Goal: Communication & Community: Answer question/provide support

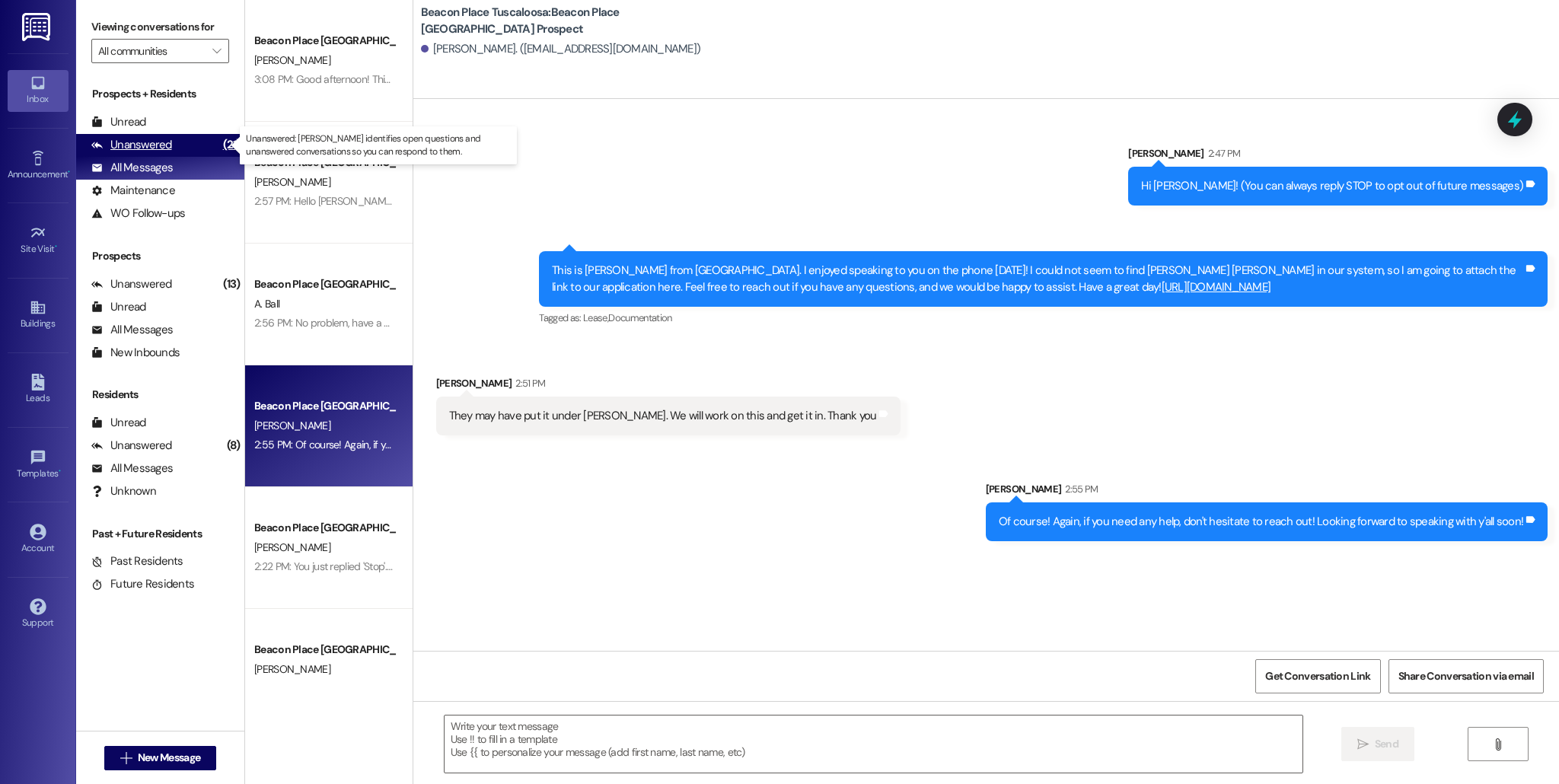
click at [170, 141] on div "Unanswered (21)" at bounding box center [160, 145] width 169 height 23
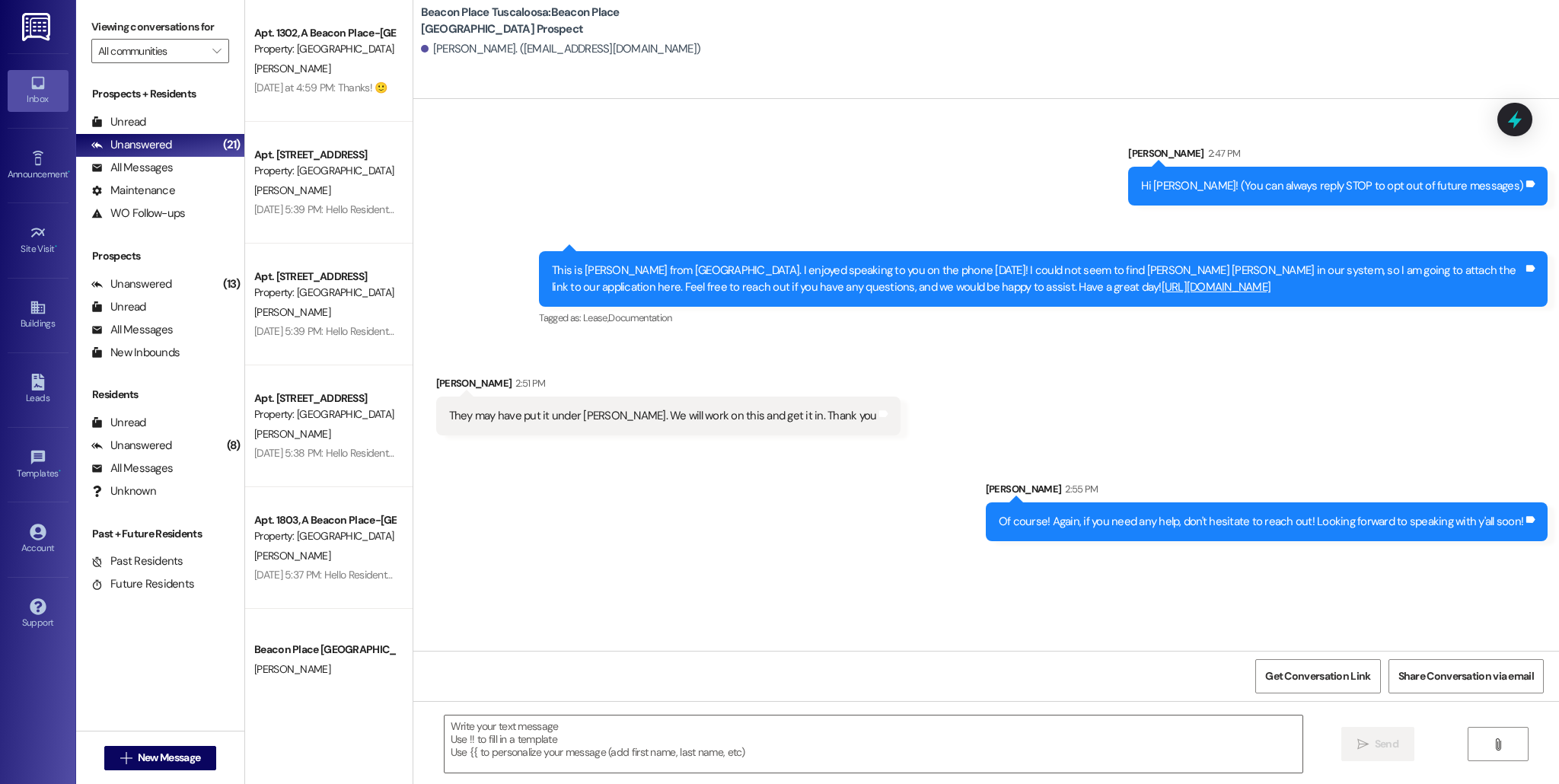
click at [215, 270] on div "Prospects Unanswered (13) Unanswered: [PERSON_NAME] identifies open questions a…" at bounding box center [160, 306] width 169 height 116
click at [220, 281] on div "(13)" at bounding box center [232, 284] width 25 height 24
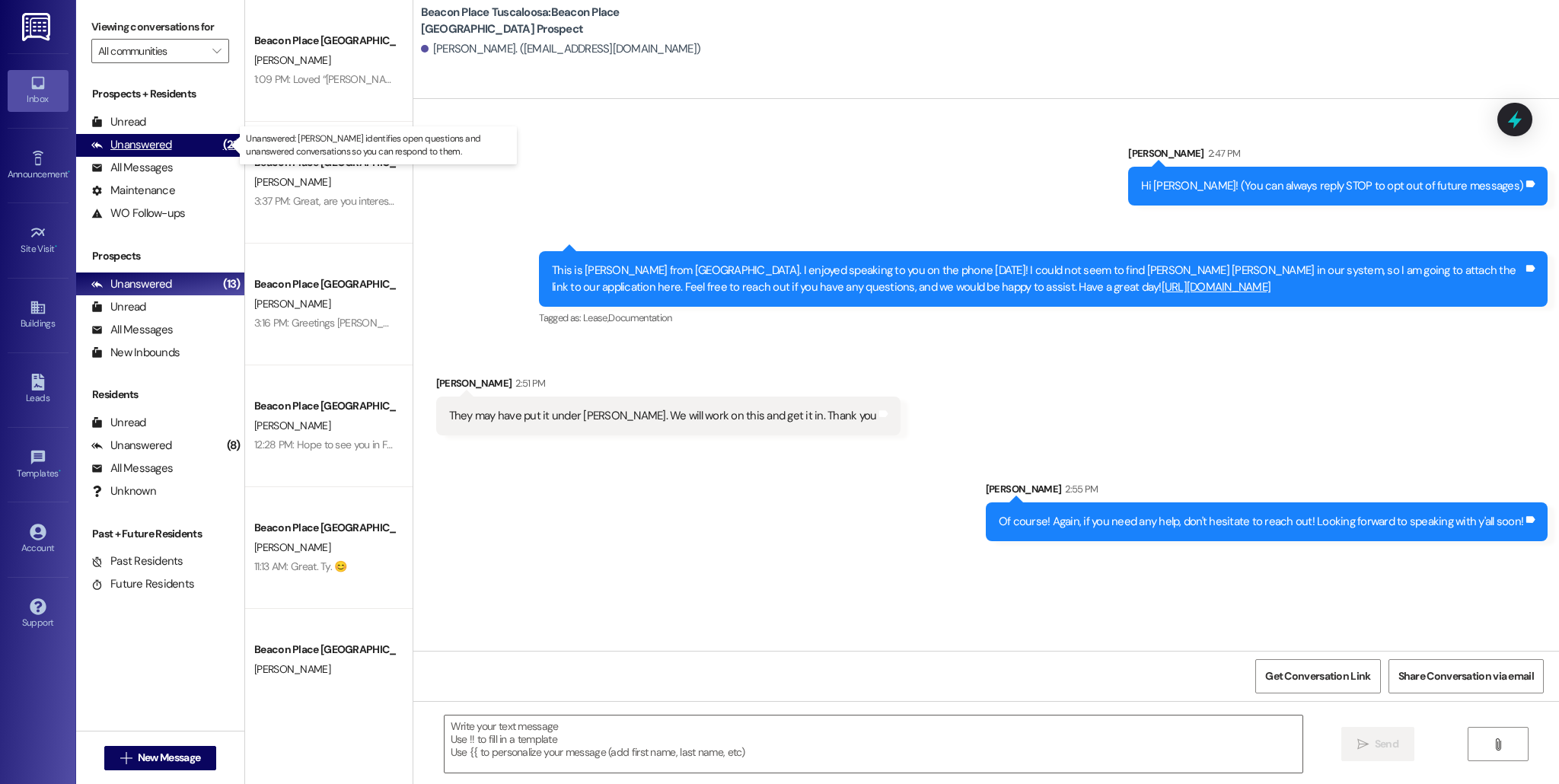
click at [170, 155] on div "Unanswered (21)" at bounding box center [160, 145] width 169 height 23
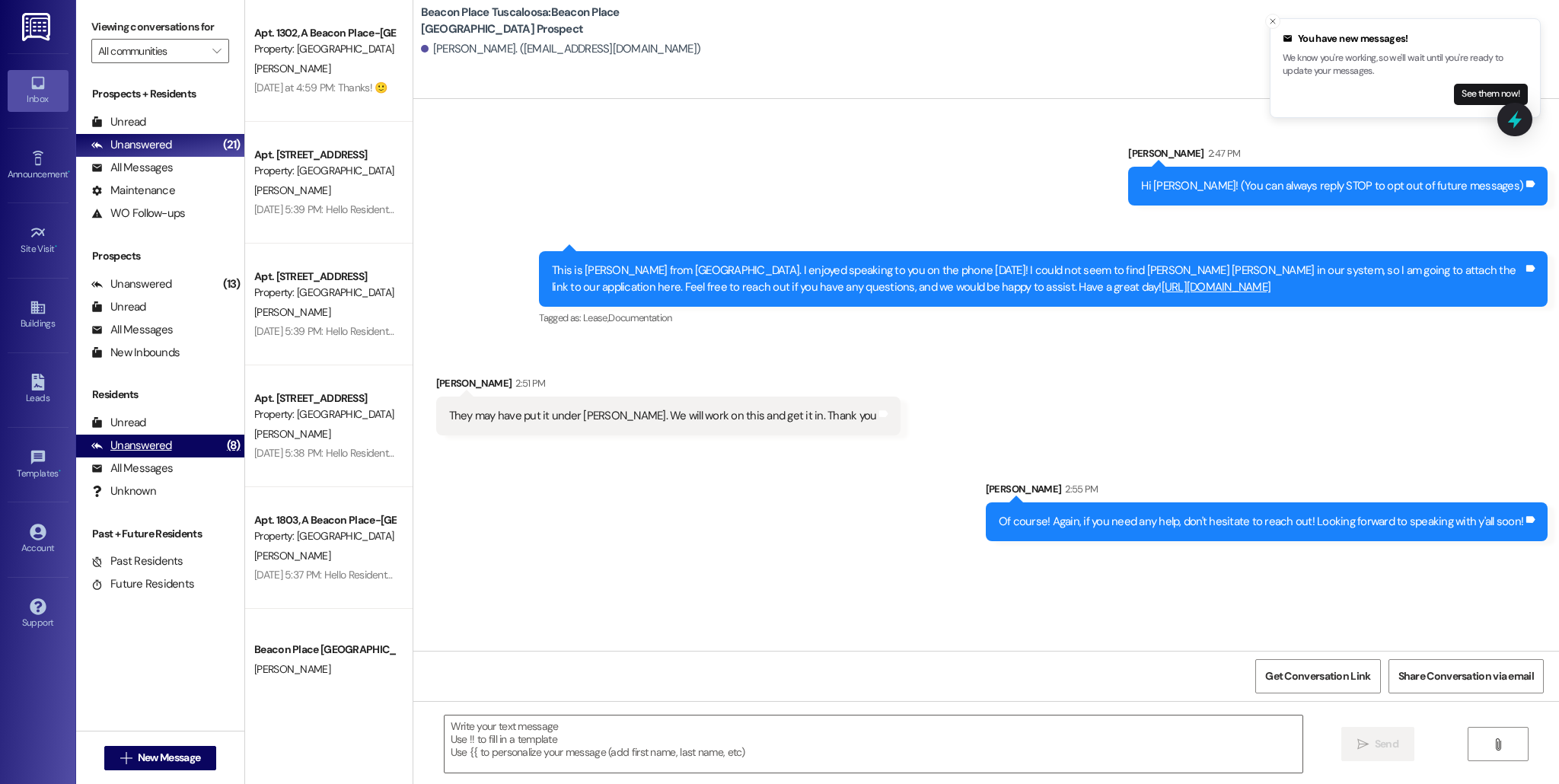
click at [191, 439] on div "Unanswered (8)" at bounding box center [160, 446] width 169 height 23
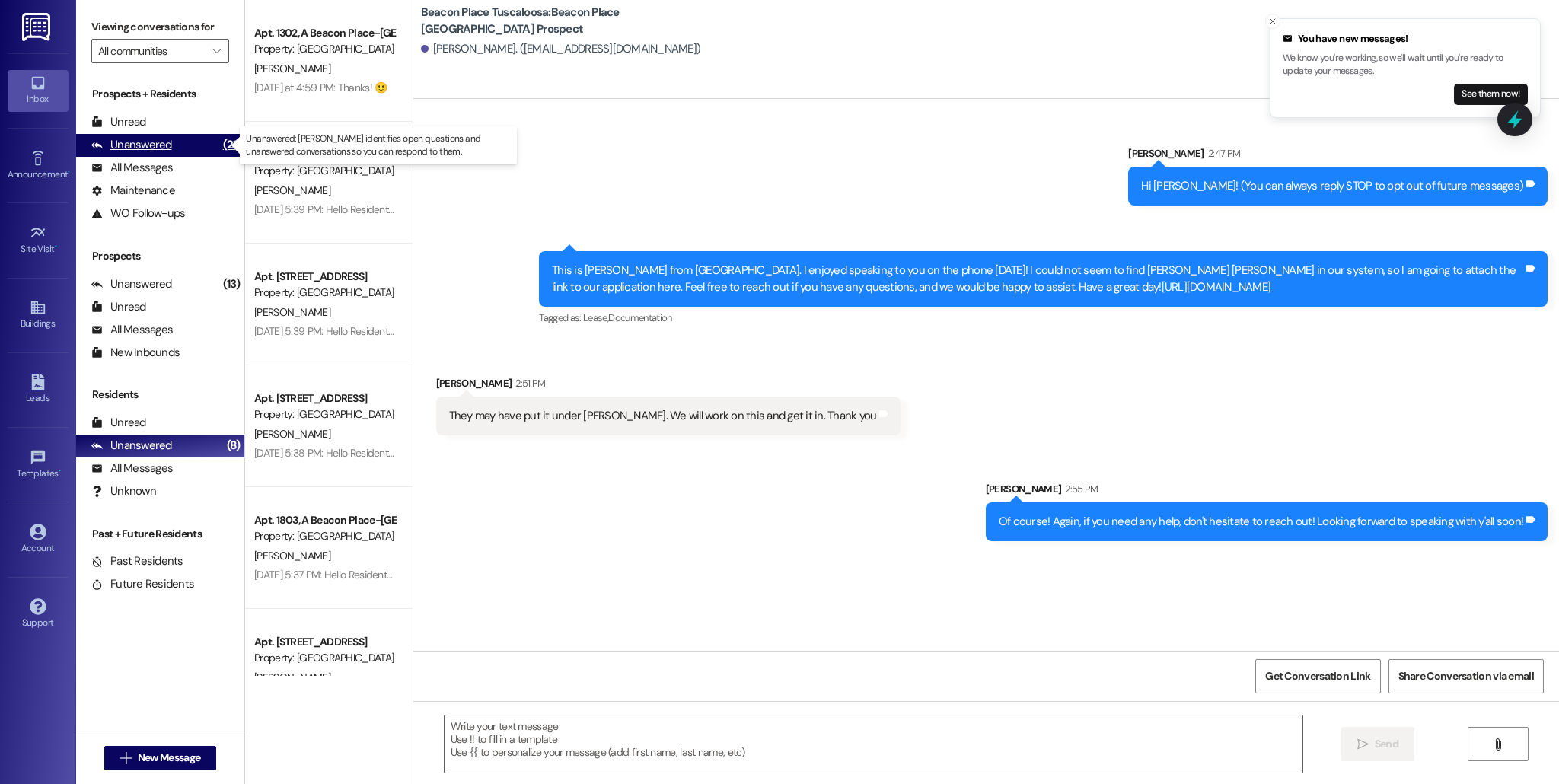
click at [166, 138] on div "Unanswered" at bounding box center [132, 145] width 81 height 16
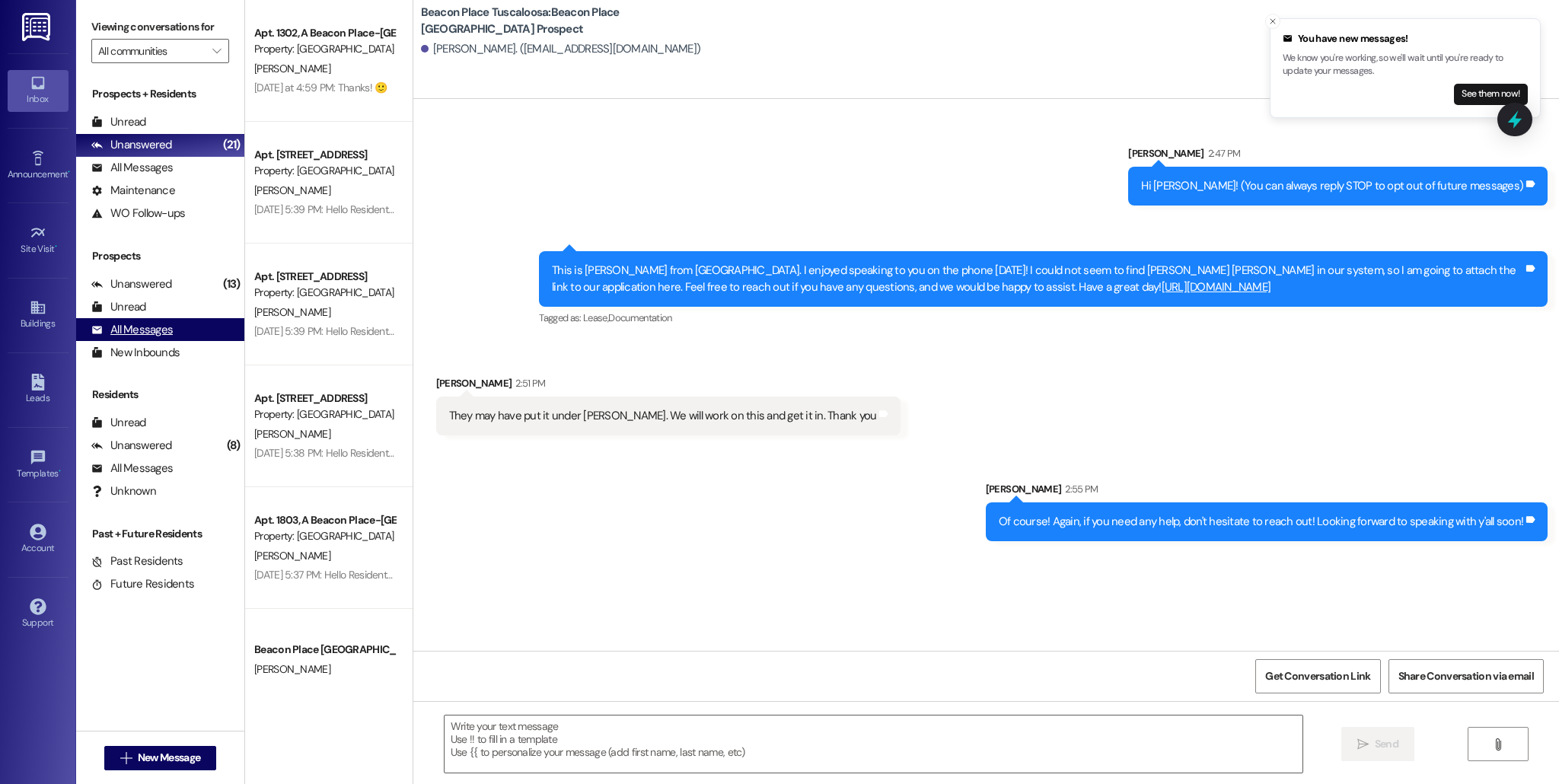
click at [134, 325] on div "All Messages" at bounding box center [132, 330] width 81 height 16
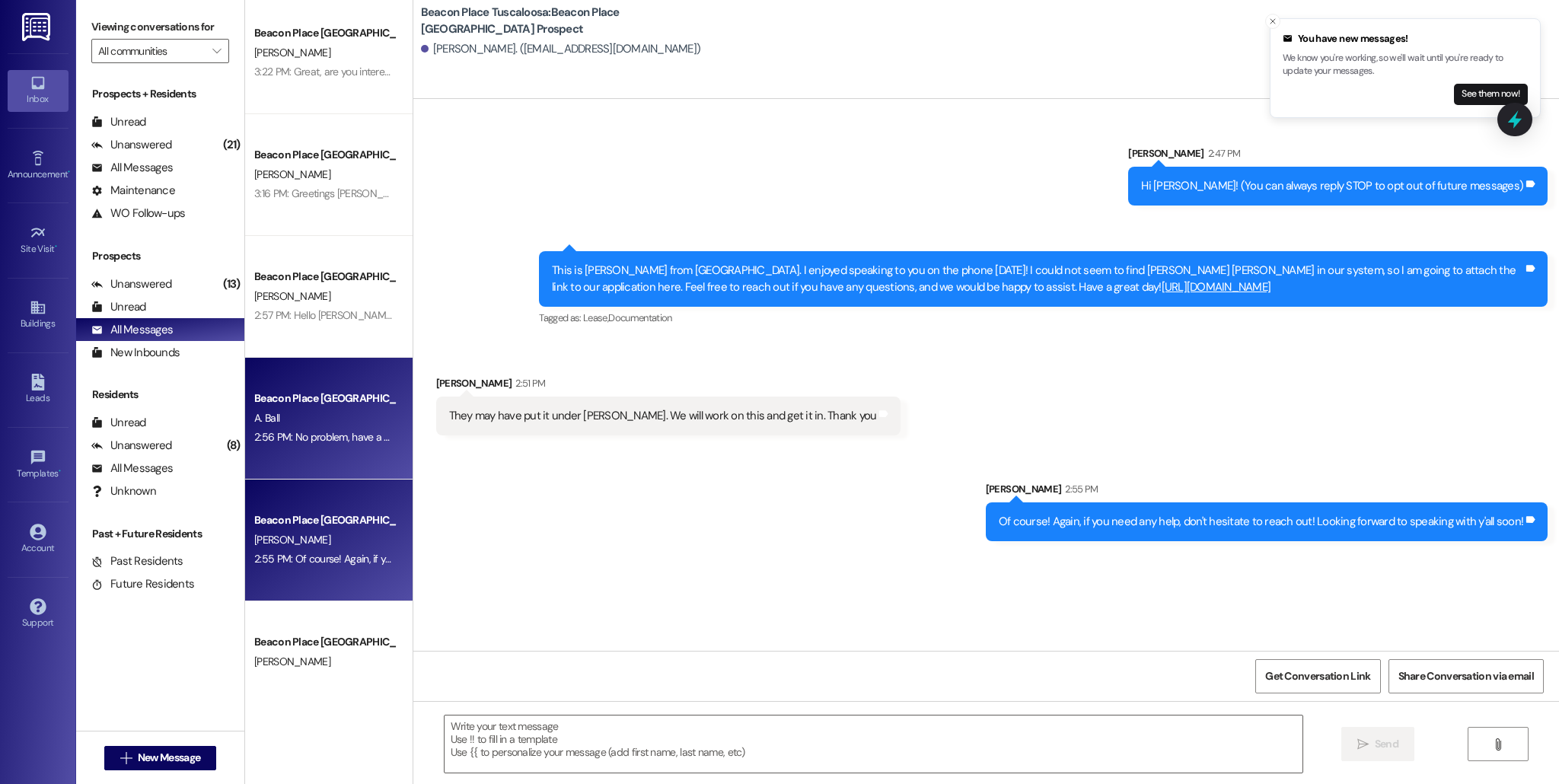
scroll to position [132, 0]
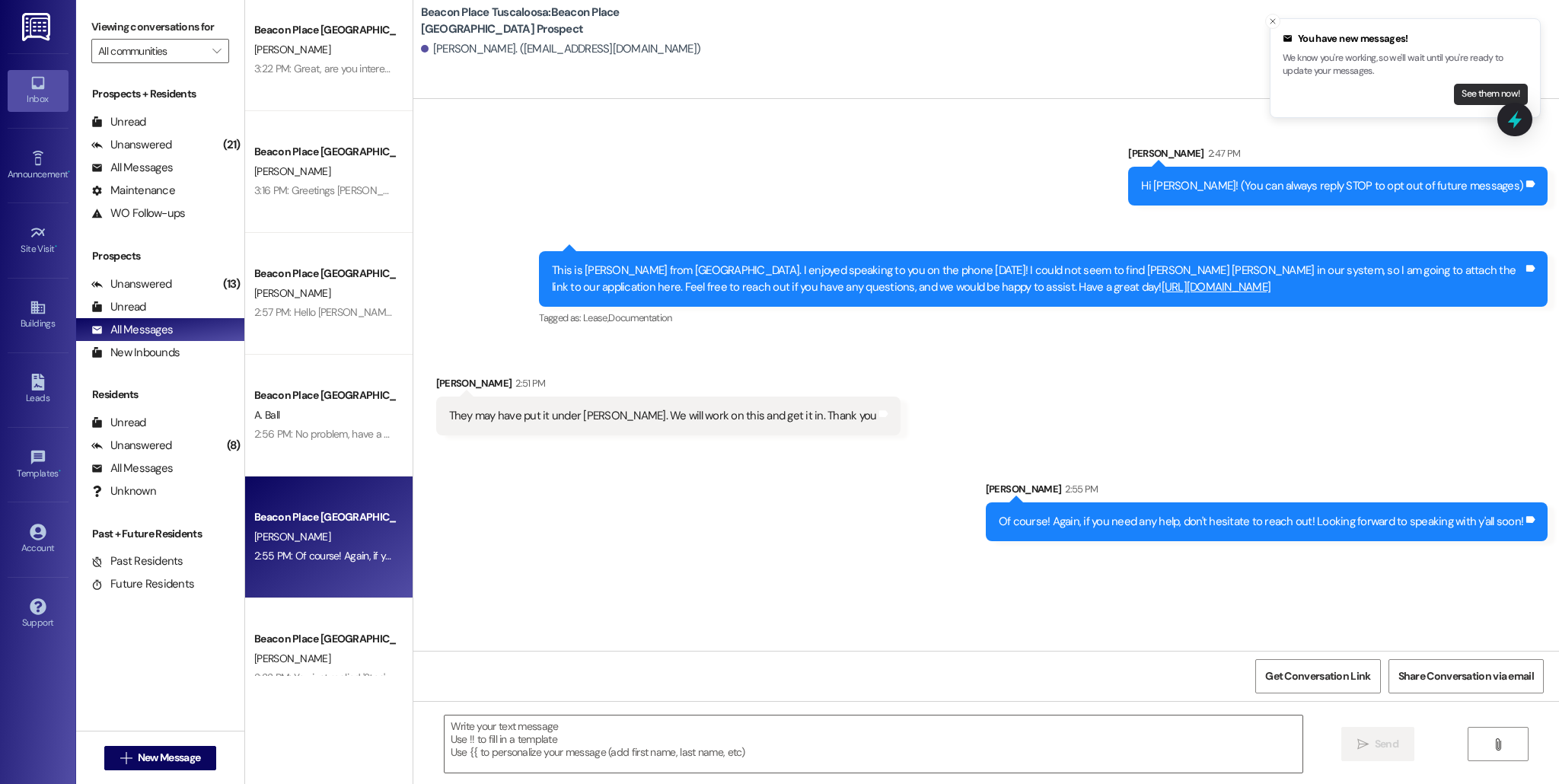
click at [1477, 95] on button "See them now!" at bounding box center [1492, 95] width 74 height 21
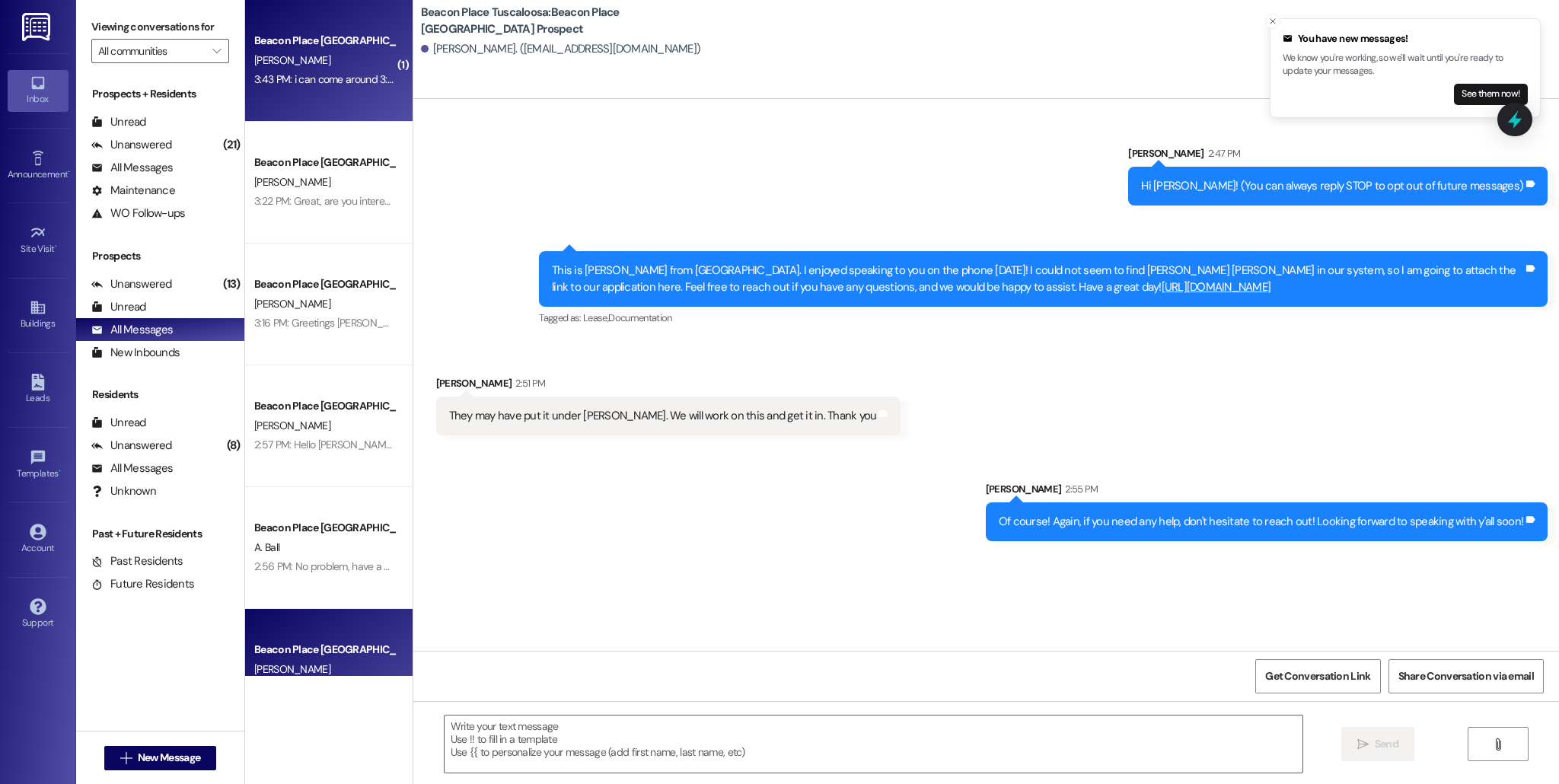
click at [317, 91] on div "Beacon Place Tuscaloosa Prospect D. Jackson 3:43 PM: i can come around 3:30 tom…" at bounding box center [329, 61] width 168 height 122
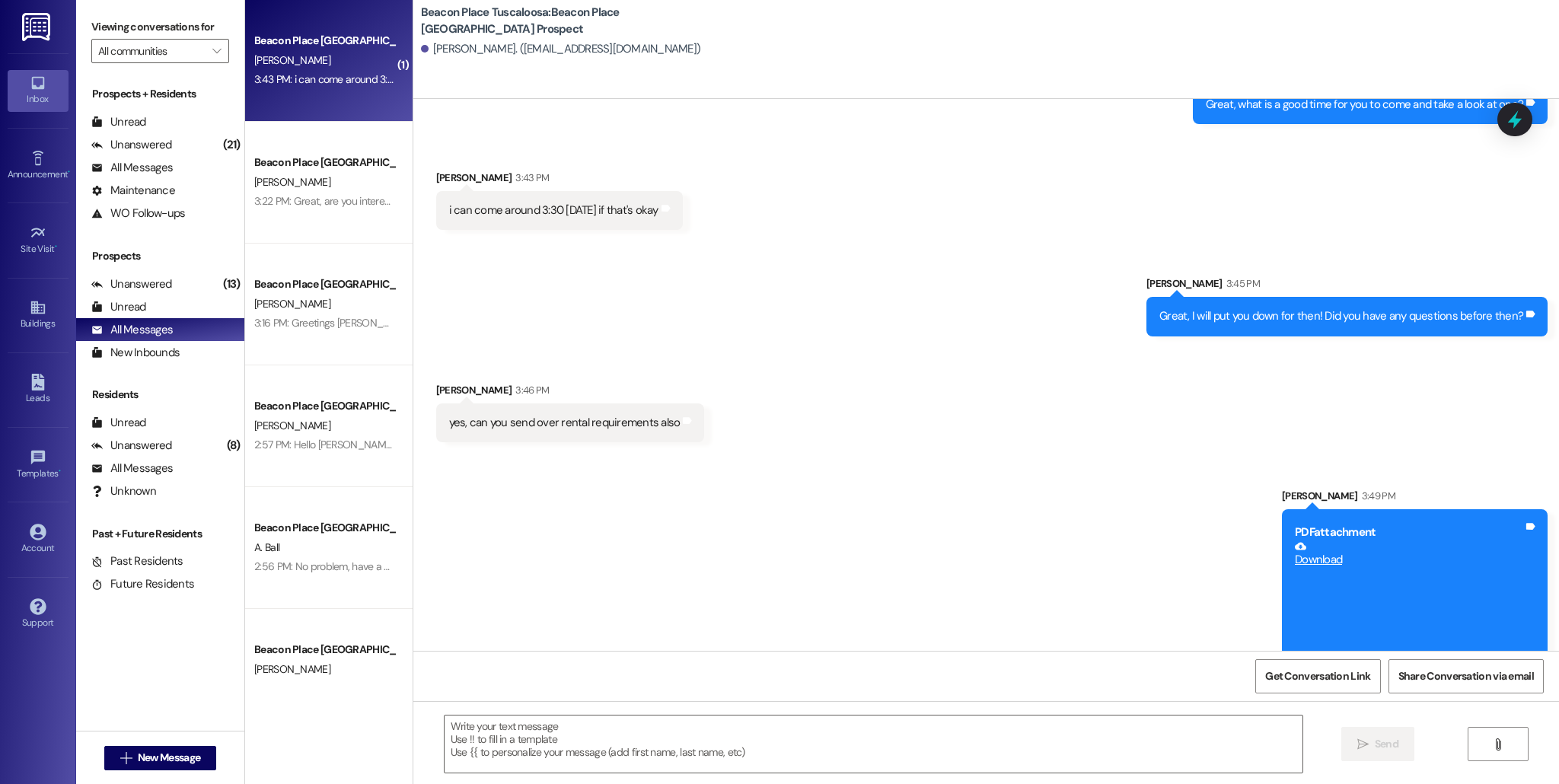
scroll to position [694, 0]
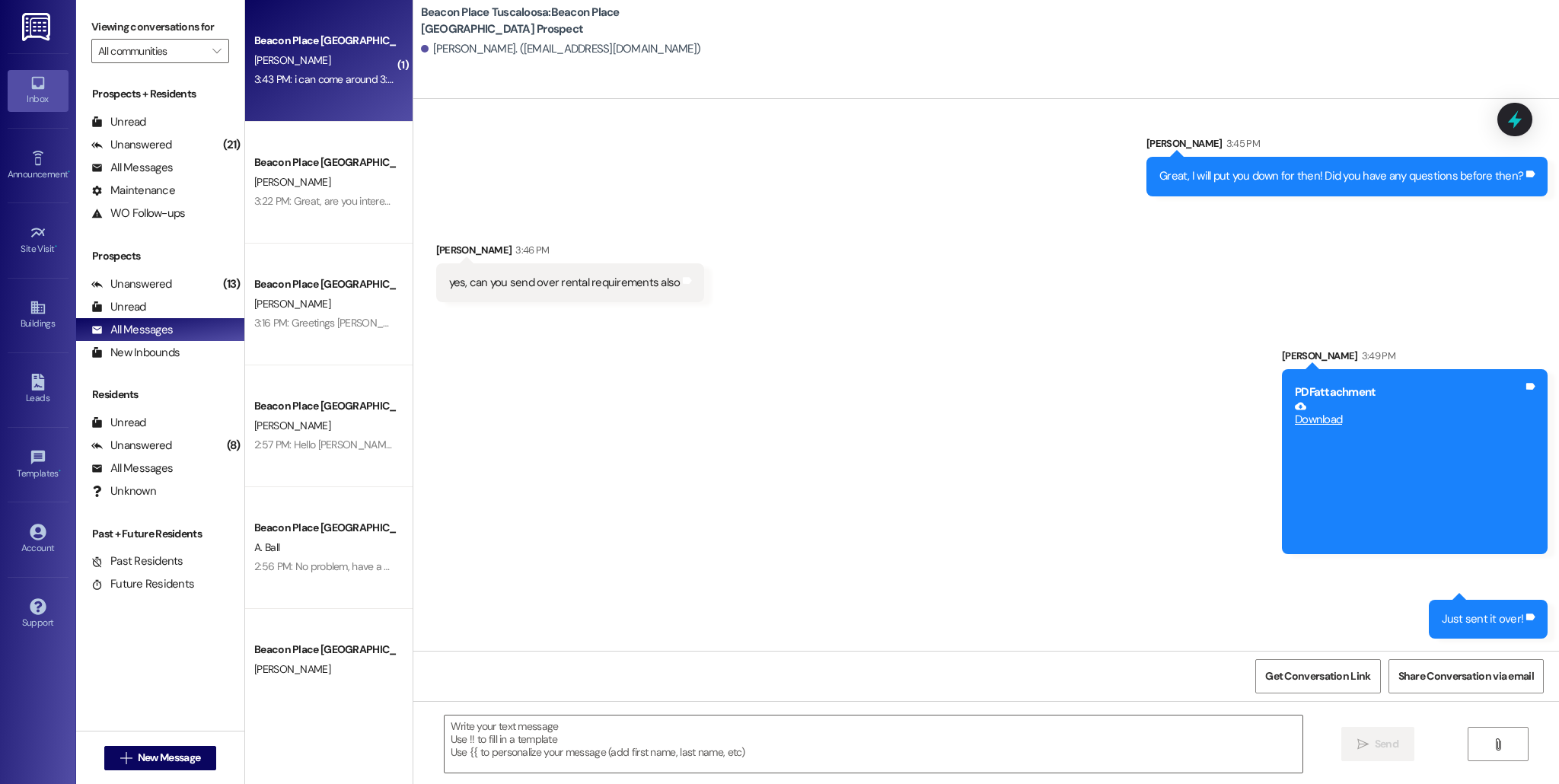
click at [331, 67] on div "[PERSON_NAME]" at bounding box center [324, 60] width 144 height 19
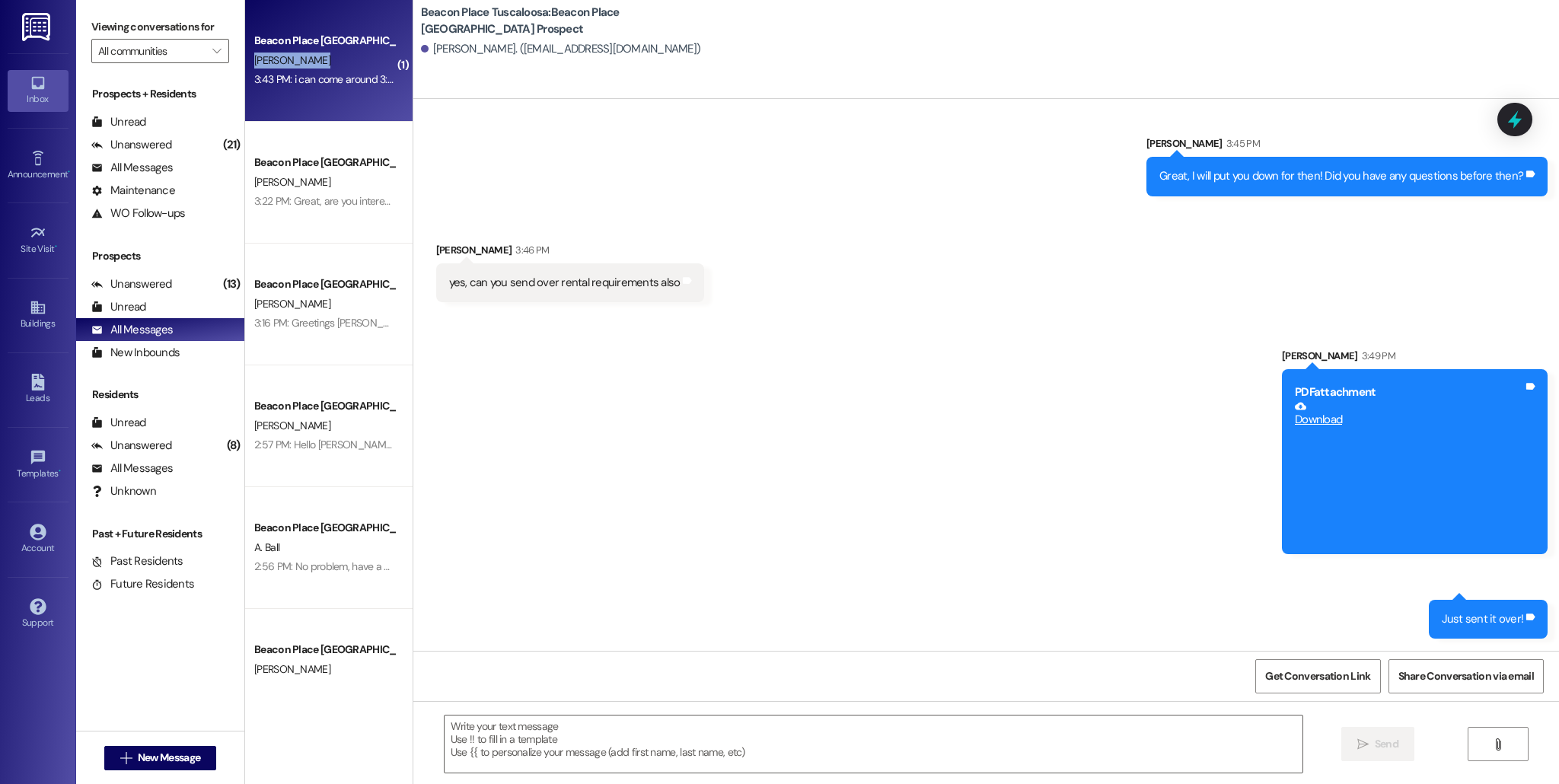
click at [331, 67] on div "[PERSON_NAME]" at bounding box center [324, 60] width 144 height 19
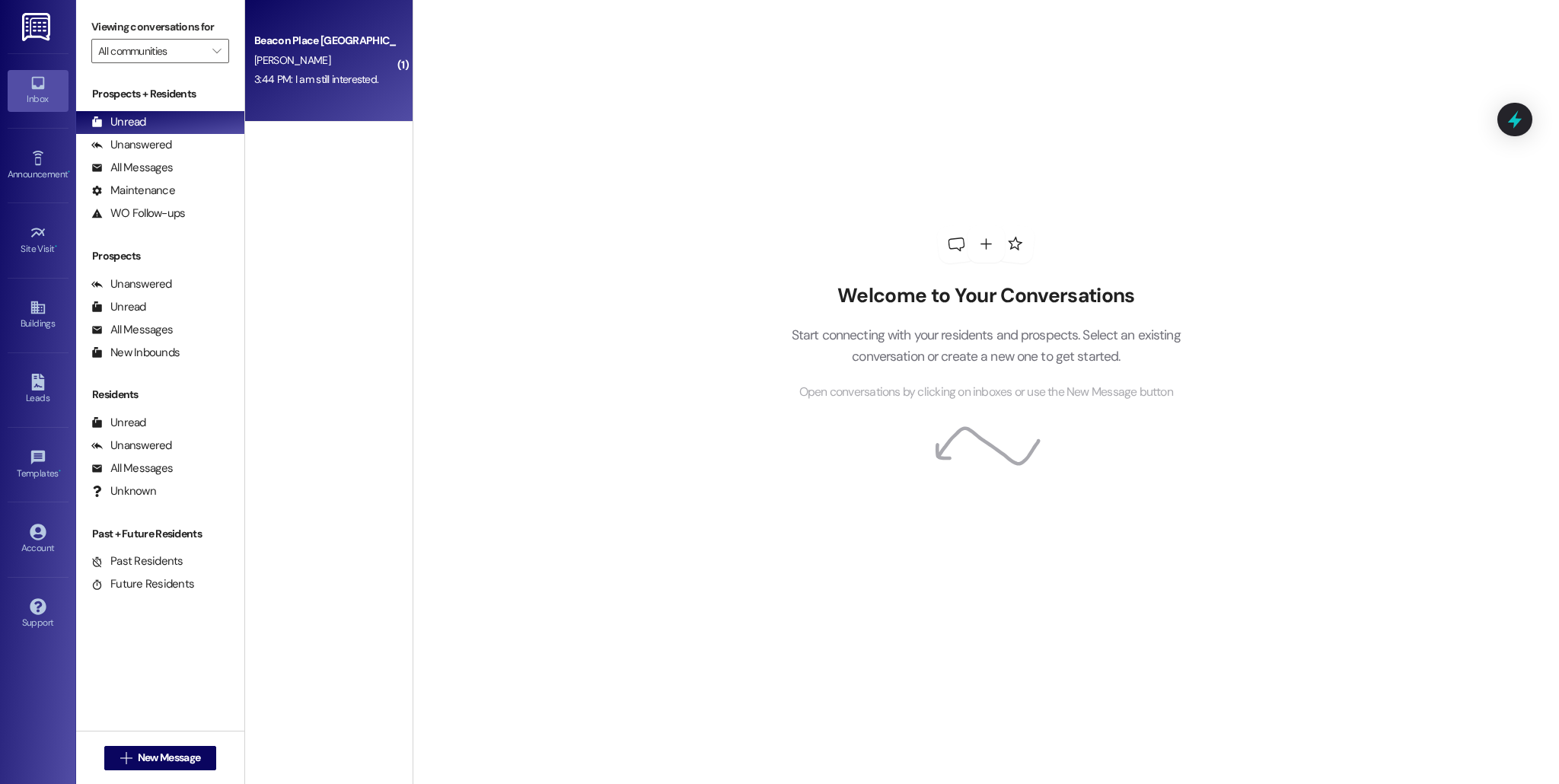
click at [277, 43] on div "Beacon Place [GEOGRAPHIC_DATA] Prospect" at bounding box center [324, 40] width 141 height 16
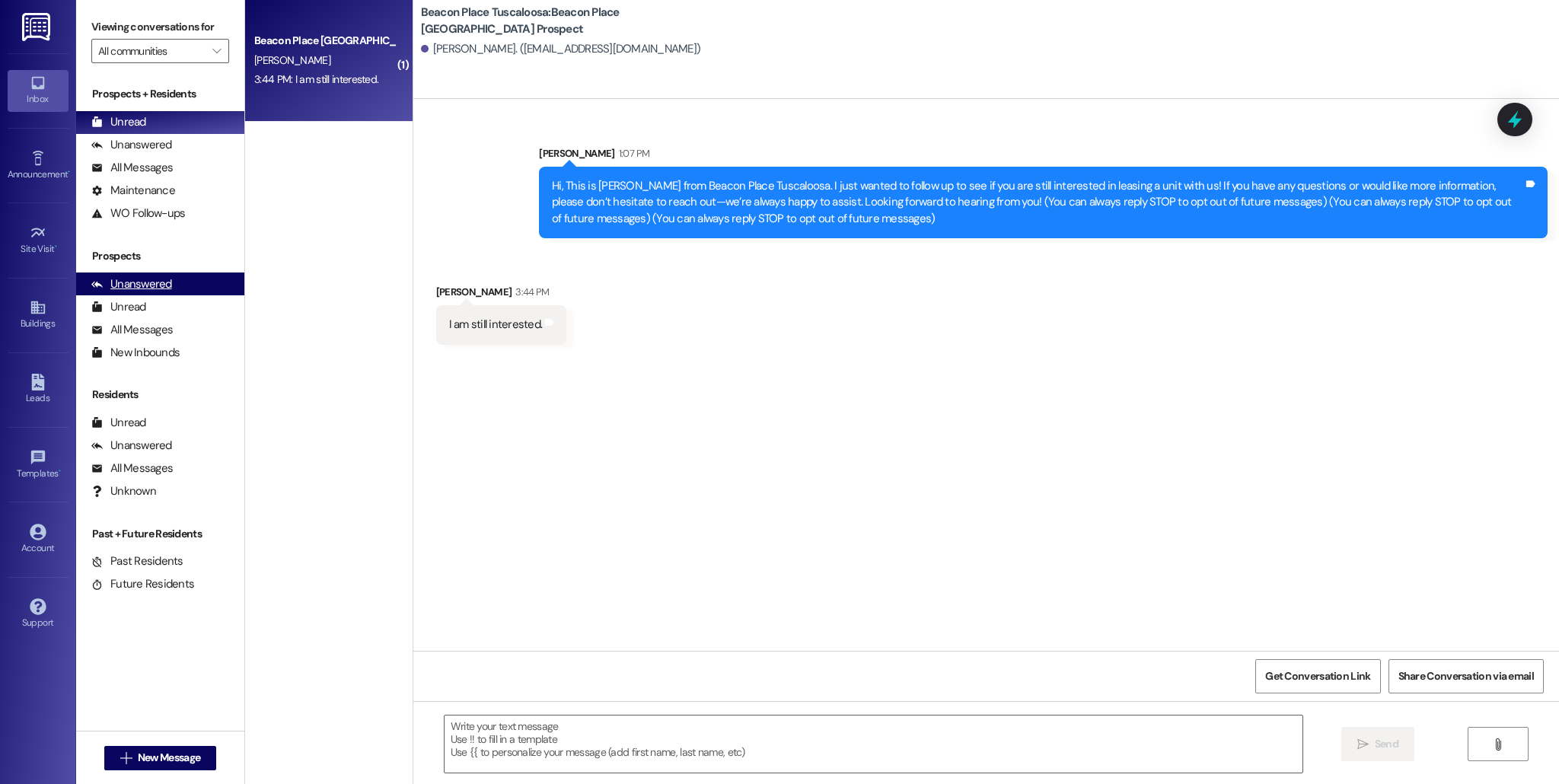
click at [177, 274] on div "Unanswered (0)" at bounding box center [160, 284] width 169 height 23
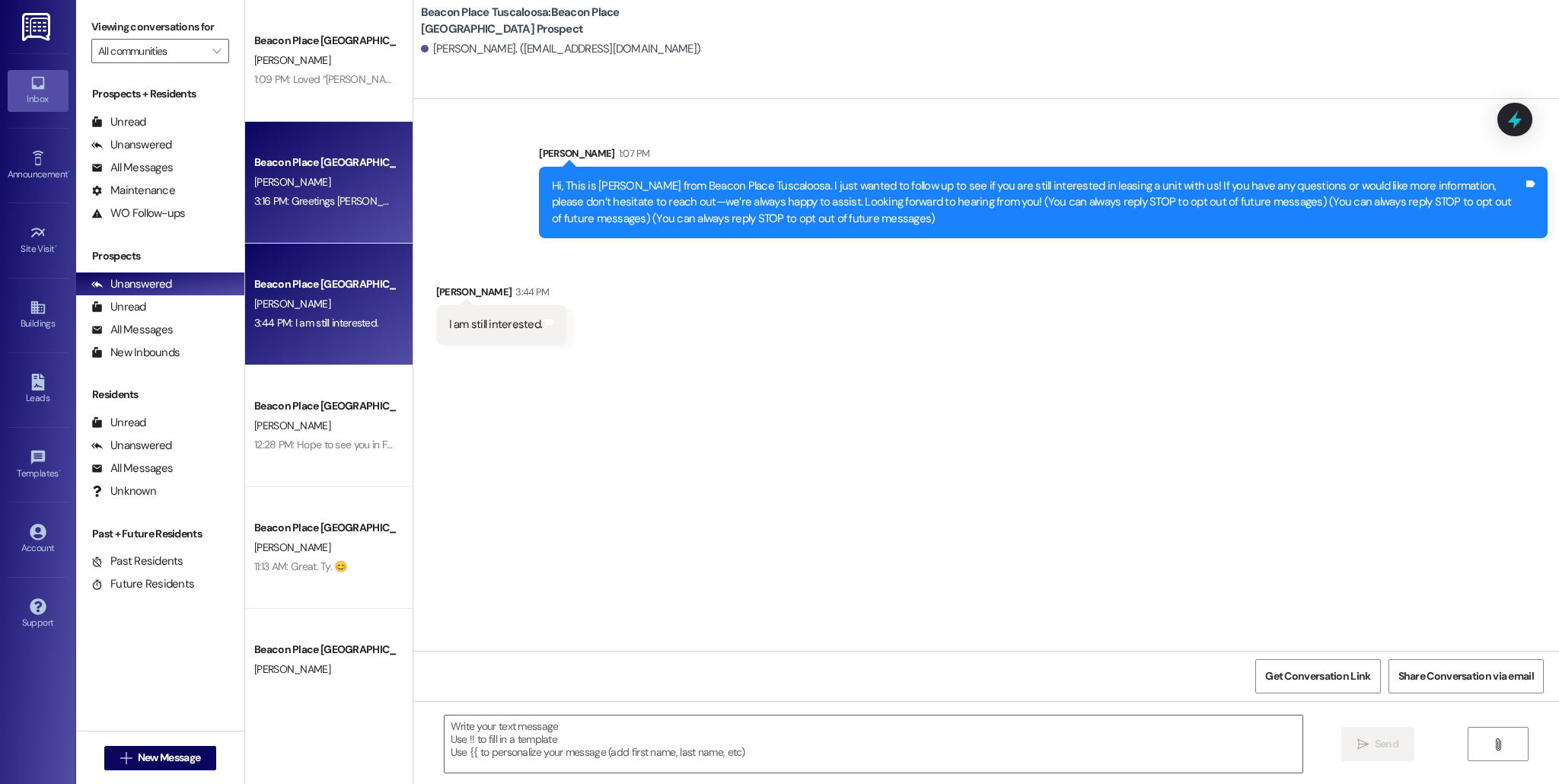
click at [271, 124] on div "Beacon Place Tuscaloosa Prospect [PERSON_NAME] 3:16 PM: Greetings [PERSON_NAME]…" at bounding box center [329, 182] width 168 height 122
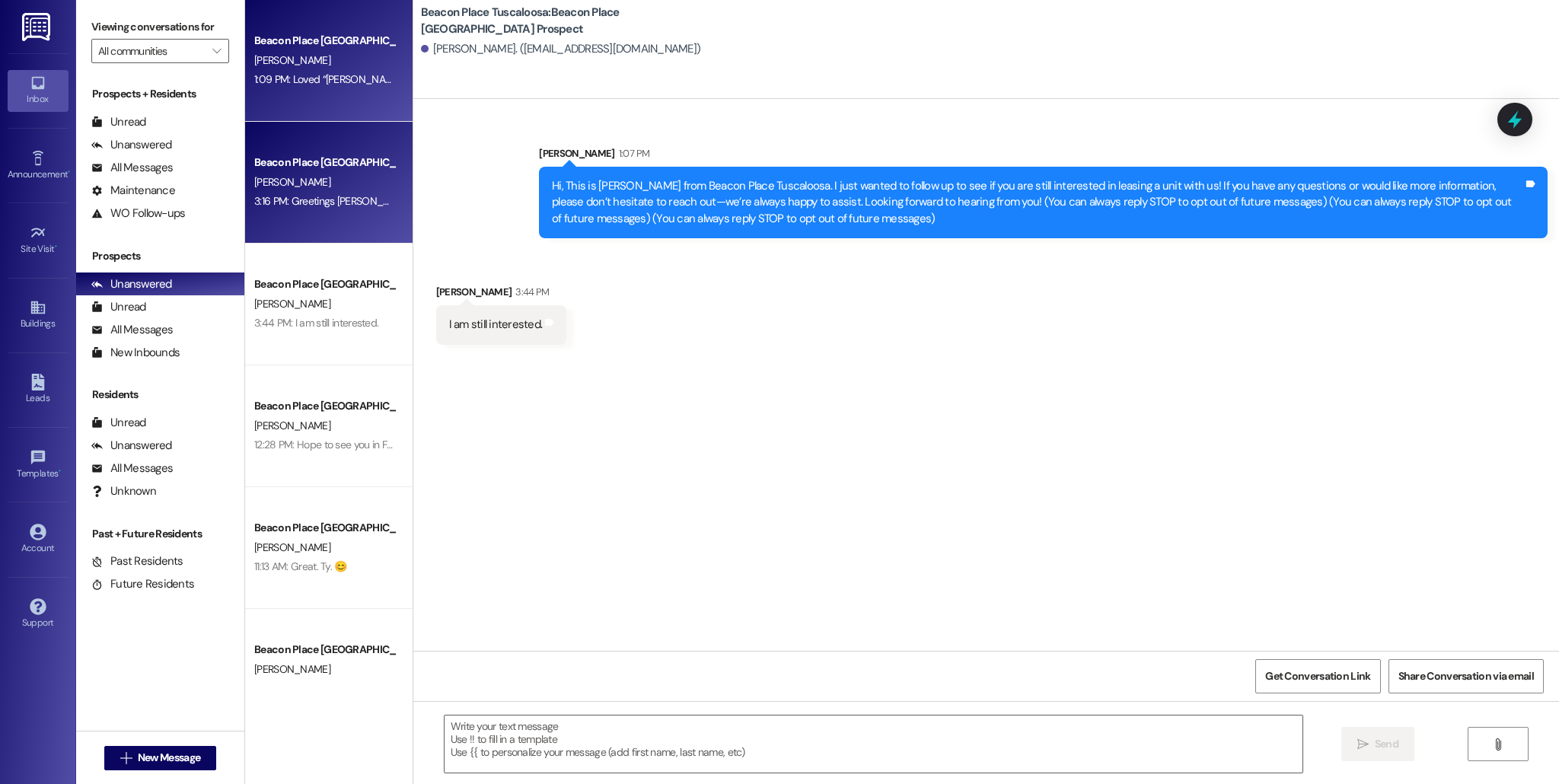
click at [288, 108] on div "Beacon Place Tuscaloosa Prospect [PERSON_NAME] 1:09 PM: Loved “[PERSON_NAME] ([…" at bounding box center [329, 61] width 168 height 122
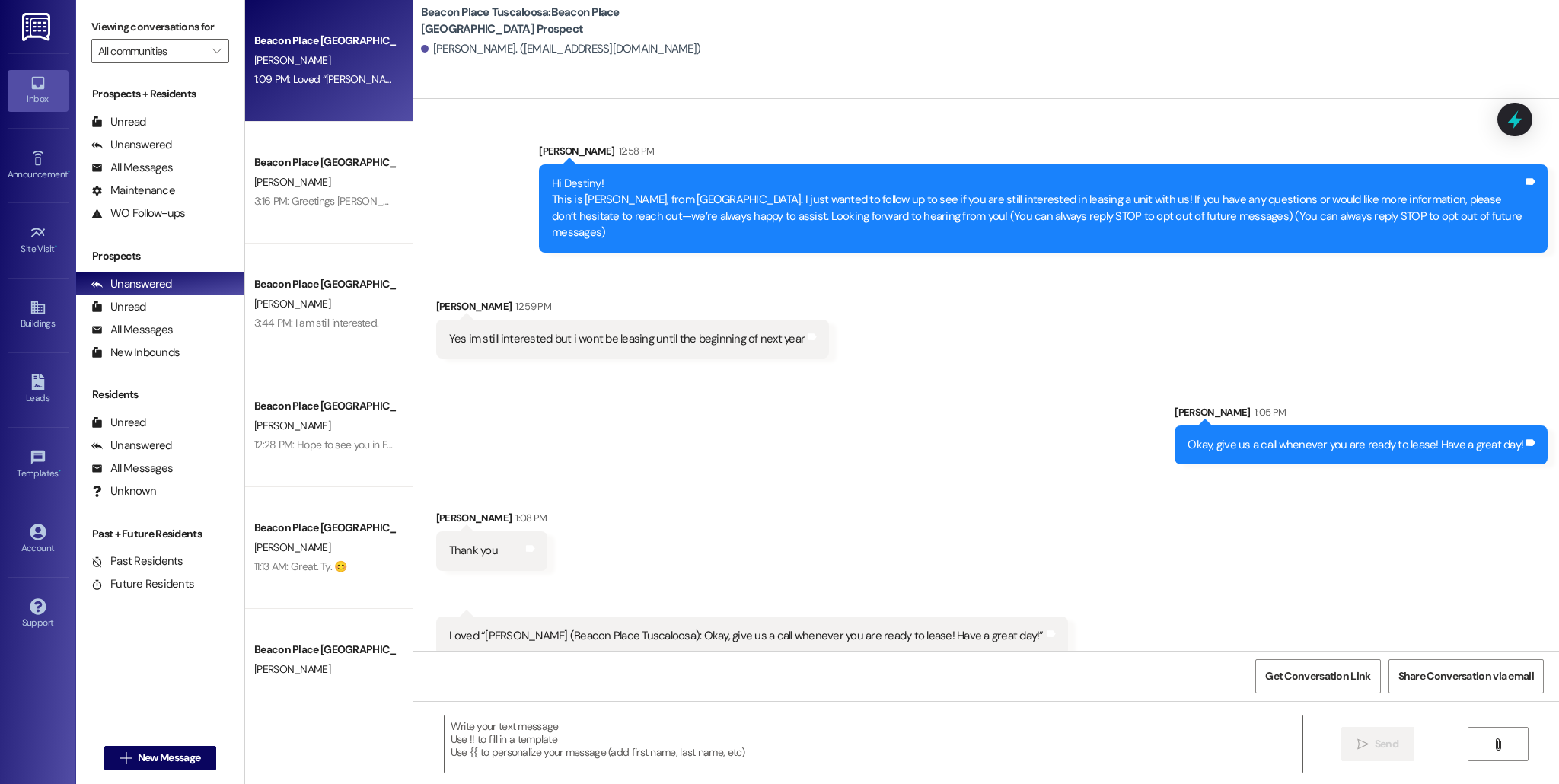
scroll to position [3191, 0]
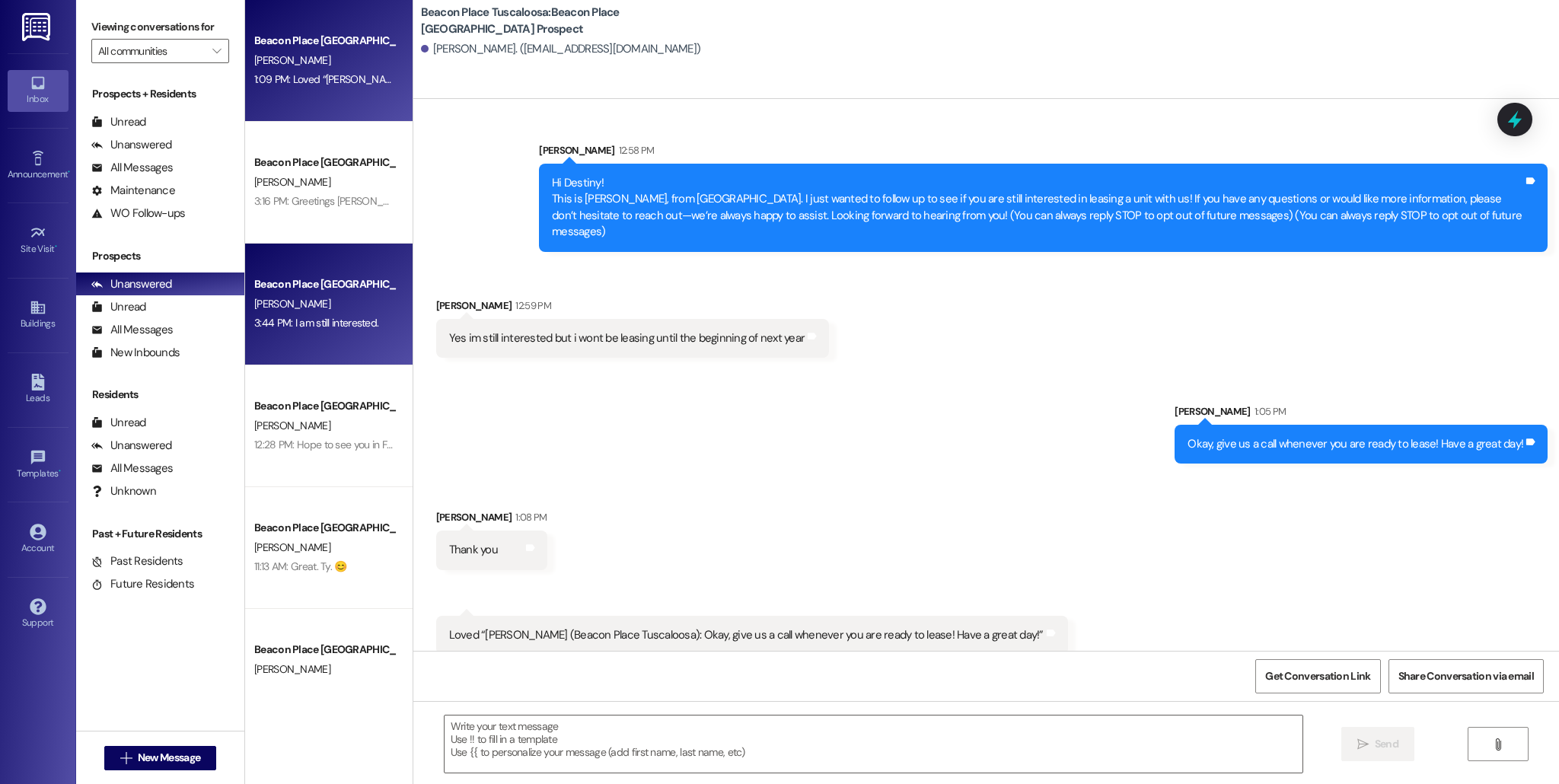
click at [294, 307] on div "[PERSON_NAME]" at bounding box center [324, 303] width 144 height 19
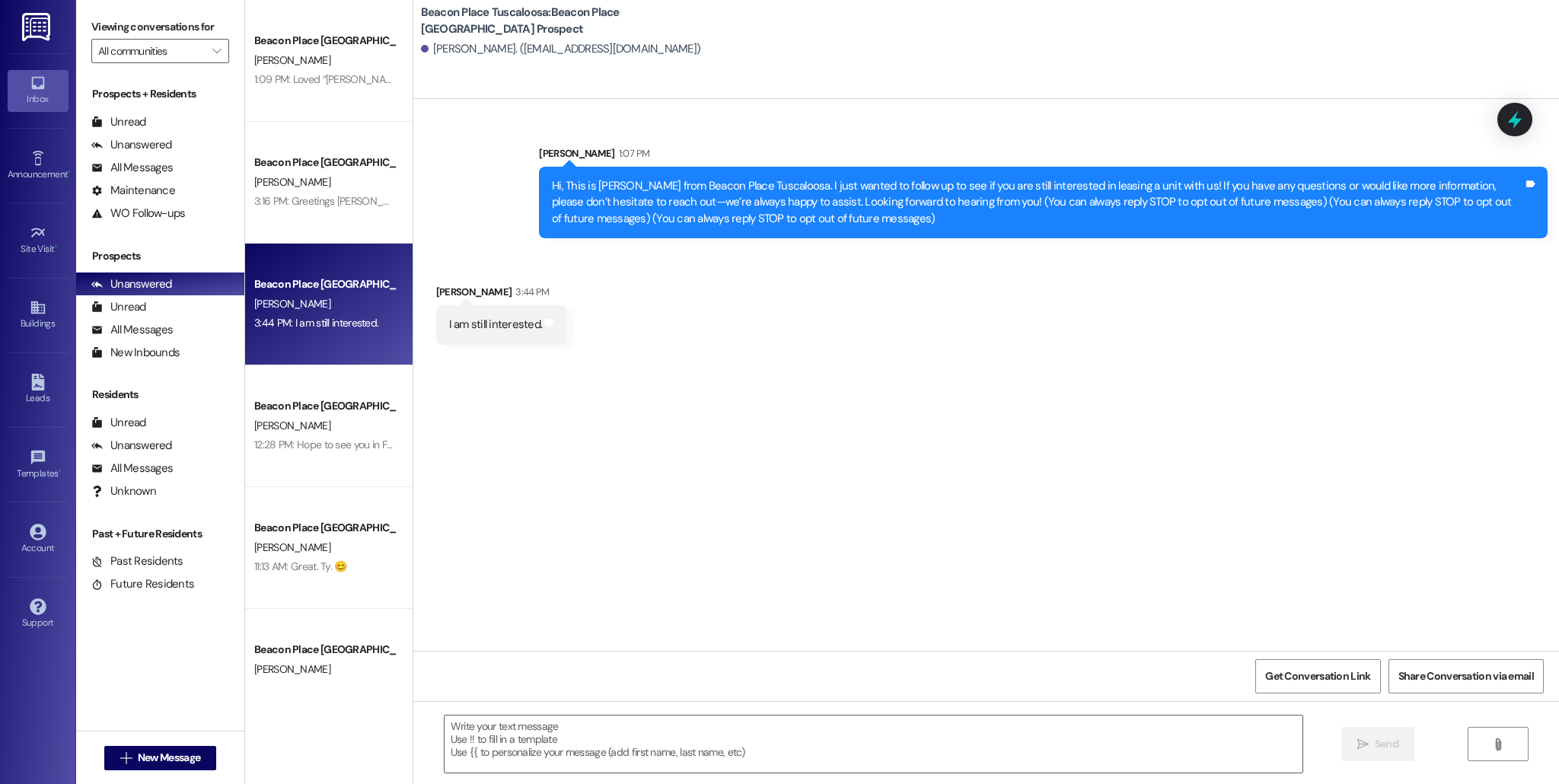
scroll to position [0, 0]
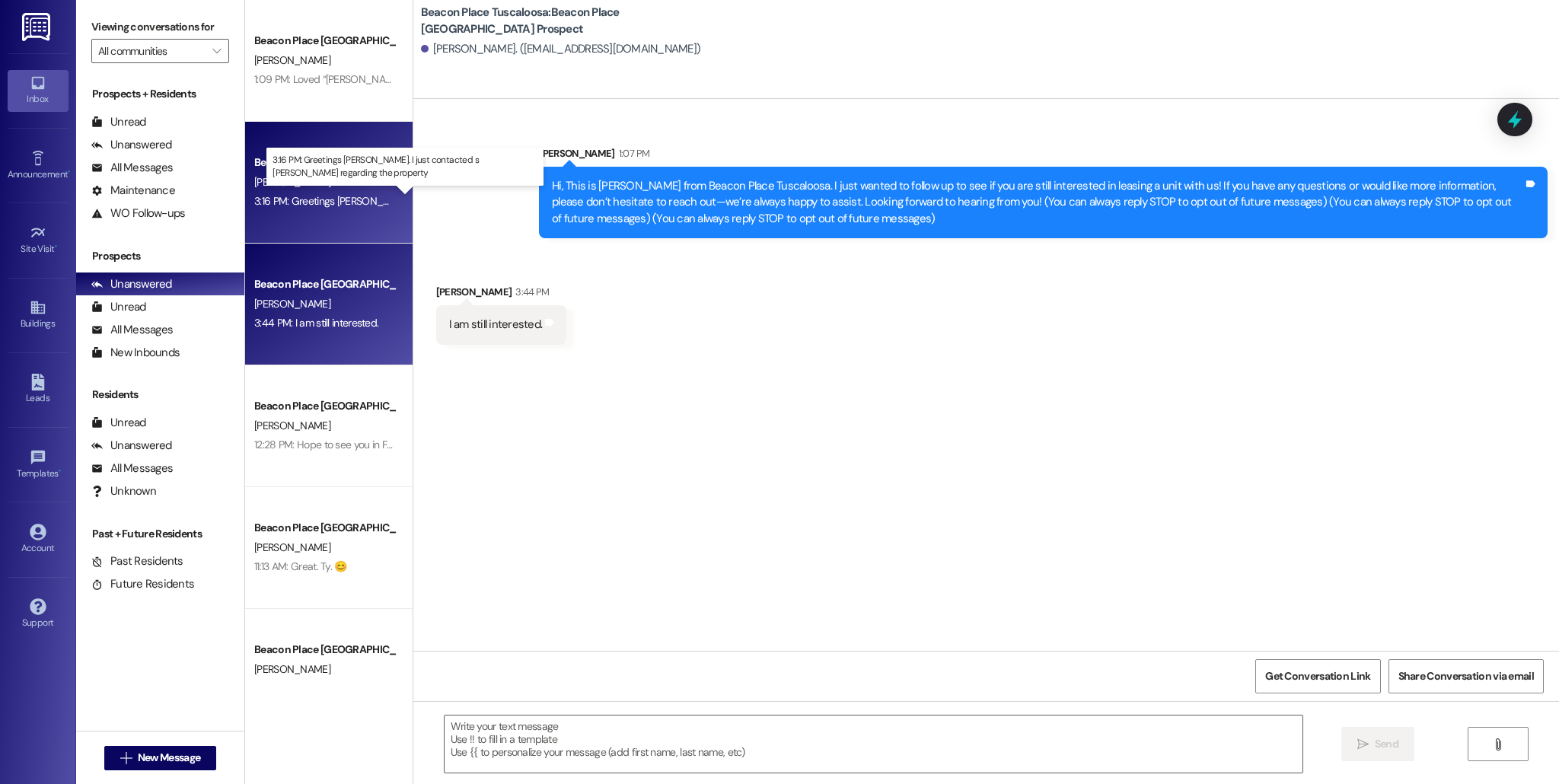
click at [330, 202] on div "3:16 PM: Greetings [PERSON_NAME]. I just contacted s [PERSON_NAME] regarding th…" at bounding box center [465, 201] width 421 height 14
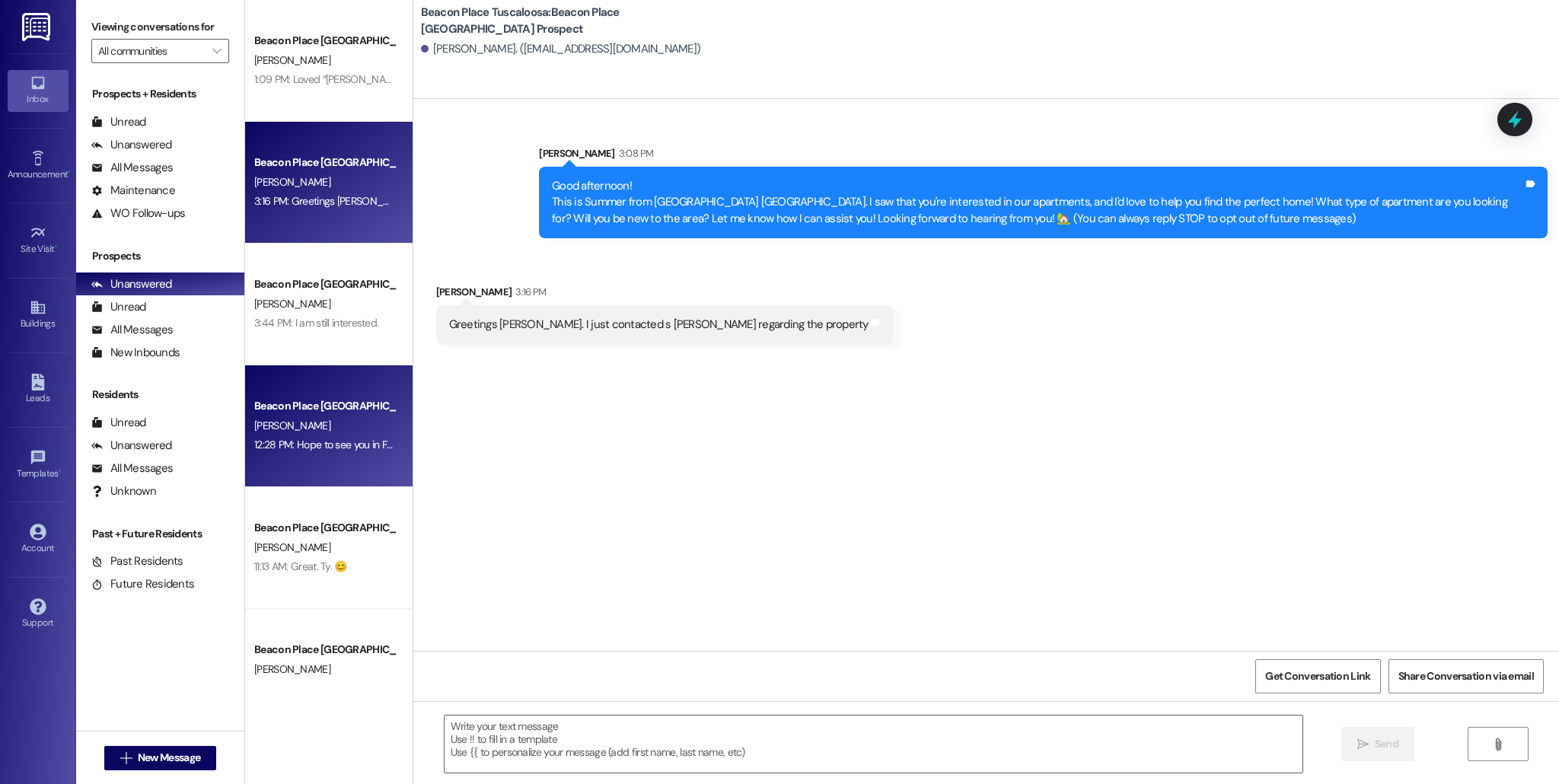
click at [334, 406] on div "Beacon Place [GEOGRAPHIC_DATA] Prospect" at bounding box center [324, 405] width 141 height 16
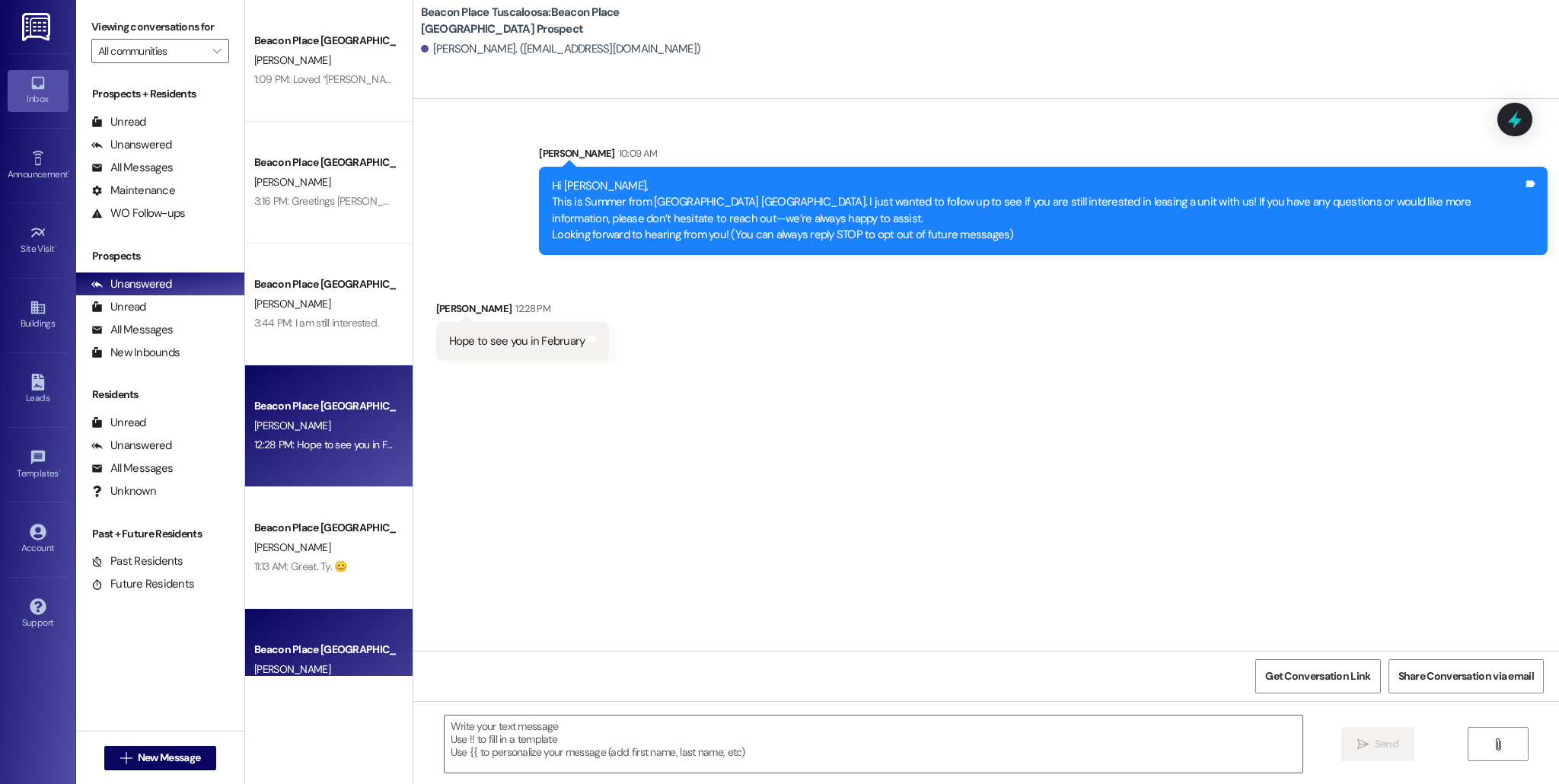
click at [353, 630] on div "Beacon Place Tuscaloosa Prospect [PERSON_NAME] [DATE] 1:26 PM: I surely will [D…" at bounding box center [329, 670] width 168 height 122
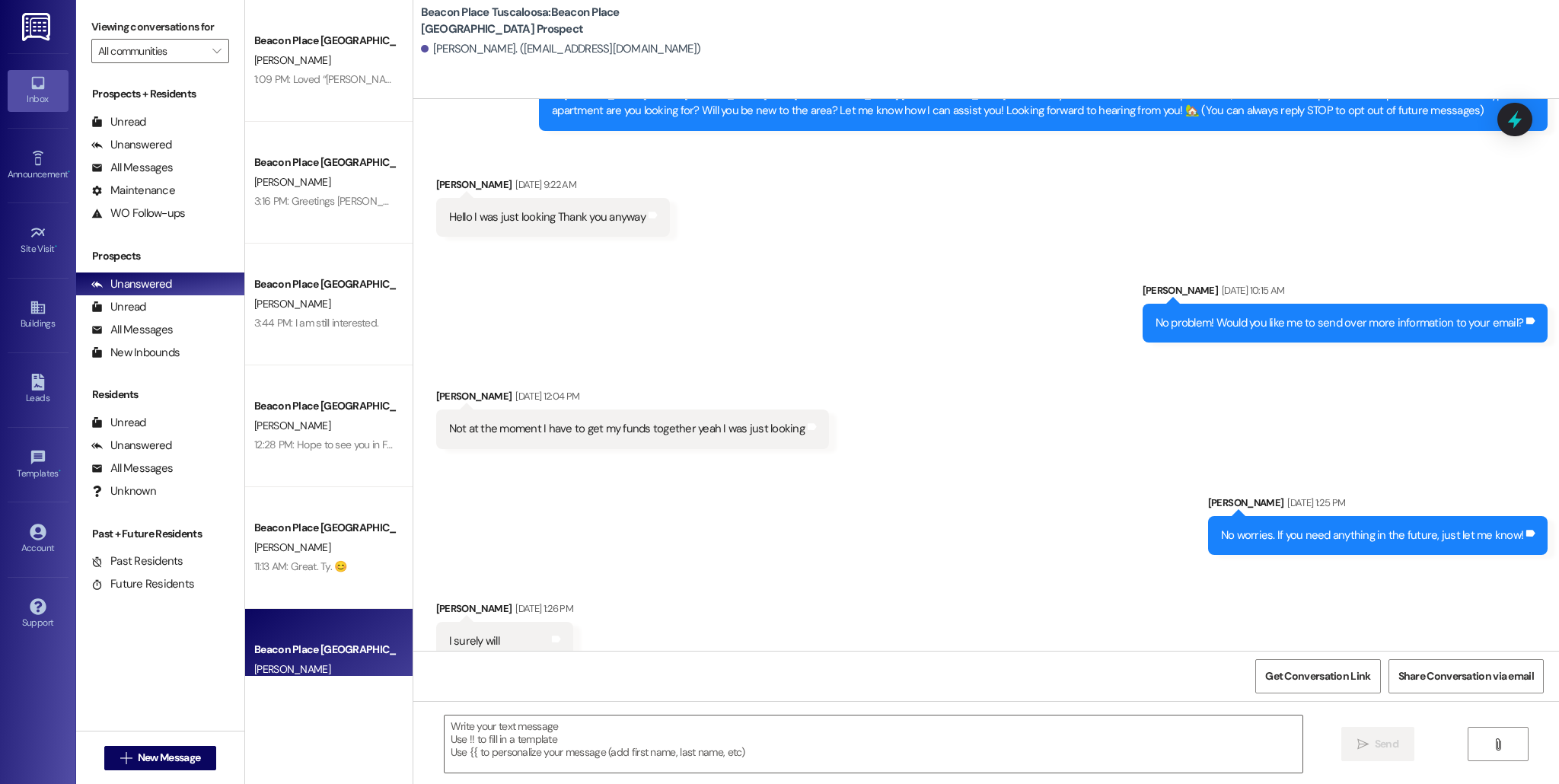
scroll to position [113, 0]
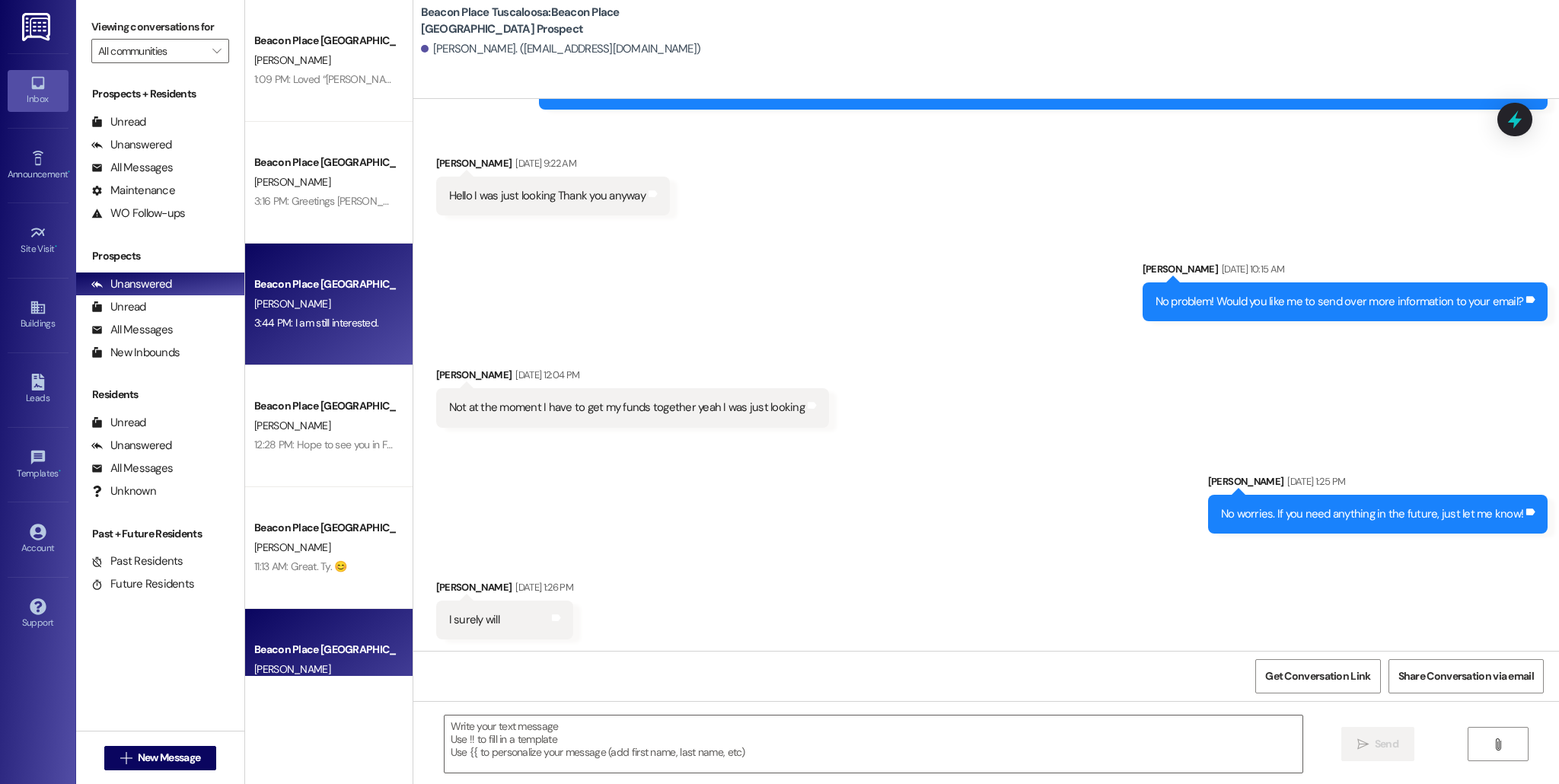
click at [366, 320] on div "3:44 PM: I am still interested. 3:44 PM: I am still interested." at bounding box center [324, 323] width 144 height 19
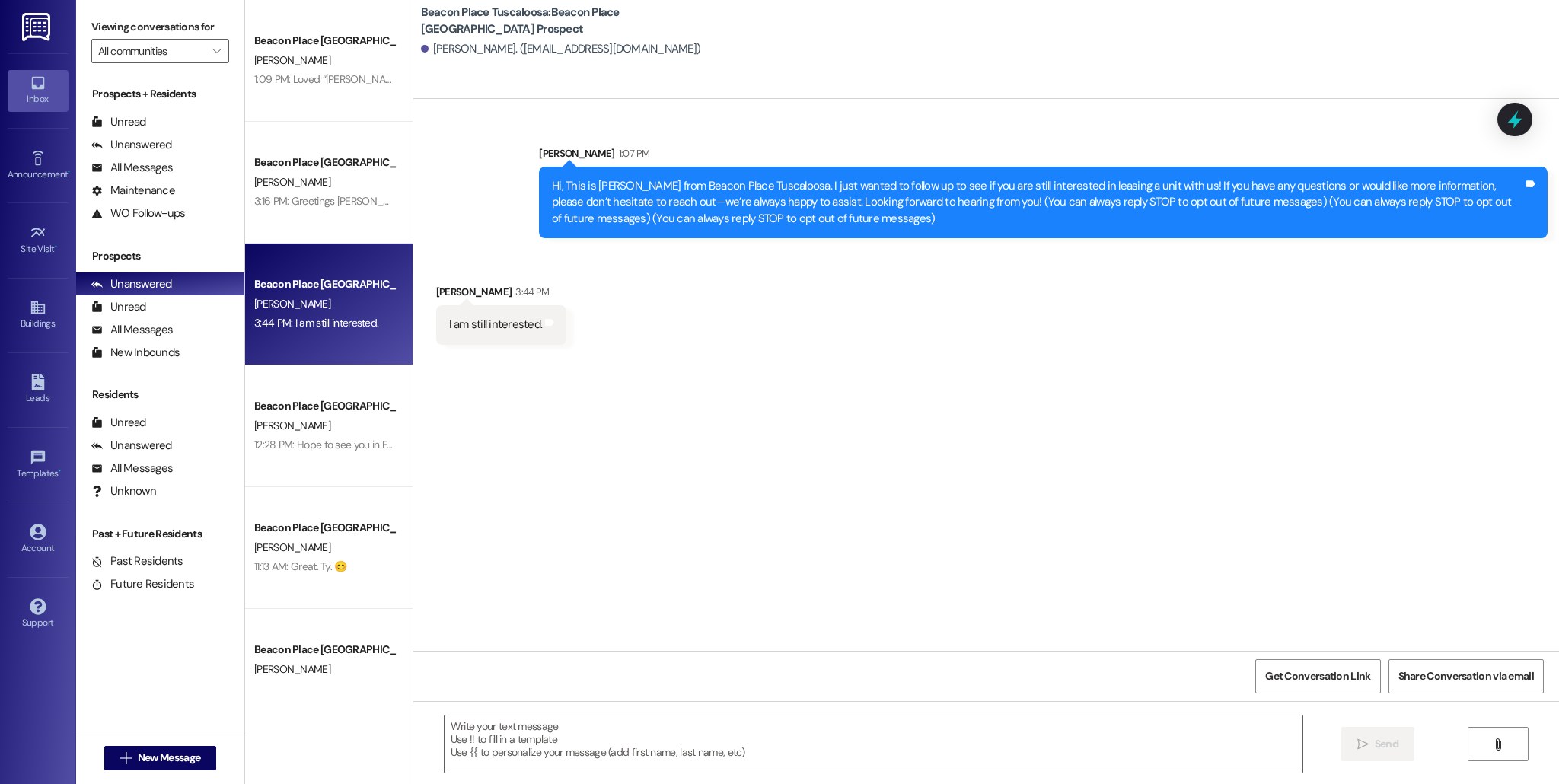
scroll to position [0, 0]
click at [177, 321] on div "All Messages (undefined)" at bounding box center [160, 330] width 169 height 23
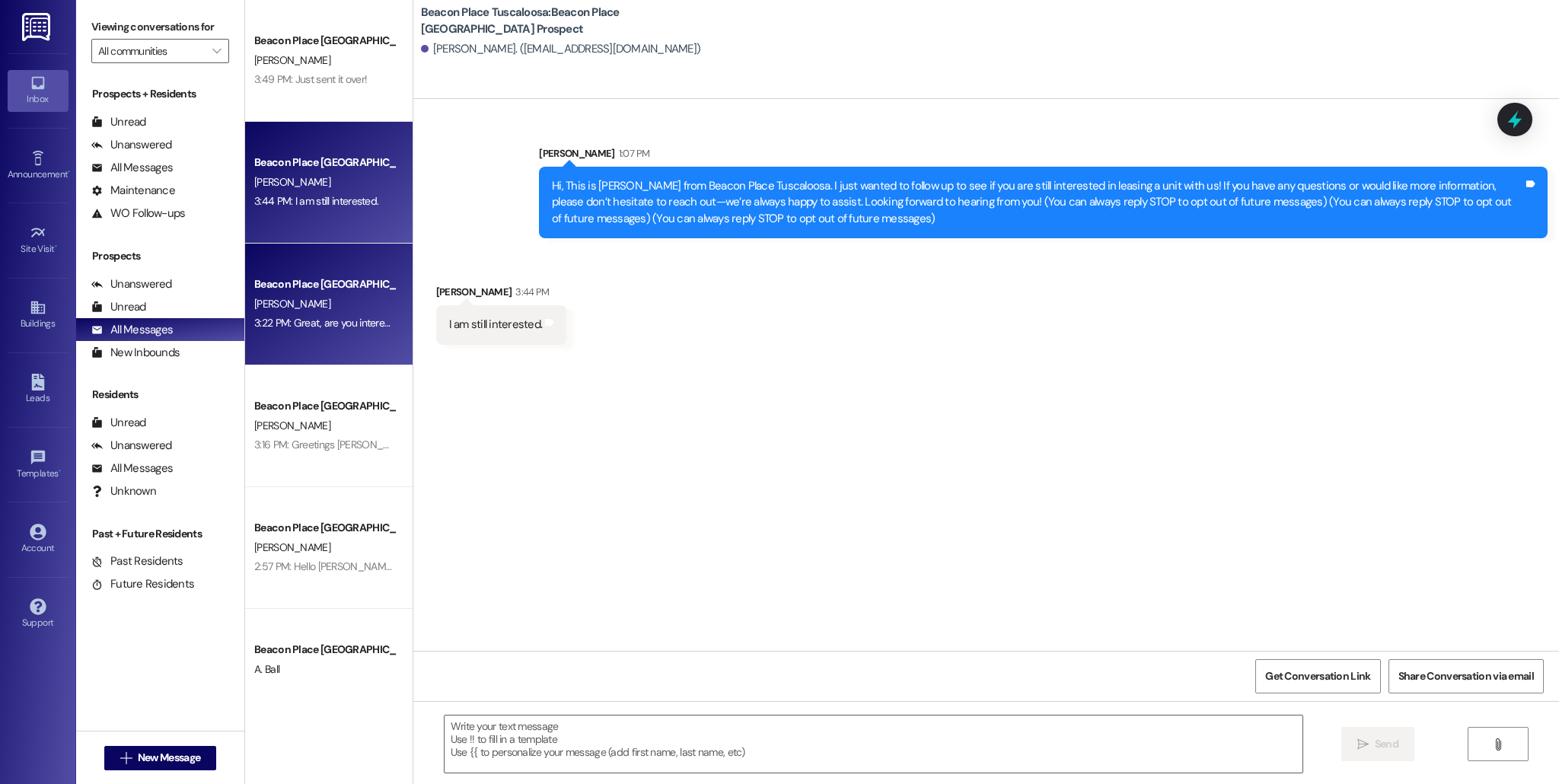
click at [254, 313] on div "[PERSON_NAME]" at bounding box center [324, 303] width 144 height 19
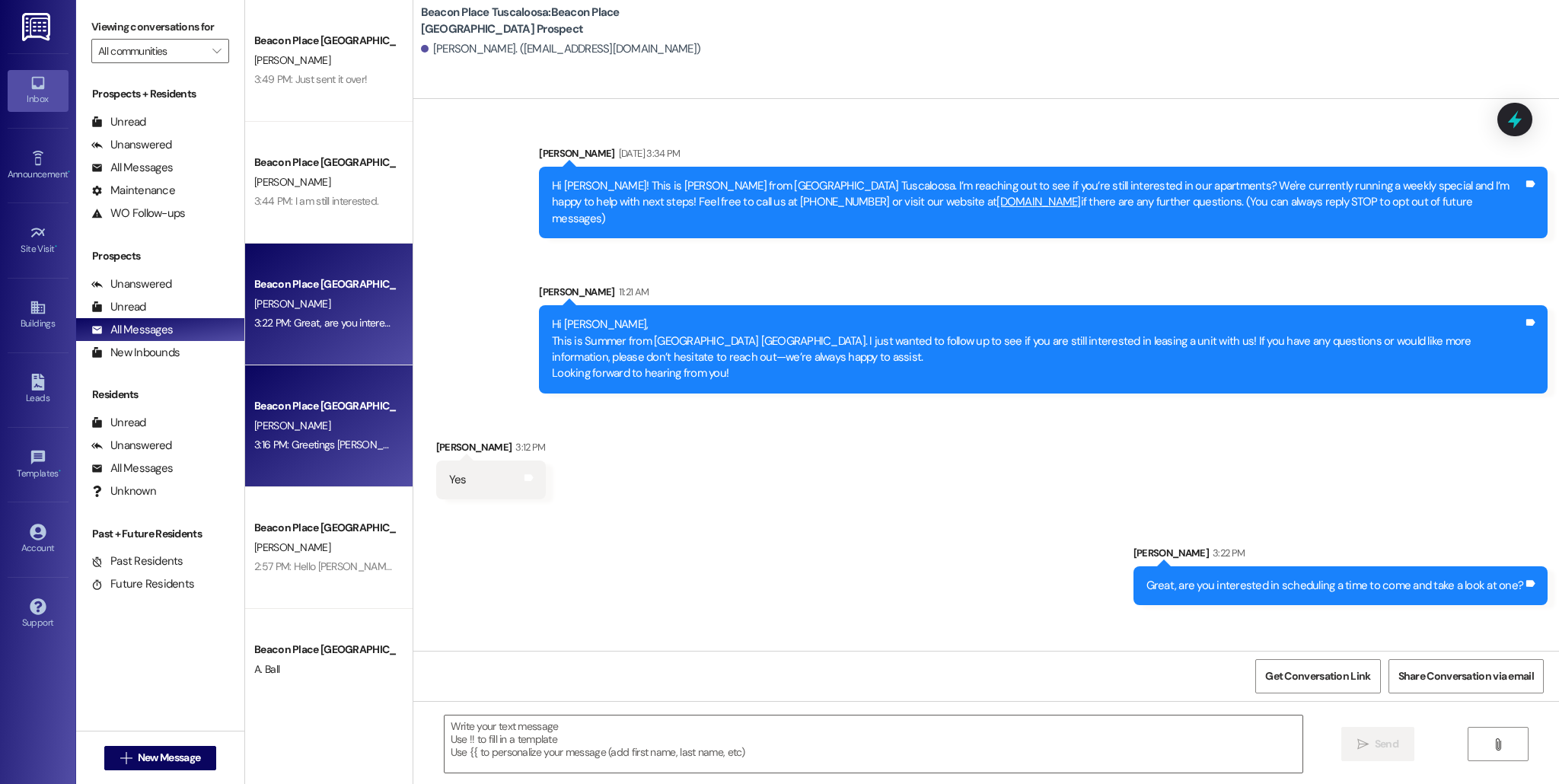
click at [347, 463] on div "Beacon Place Tuscaloosa Prospect [PERSON_NAME] 3:16 PM: Greetings [PERSON_NAME]…" at bounding box center [329, 426] width 168 height 122
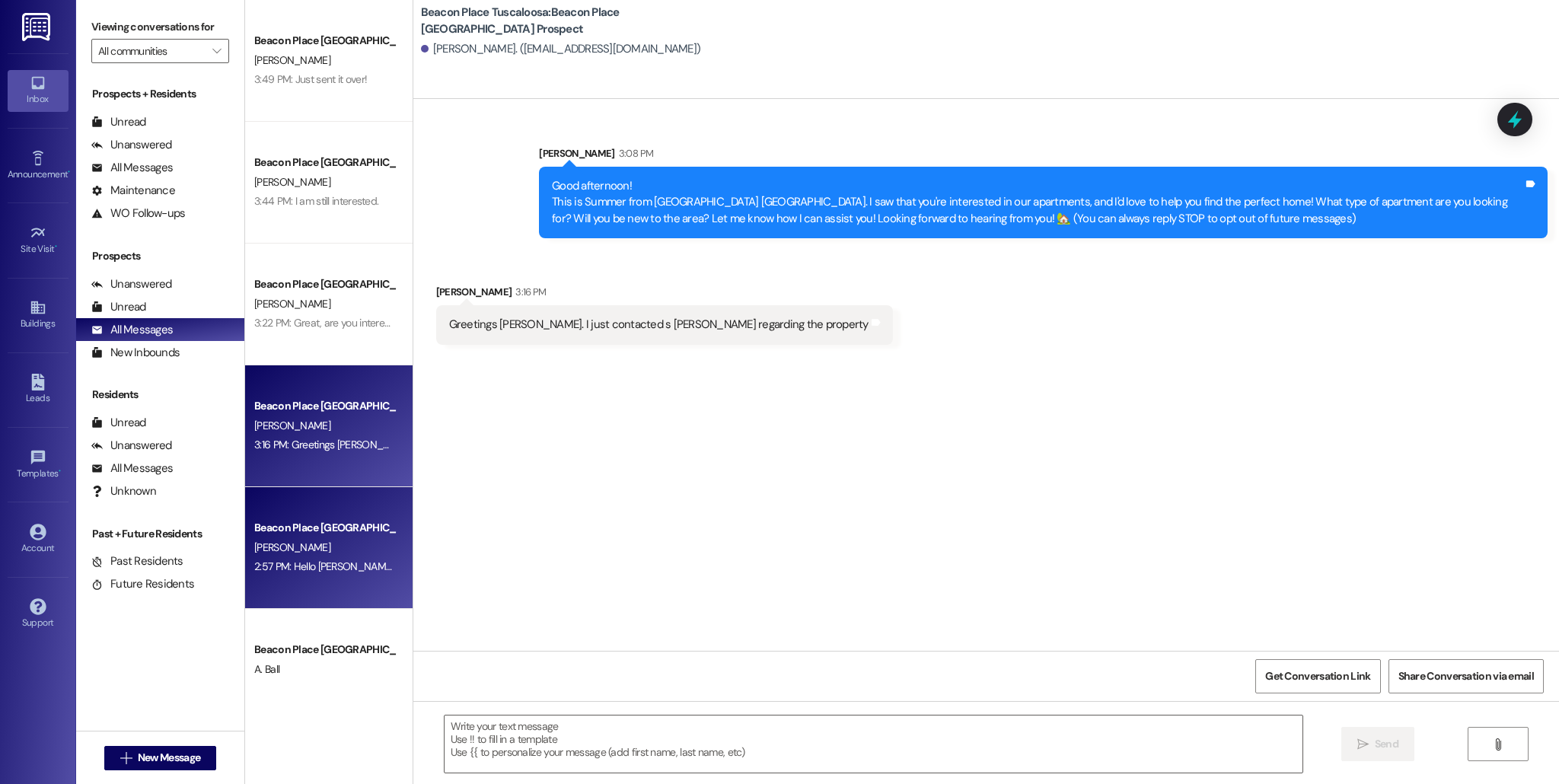
click at [341, 560] on div "2:57 PM: Hello [PERSON_NAME], This is [PERSON_NAME] from [GEOGRAPHIC_DATA]. It …" at bounding box center [1147, 566] width 1786 height 14
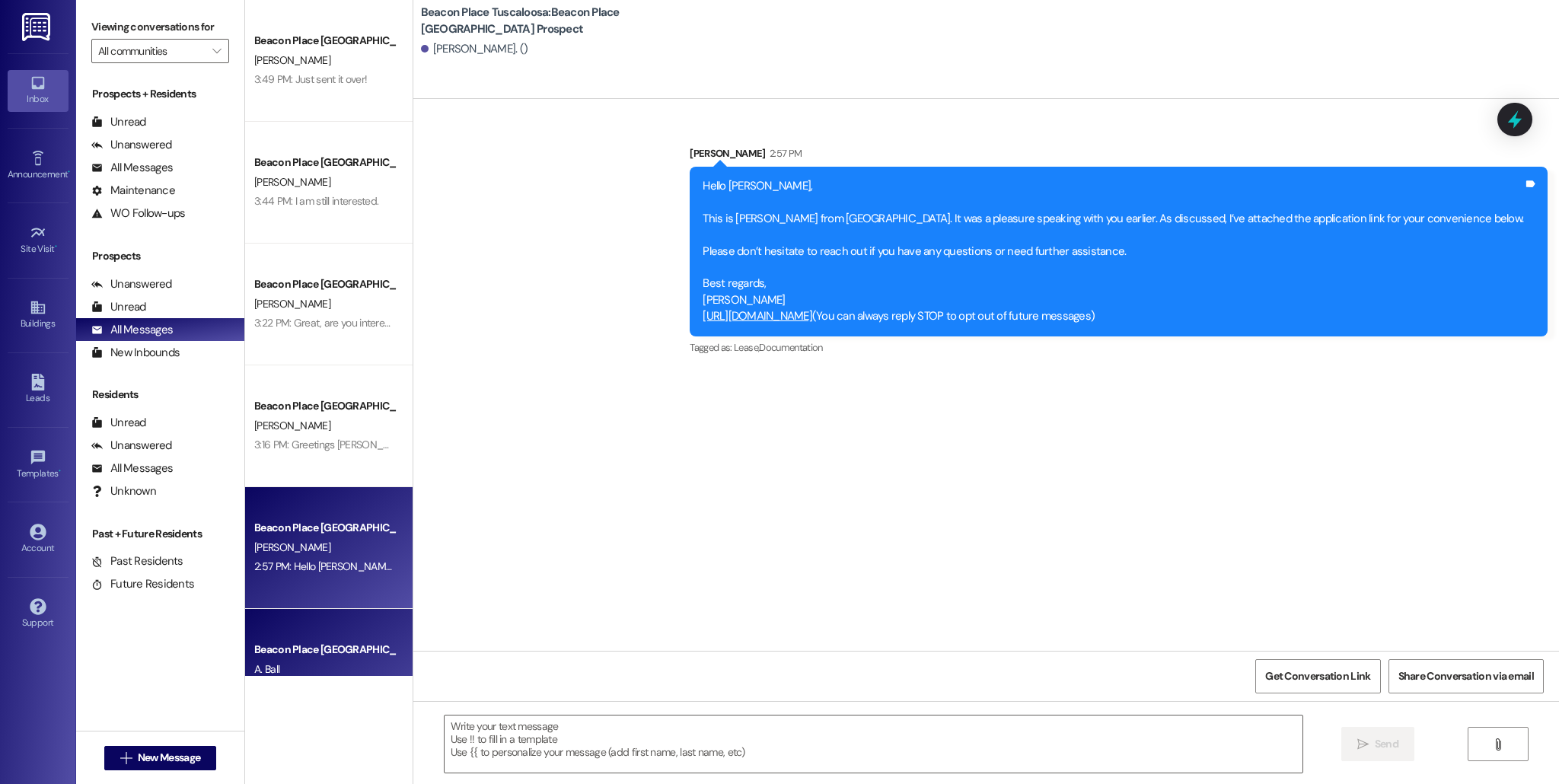
click at [294, 627] on div "Beacon Place Tuscaloosa Prospect A. Ball 2:56 PM: No problem, have a great day!…" at bounding box center [329, 670] width 168 height 122
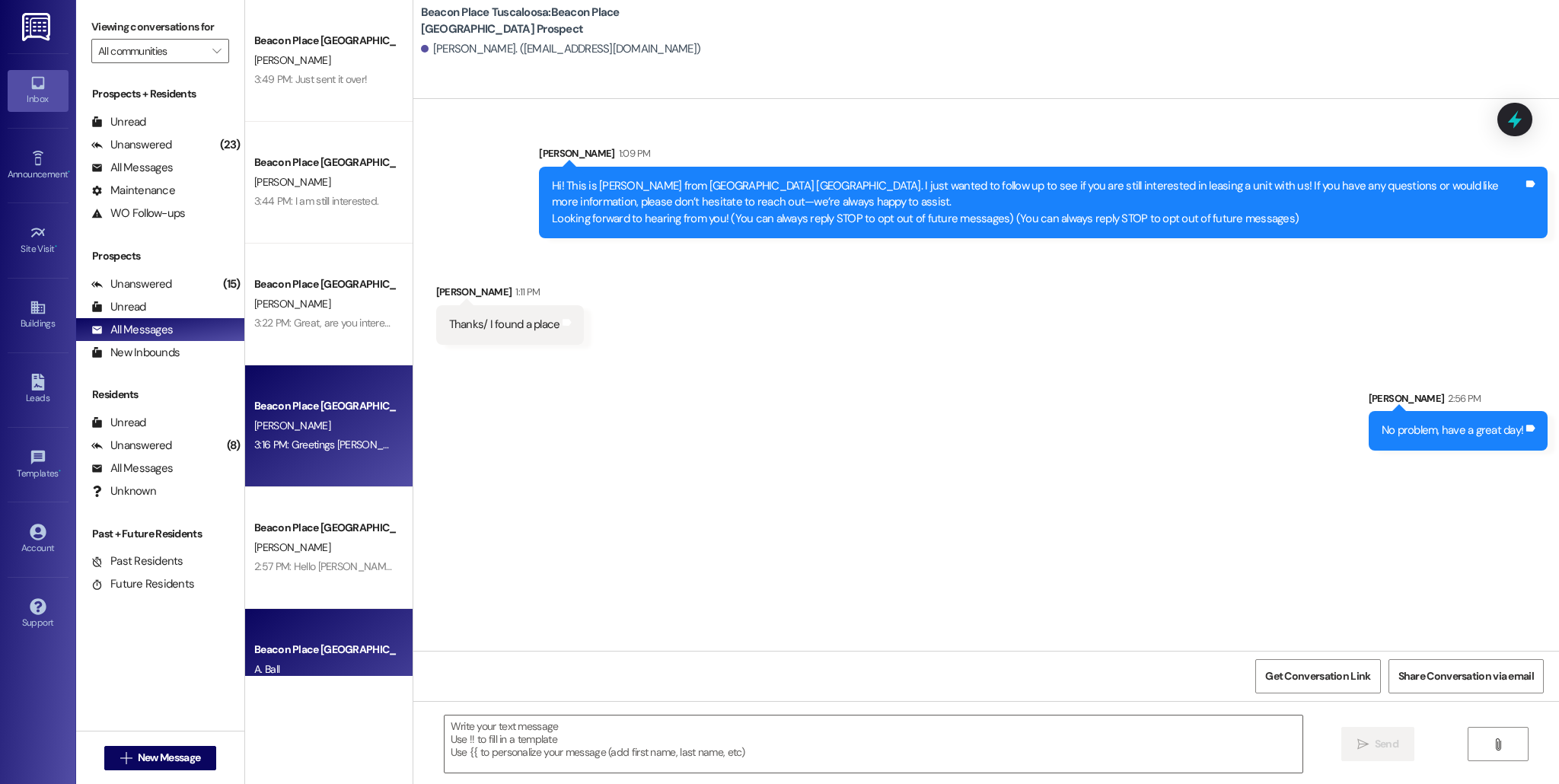
click at [335, 477] on div "Beacon Place Tuscaloosa Prospect [PERSON_NAME] 3:16 PM: Greetings [PERSON_NAME]…" at bounding box center [329, 426] width 168 height 122
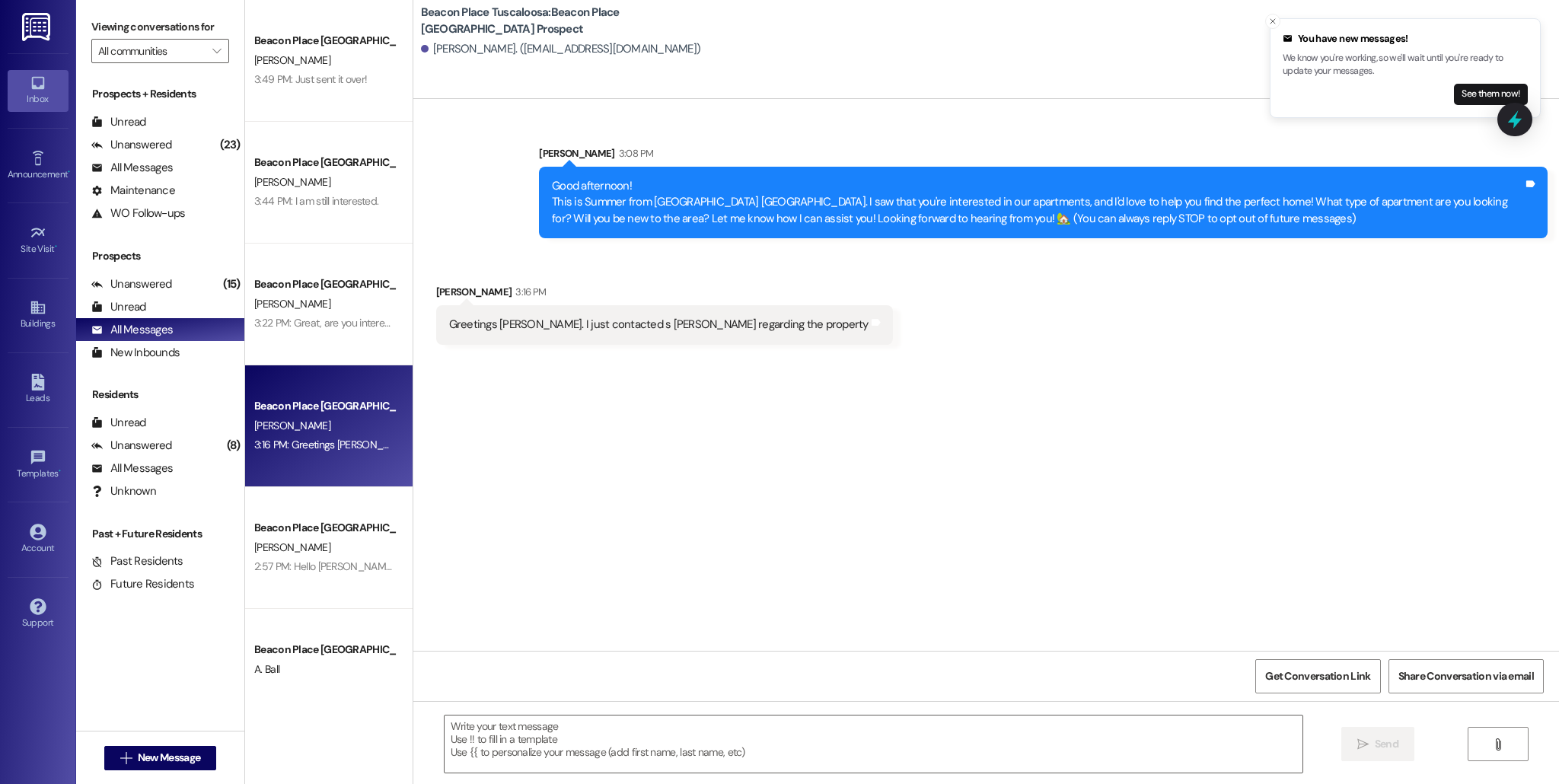
click at [1350, 57] on p "We know you're working, so we'll wait until you're ready to update your message…" at bounding box center [1405, 65] width 245 height 26
click at [1478, 93] on button "See them now!" at bounding box center [1492, 95] width 74 height 21
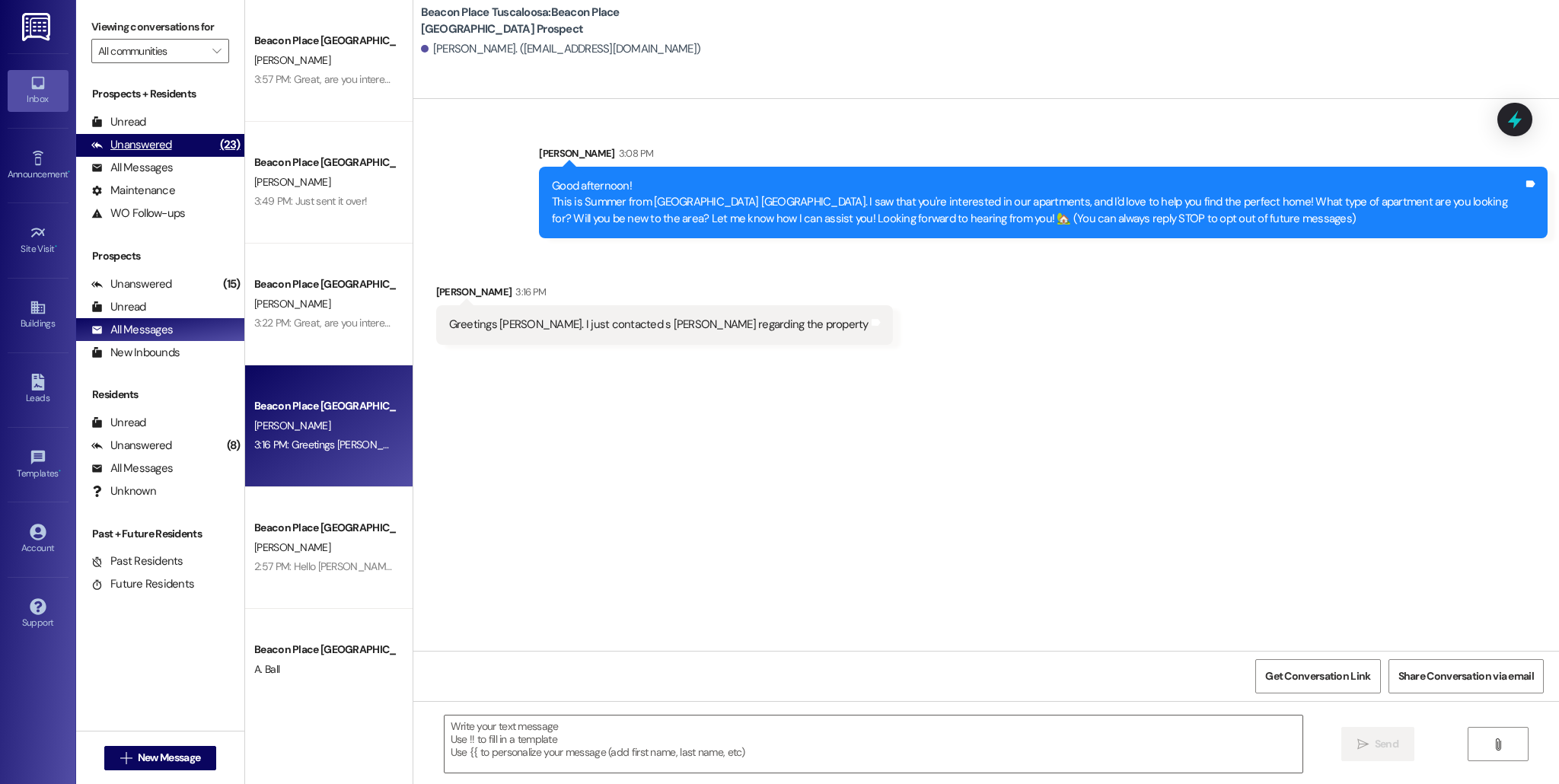
click at [178, 145] on div "Unanswered (23)" at bounding box center [160, 145] width 169 height 23
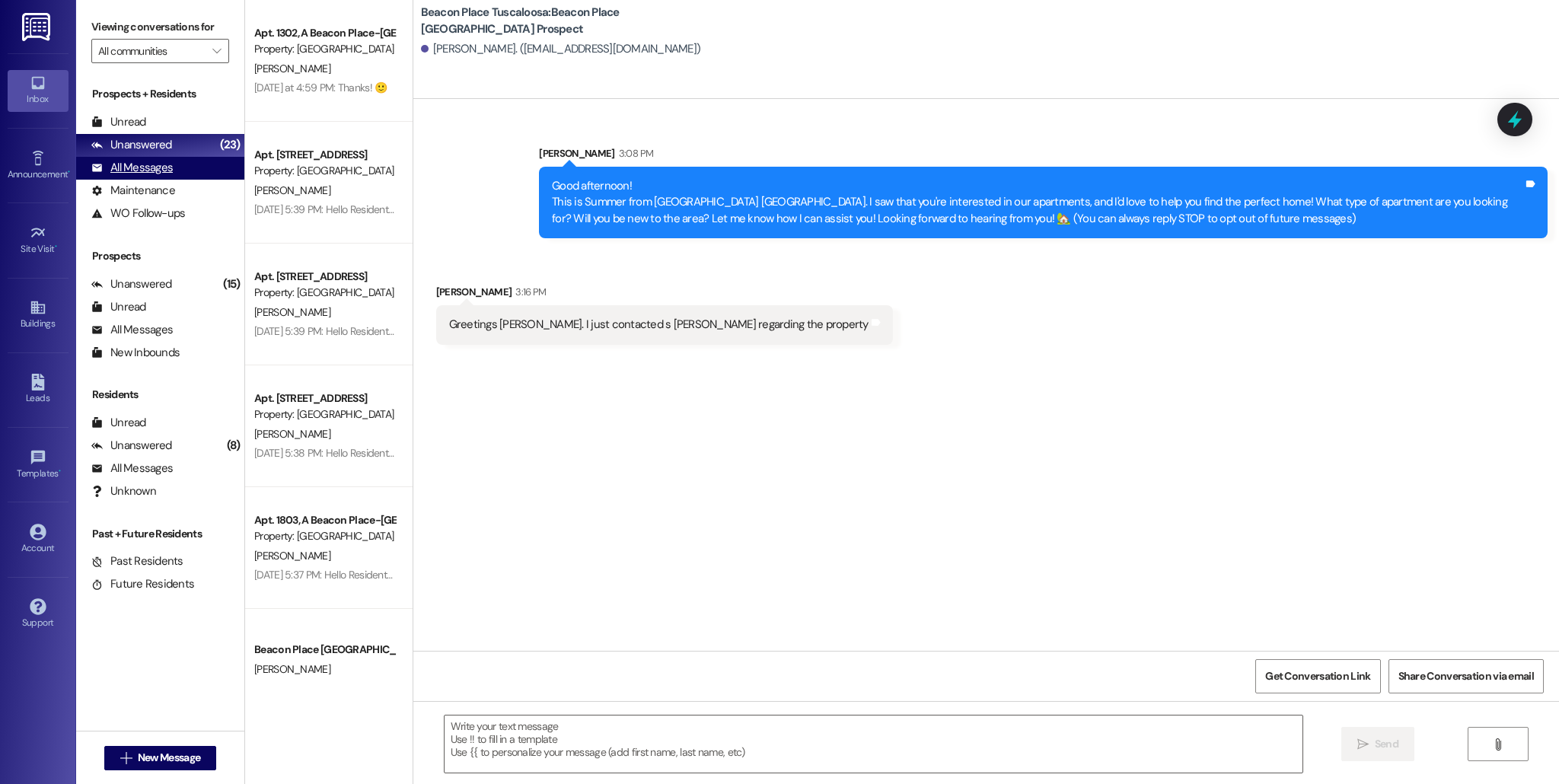
click at [203, 165] on div "All Messages (undefined)" at bounding box center [160, 168] width 169 height 23
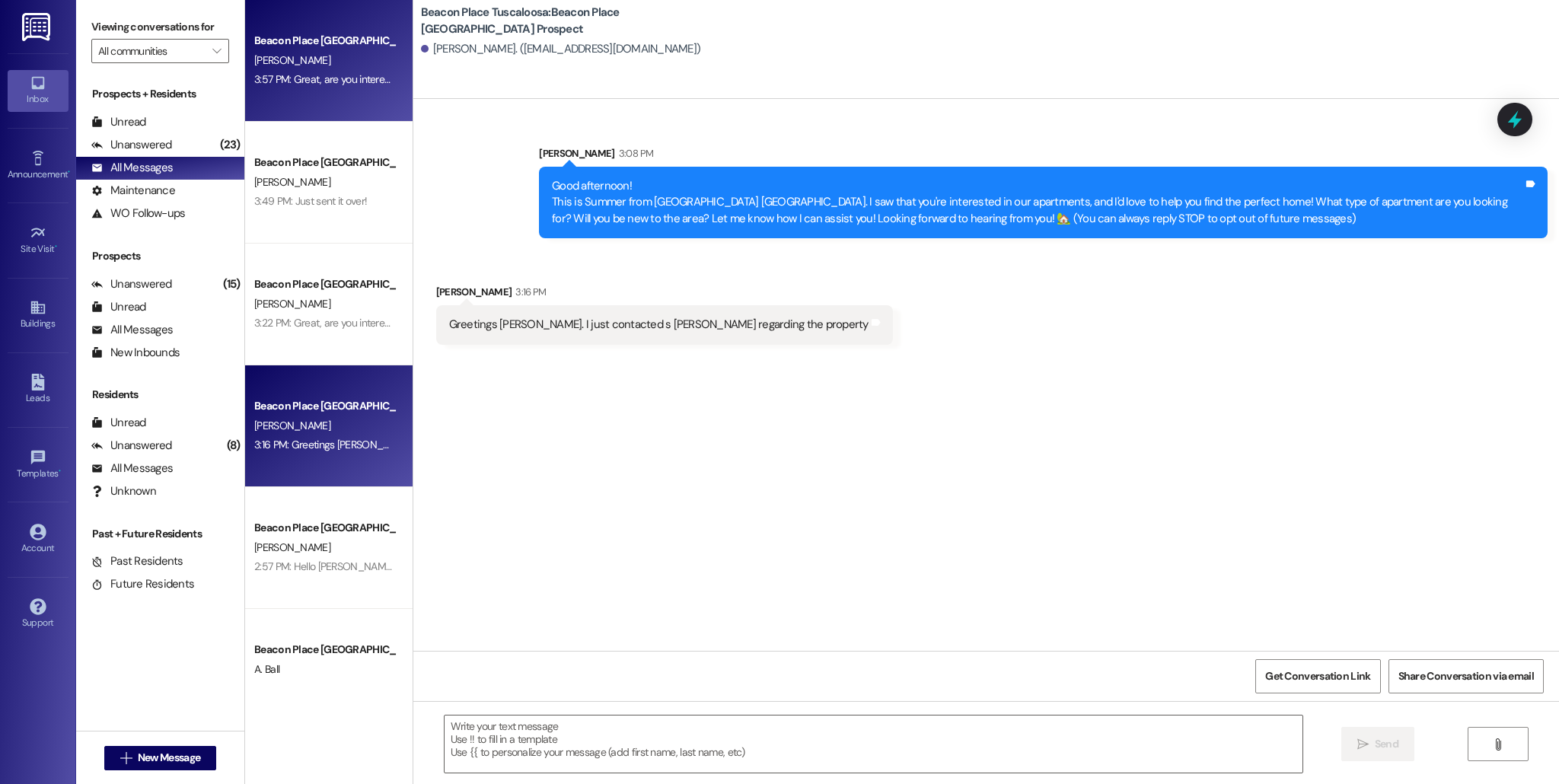
click at [339, 58] on div "[PERSON_NAME]" at bounding box center [324, 60] width 144 height 19
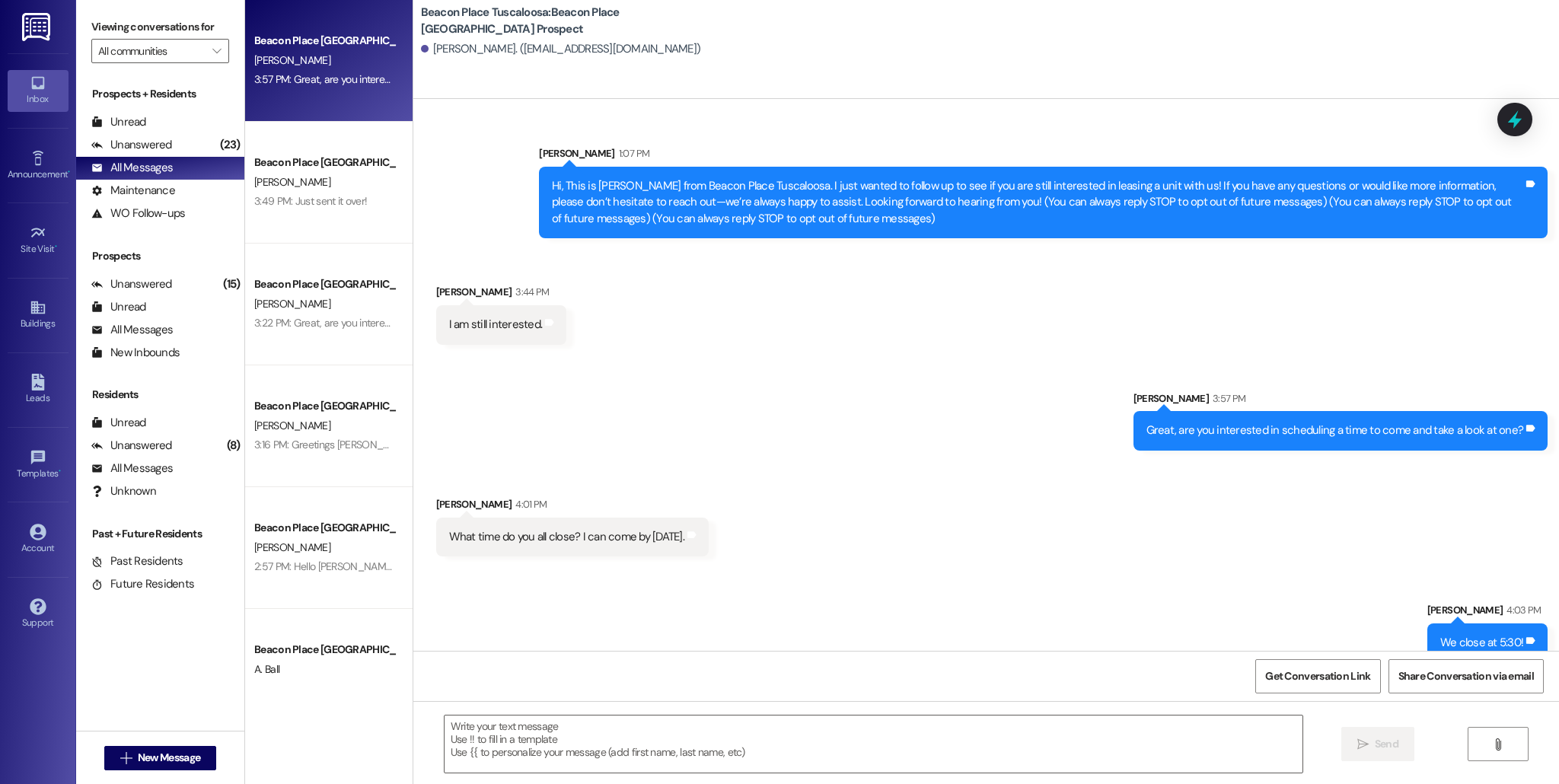
scroll to position [24, 0]
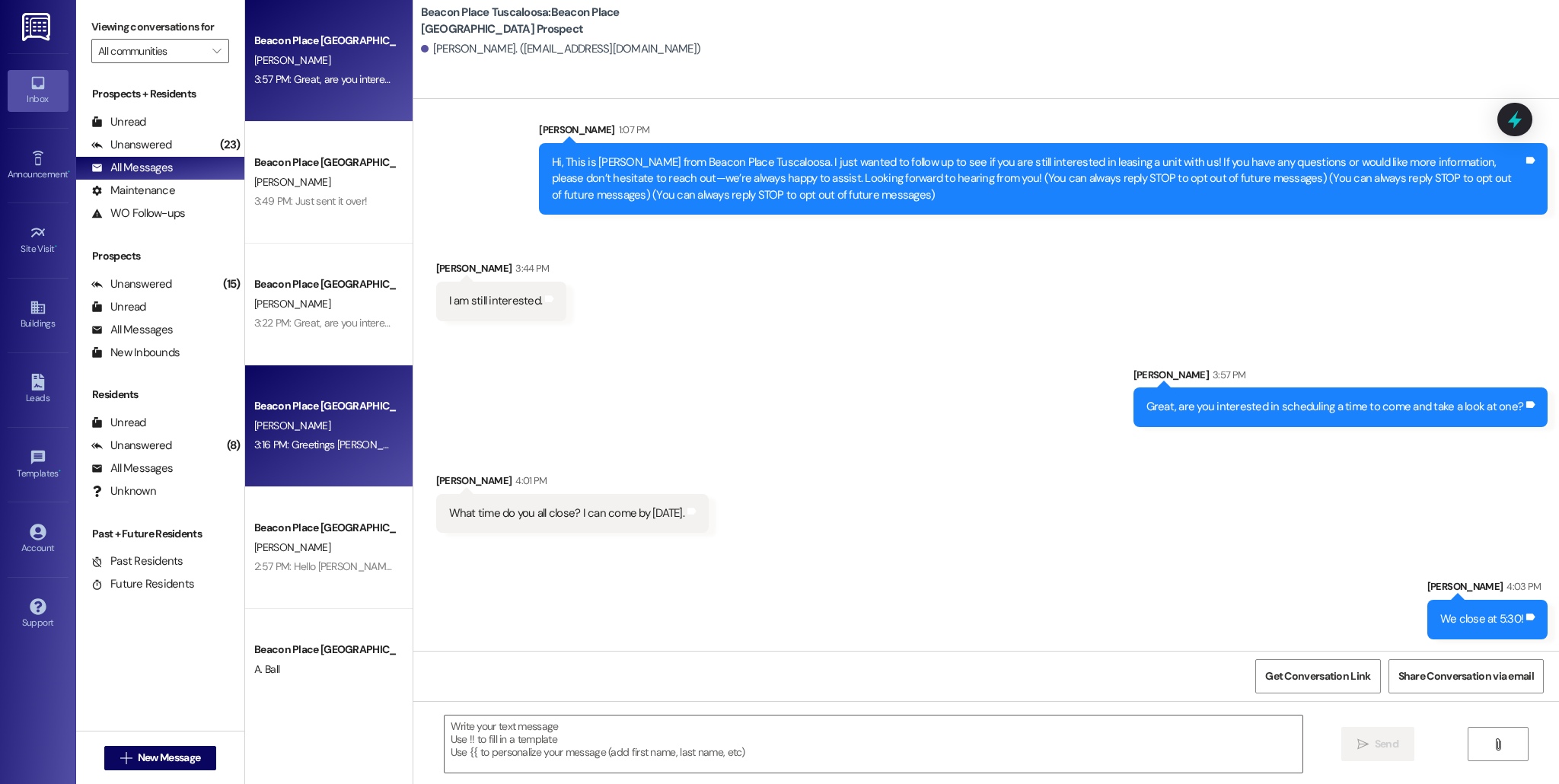
click at [273, 423] on div "[PERSON_NAME]" at bounding box center [324, 426] width 144 height 19
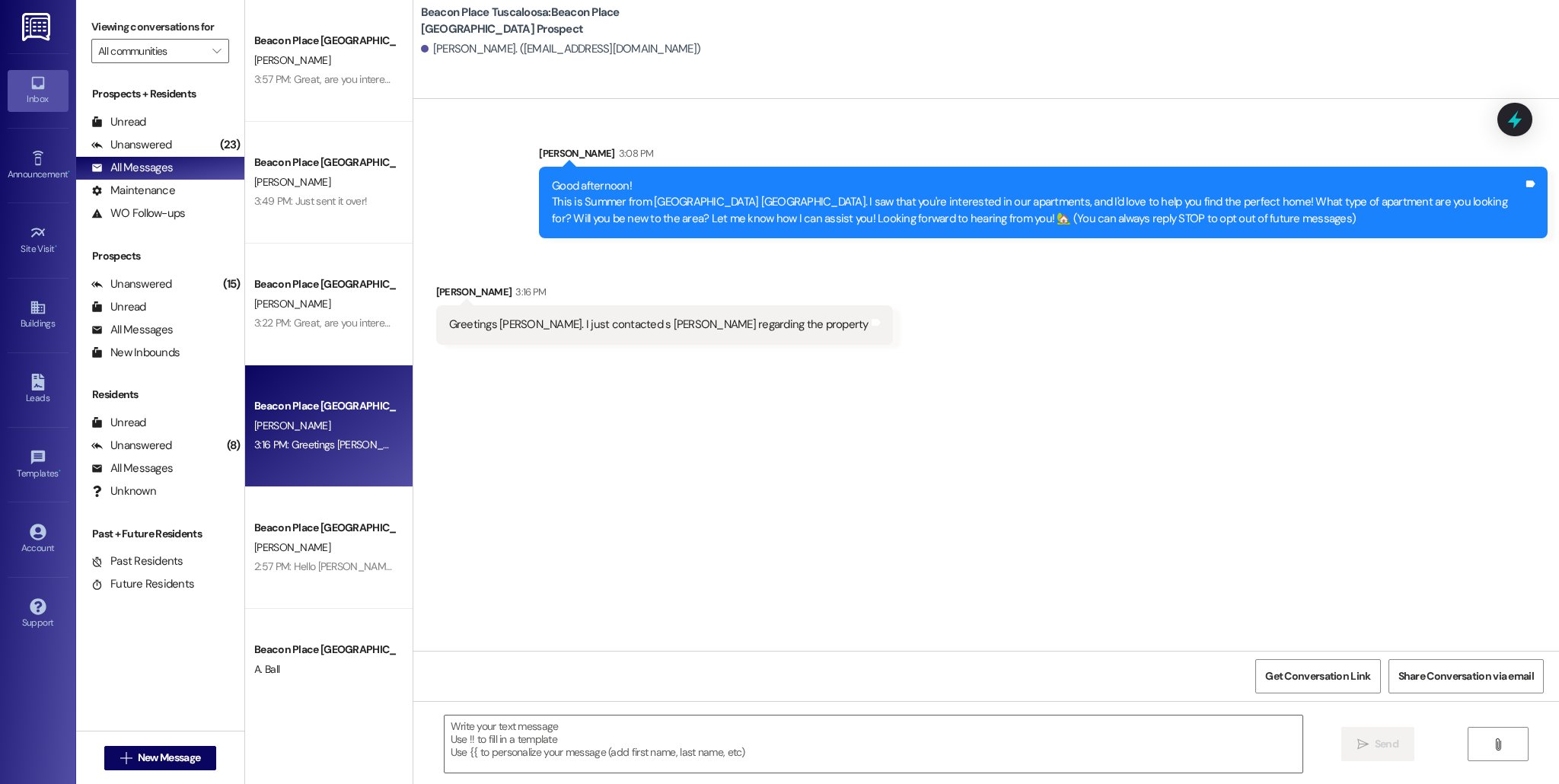
scroll to position [0, 0]
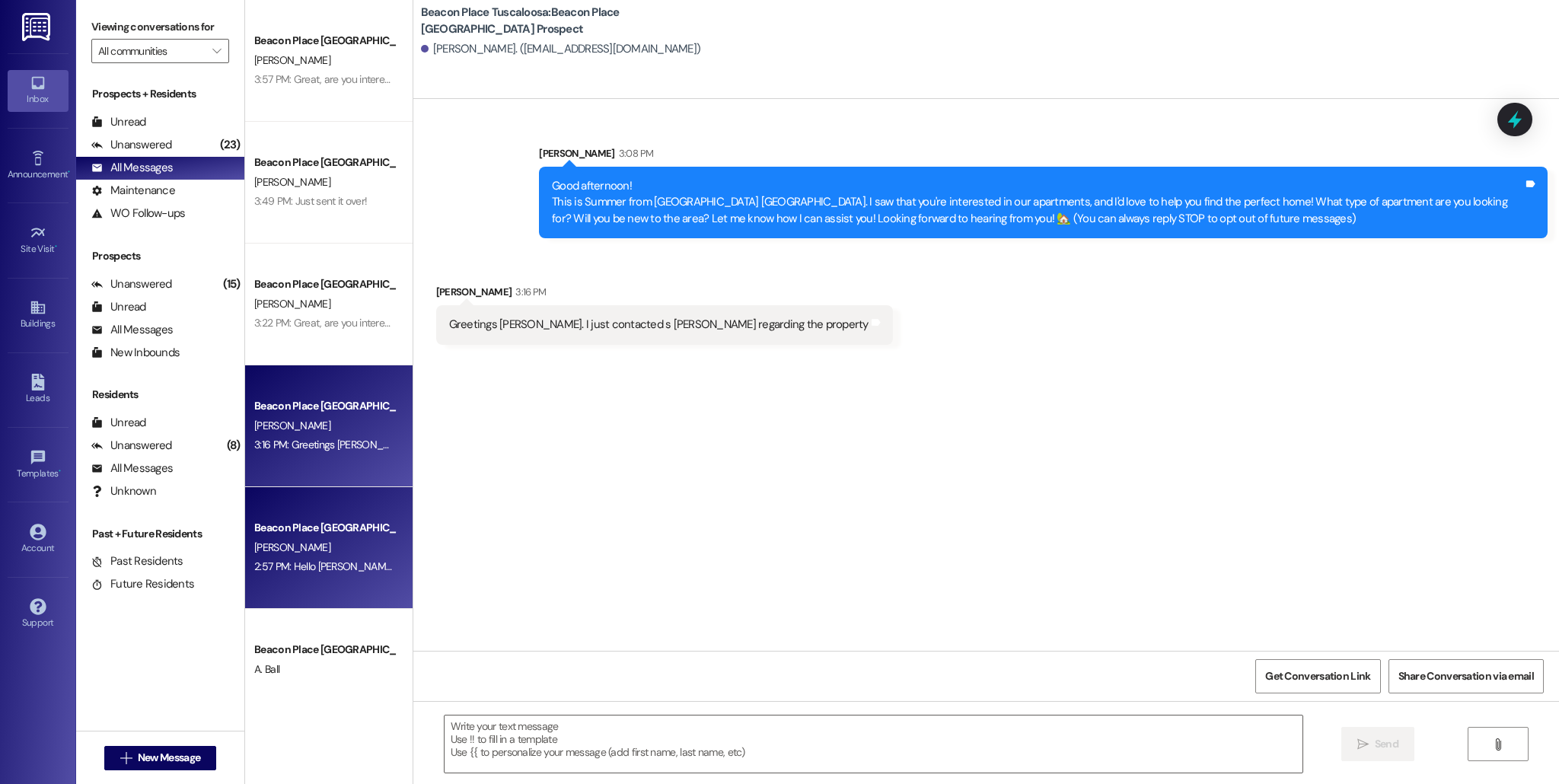
click at [289, 558] on div "2:57 PM: Hello [PERSON_NAME], This is [PERSON_NAME] from [GEOGRAPHIC_DATA]. It …" at bounding box center [324, 566] width 144 height 19
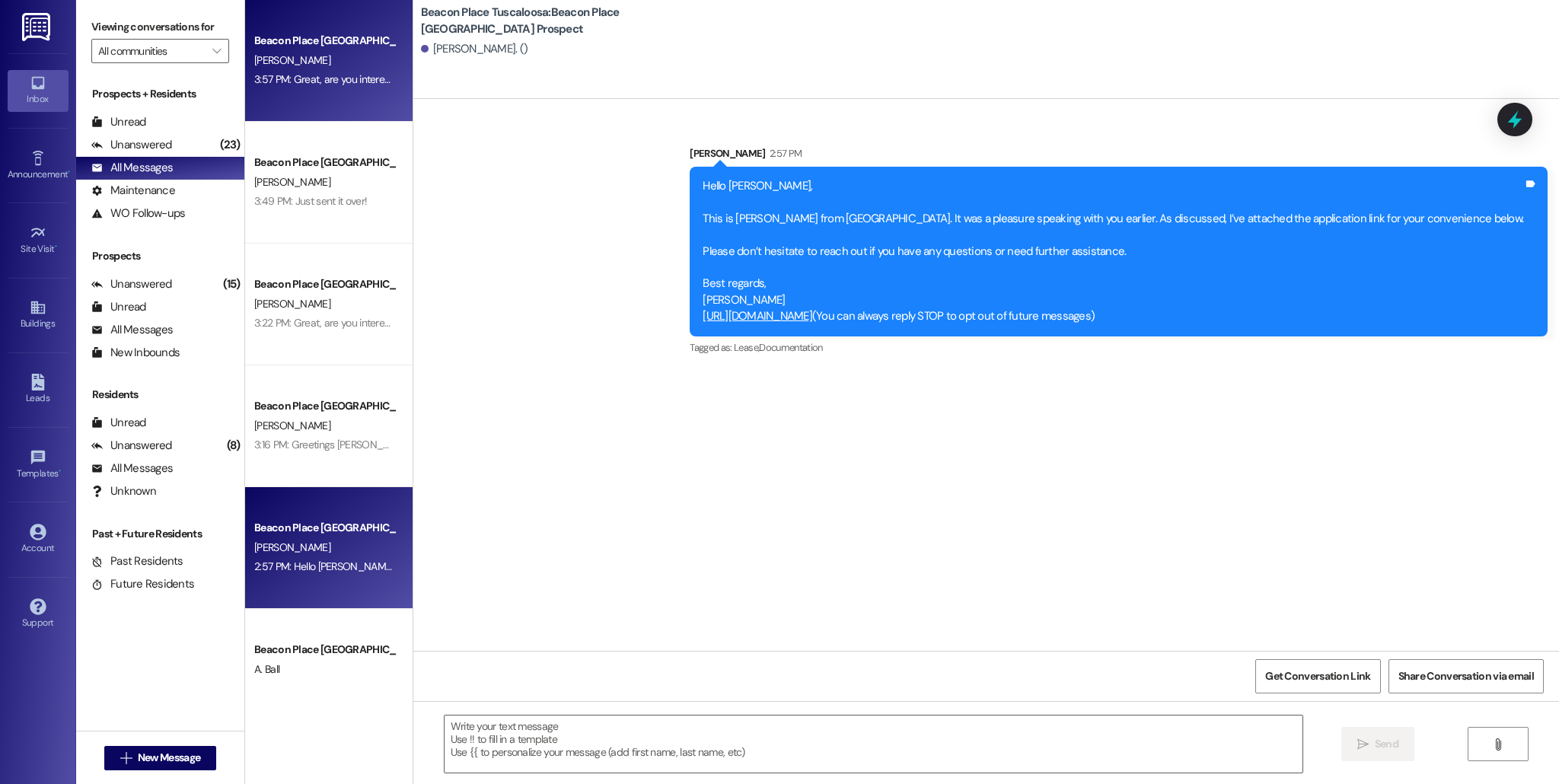
click at [271, 70] on div "3:57 PM: Great, are you interested in scheduling a time to come and take a look…" at bounding box center [324, 79] width 144 height 19
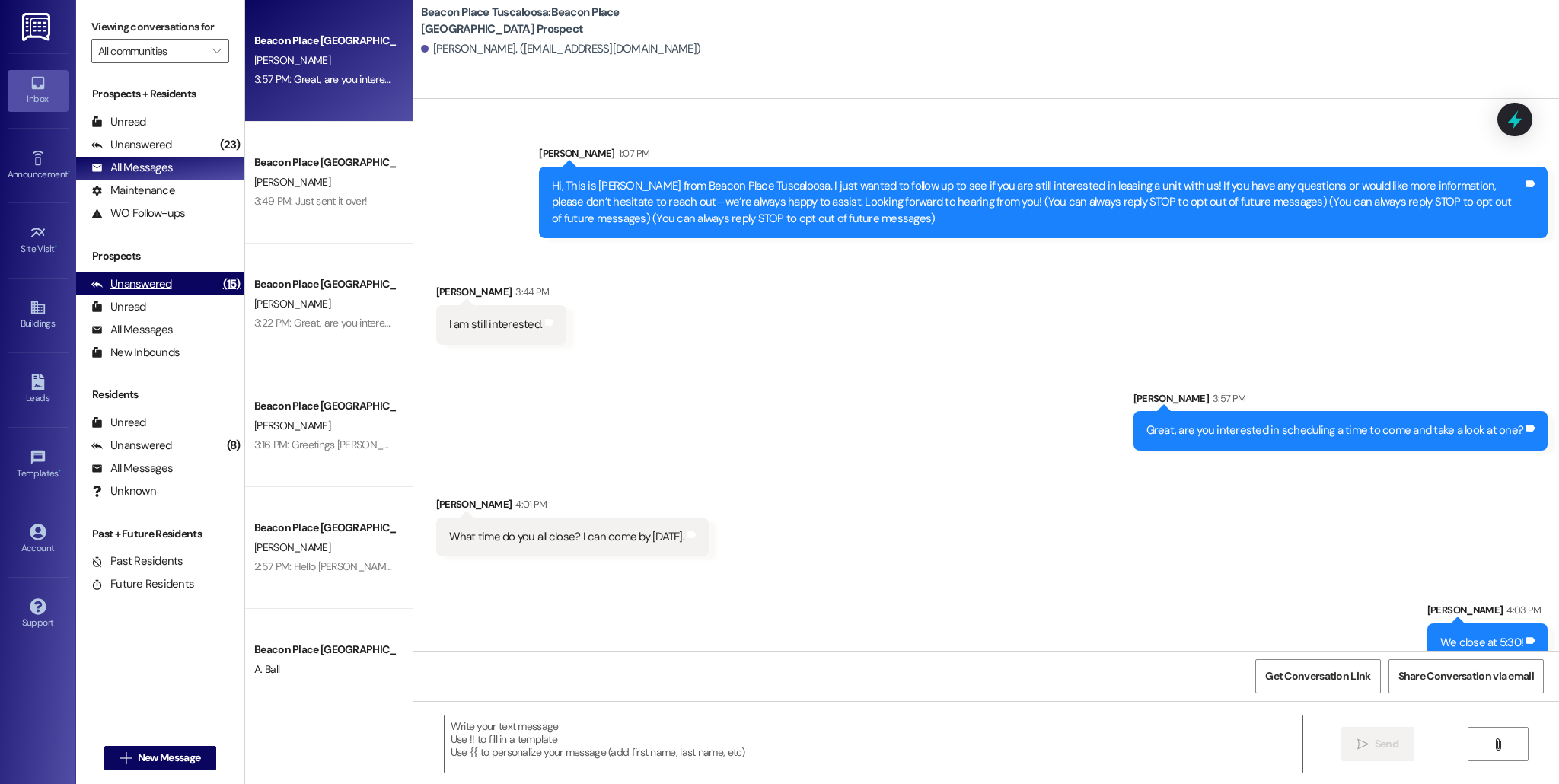
click at [172, 281] on div "Unanswered (15)" at bounding box center [160, 284] width 169 height 23
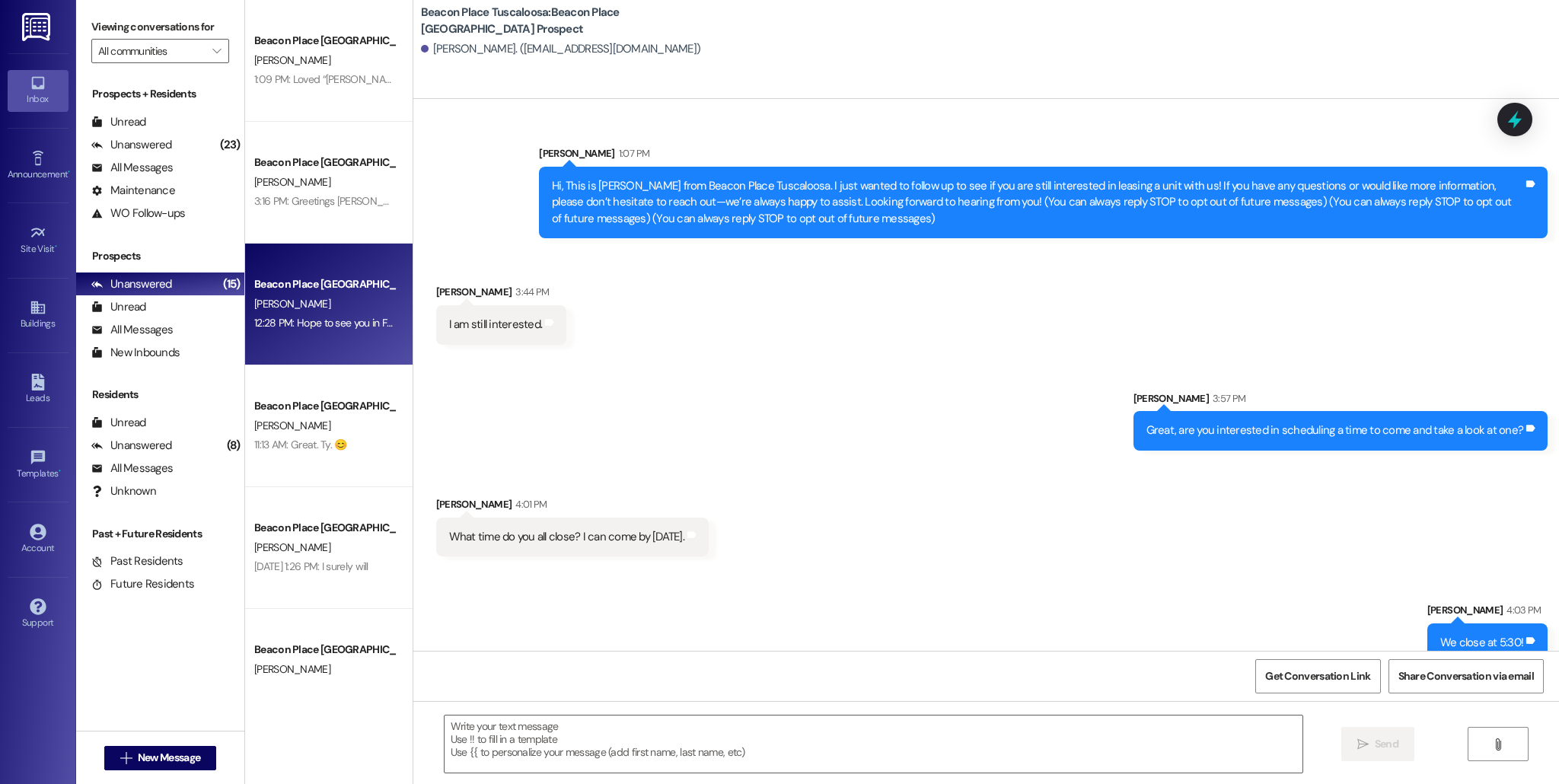
click at [261, 343] on div "Beacon Place Tuscaloosa Prospect [PERSON_NAME] 12:28 PM: Hope to see you in Feb…" at bounding box center [329, 304] width 168 height 122
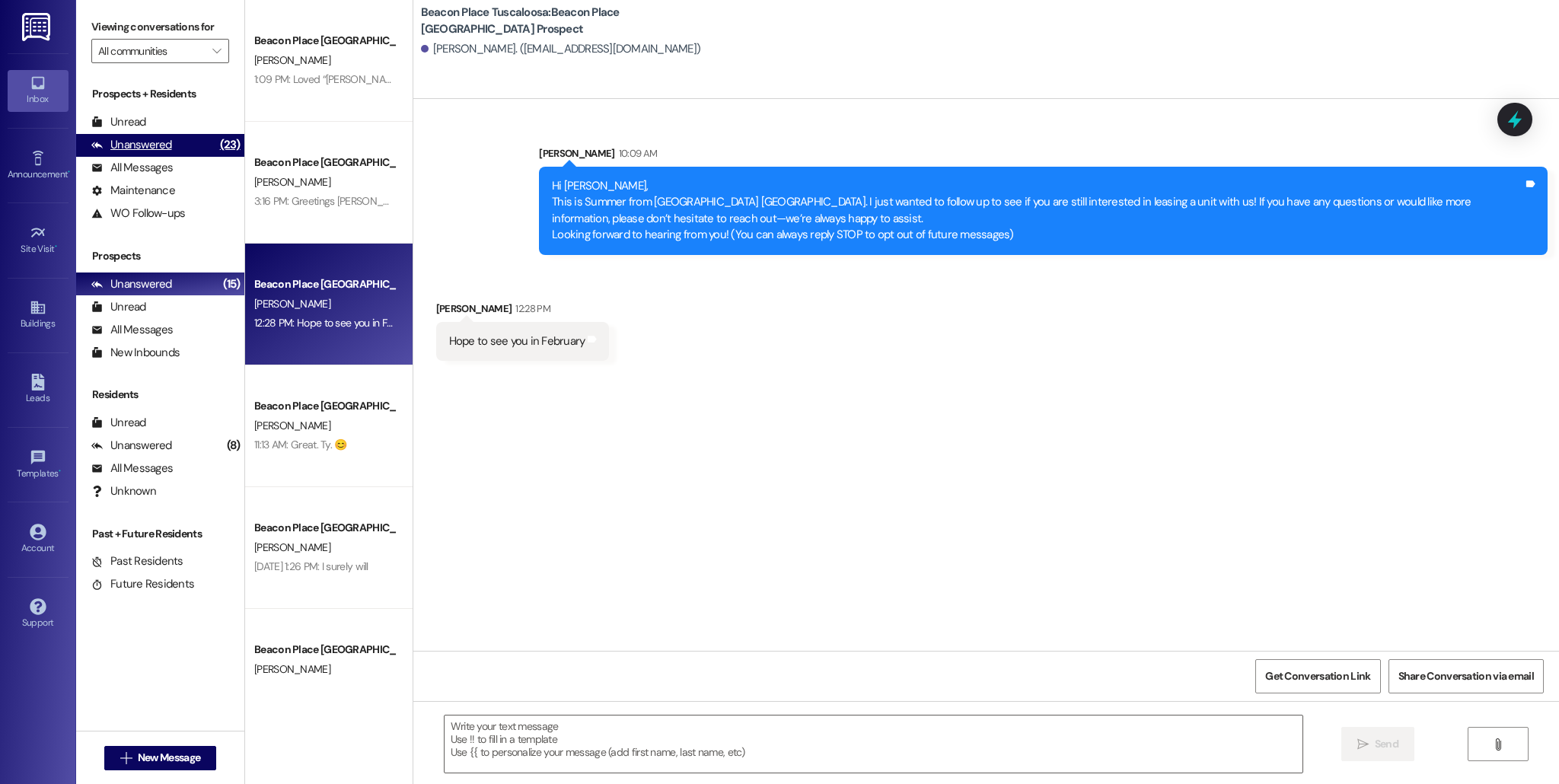
click at [141, 145] on div "Unanswered" at bounding box center [132, 145] width 81 height 16
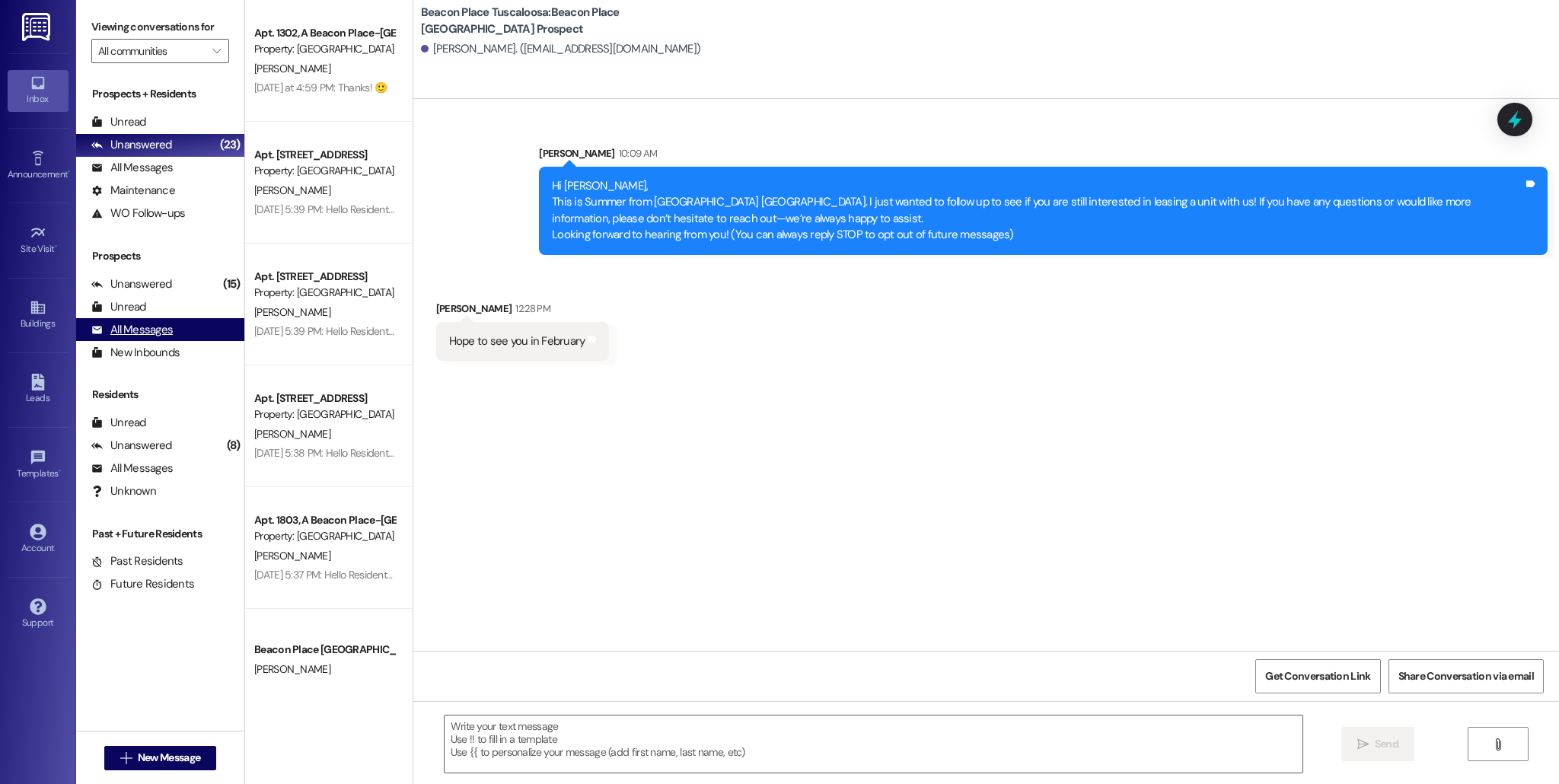
click at [149, 322] on div "All Messages" at bounding box center [132, 330] width 81 height 16
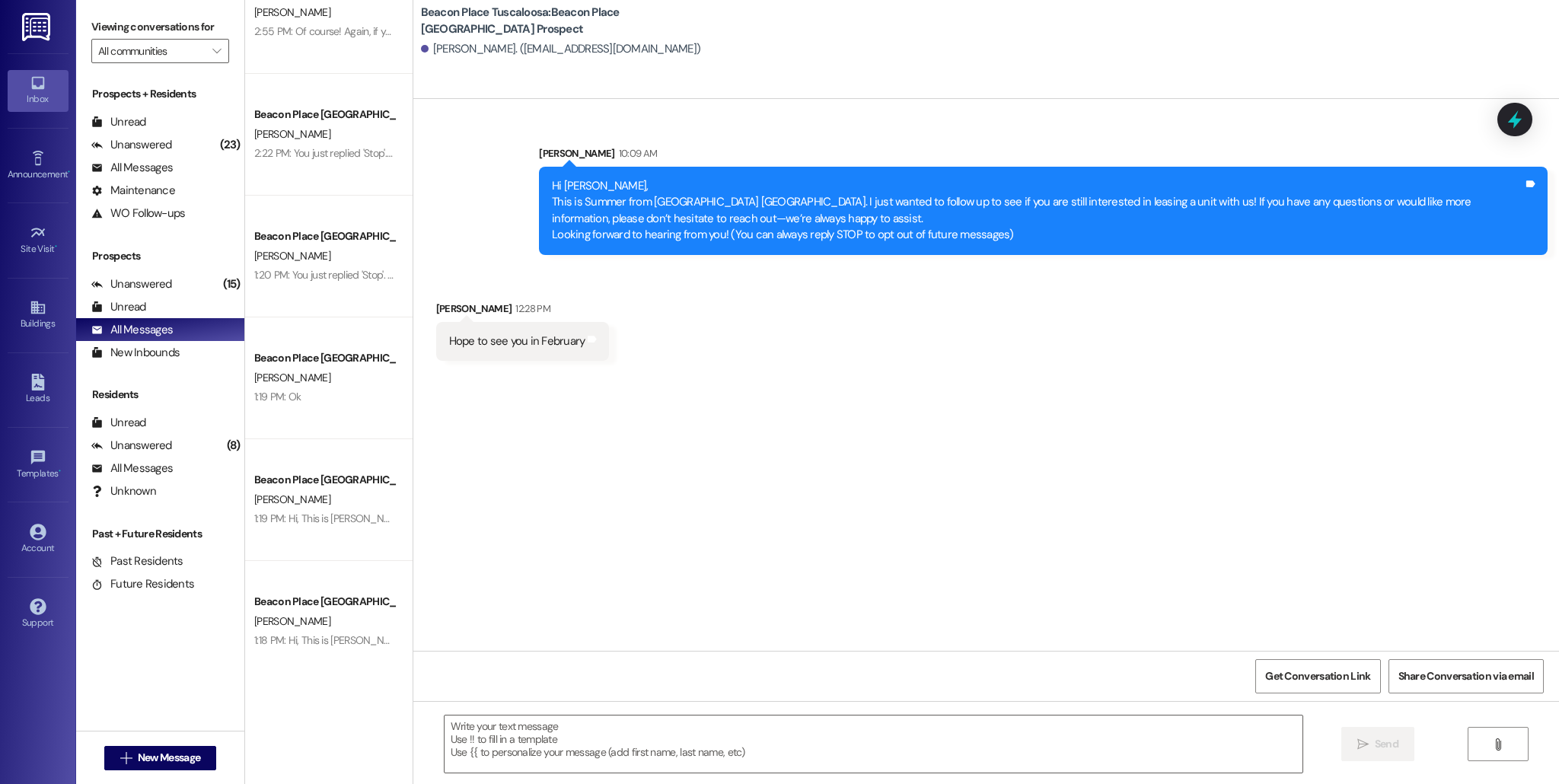
scroll to position [770, 0]
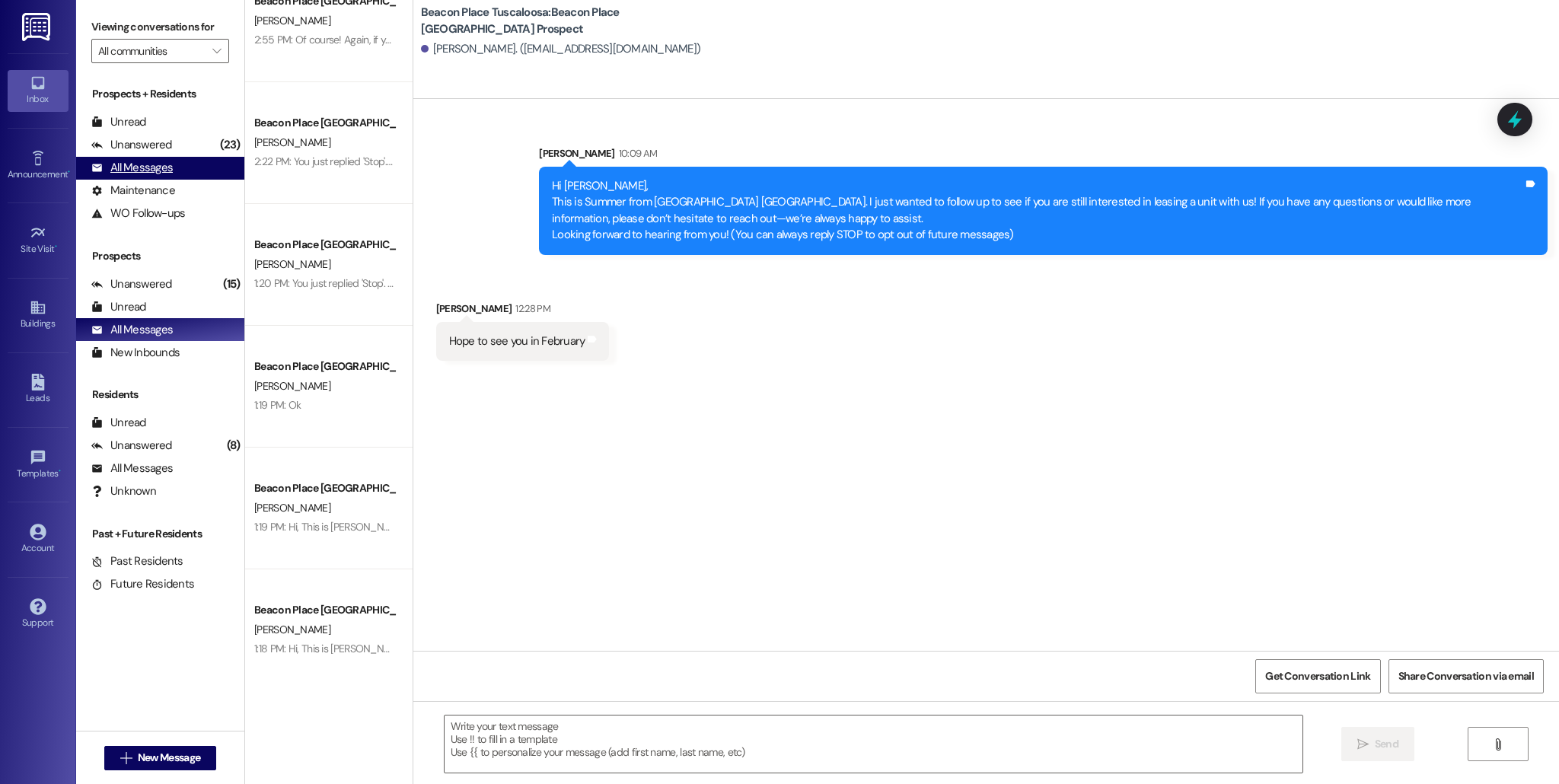
click at [184, 162] on div "All Messages (undefined)" at bounding box center [160, 168] width 169 height 23
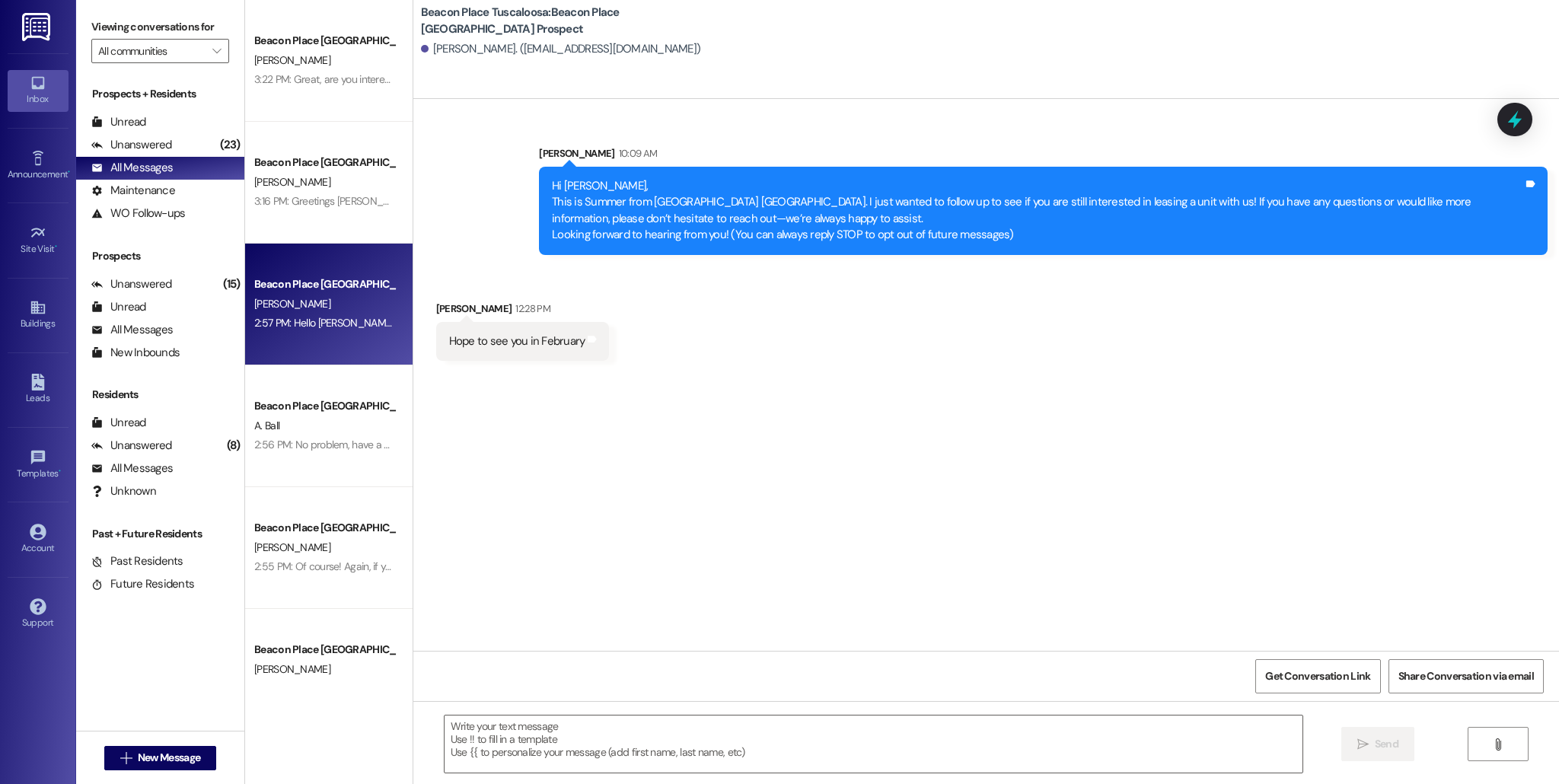
scroll to position [856, 0]
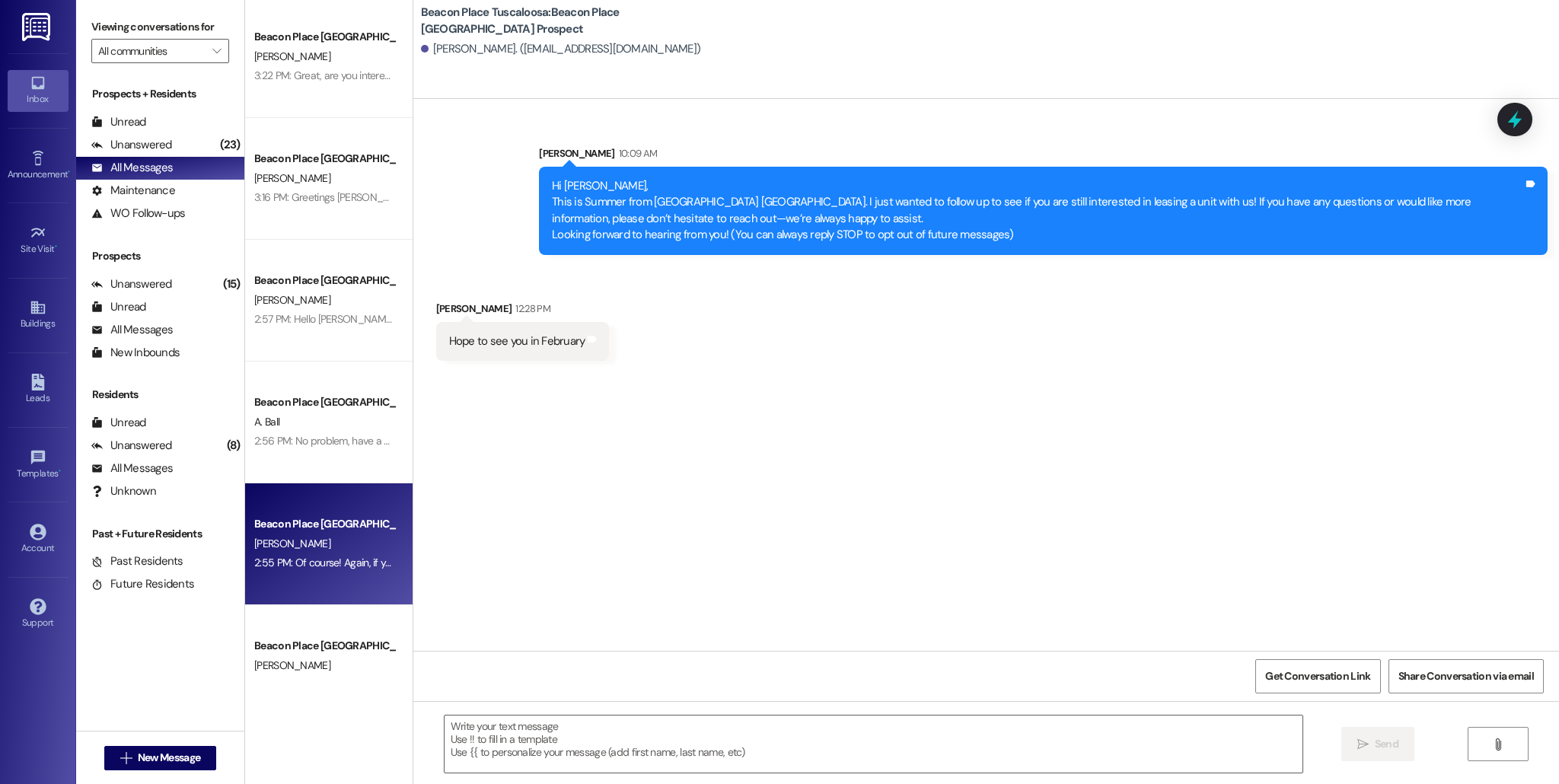
click at [326, 558] on div "2:55 PM: Of course! Again, if you need any help, don't hesitate to reach out! L…" at bounding box center [516, 562] width 524 height 14
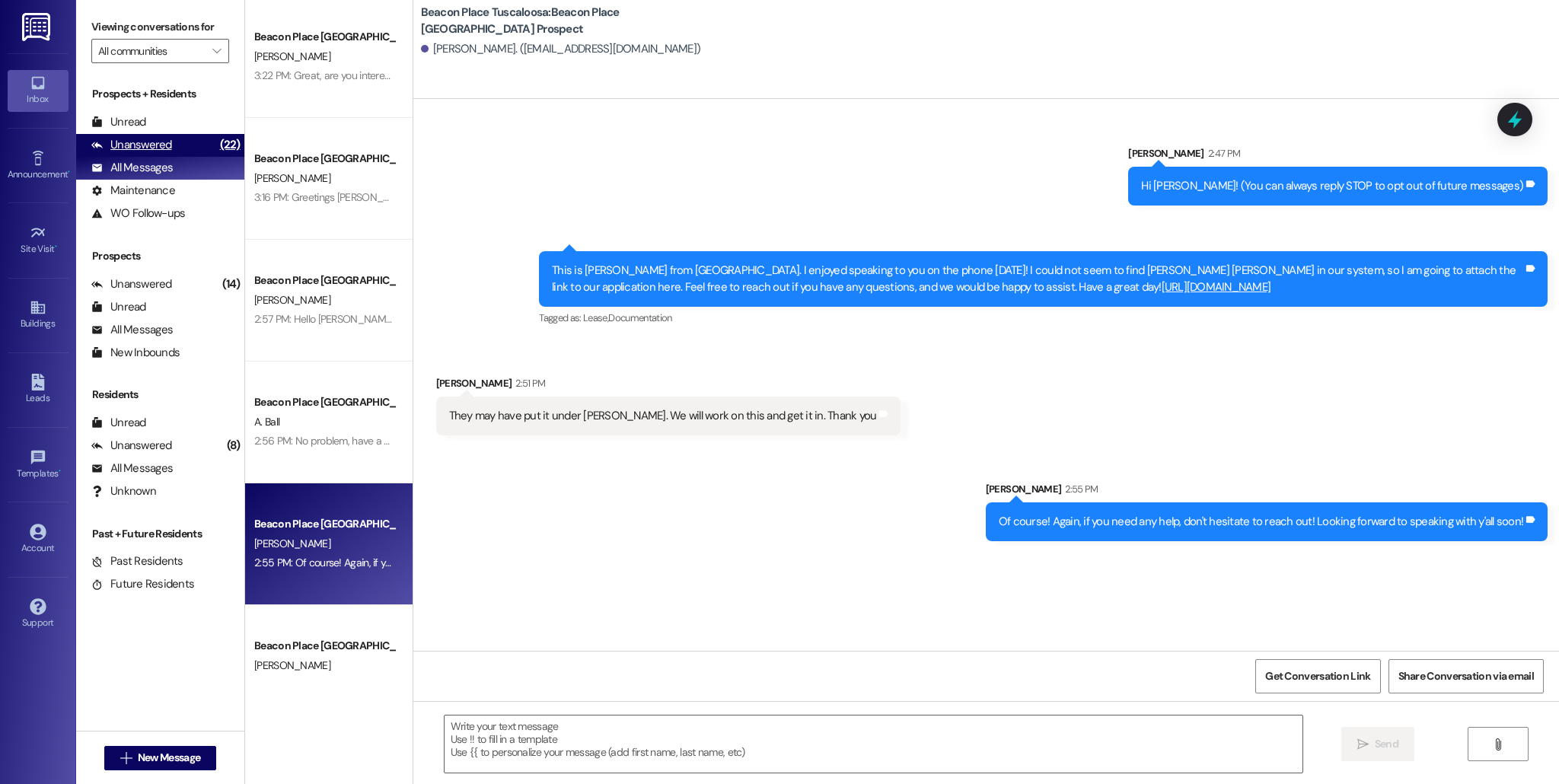
click at [136, 149] on div "Unanswered" at bounding box center [132, 145] width 81 height 16
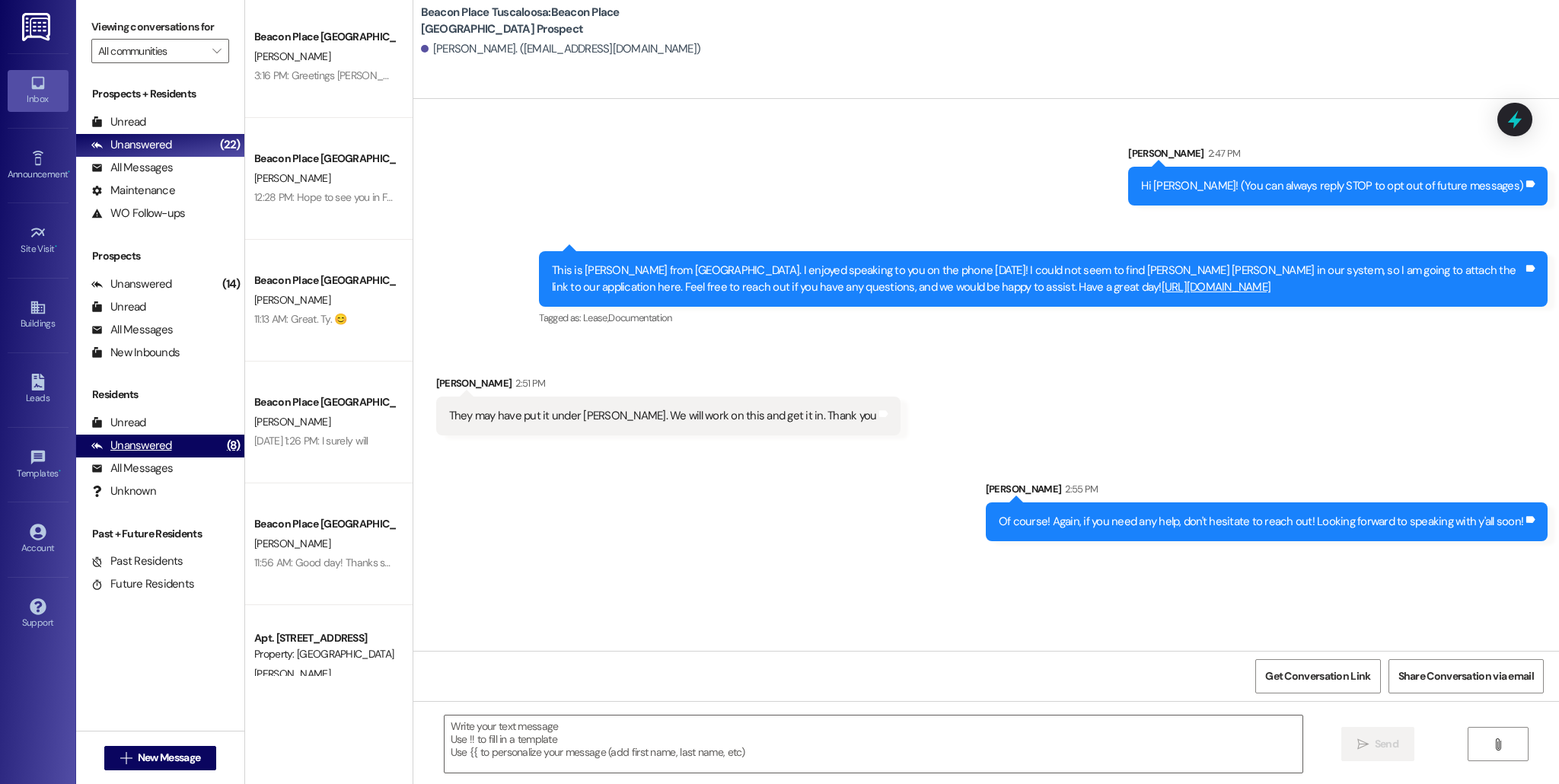
click at [223, 440] on div "(8)" at bounding box center [234, 445] width 21 height 24
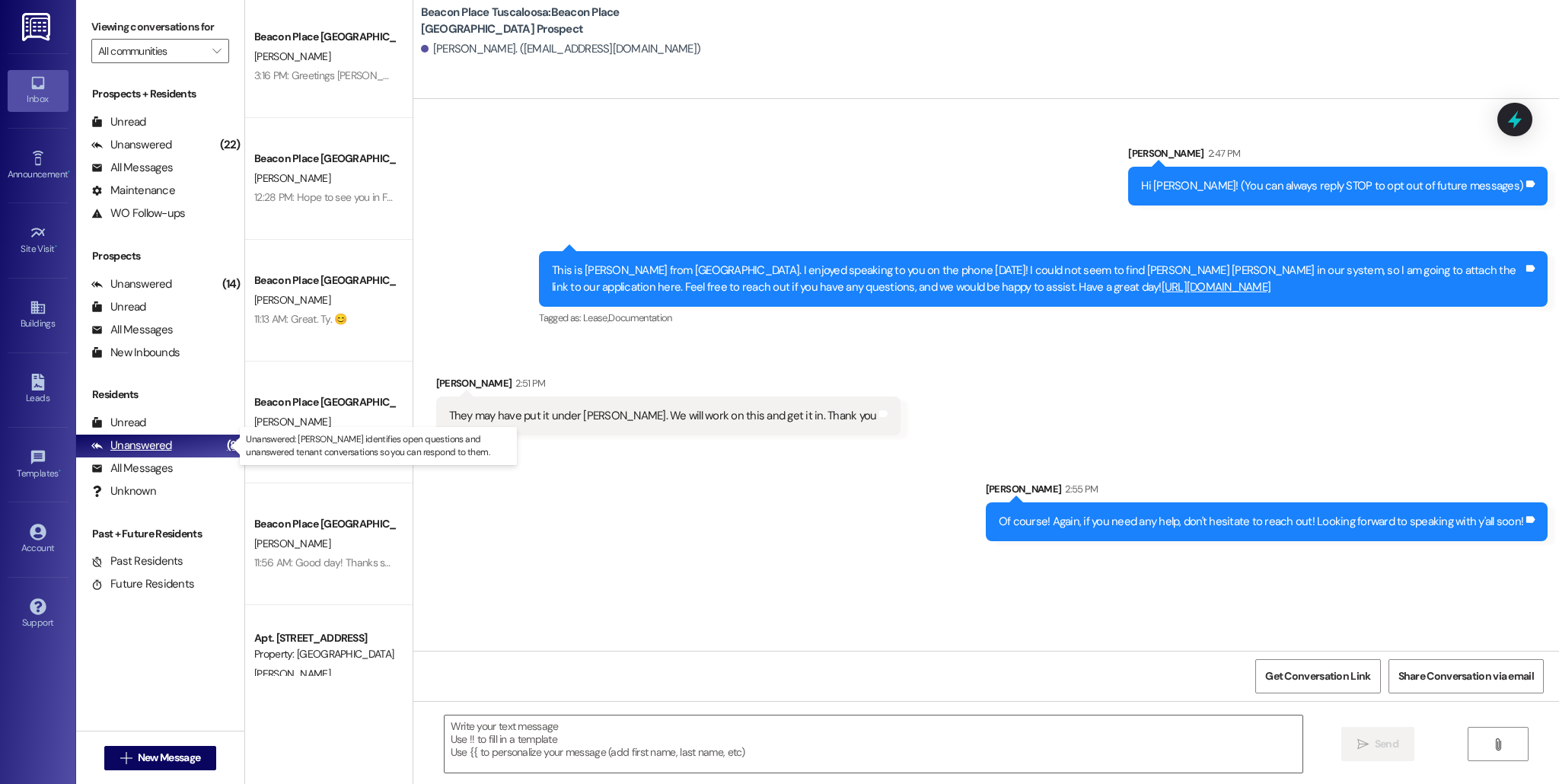
scroll to position [298, 0]
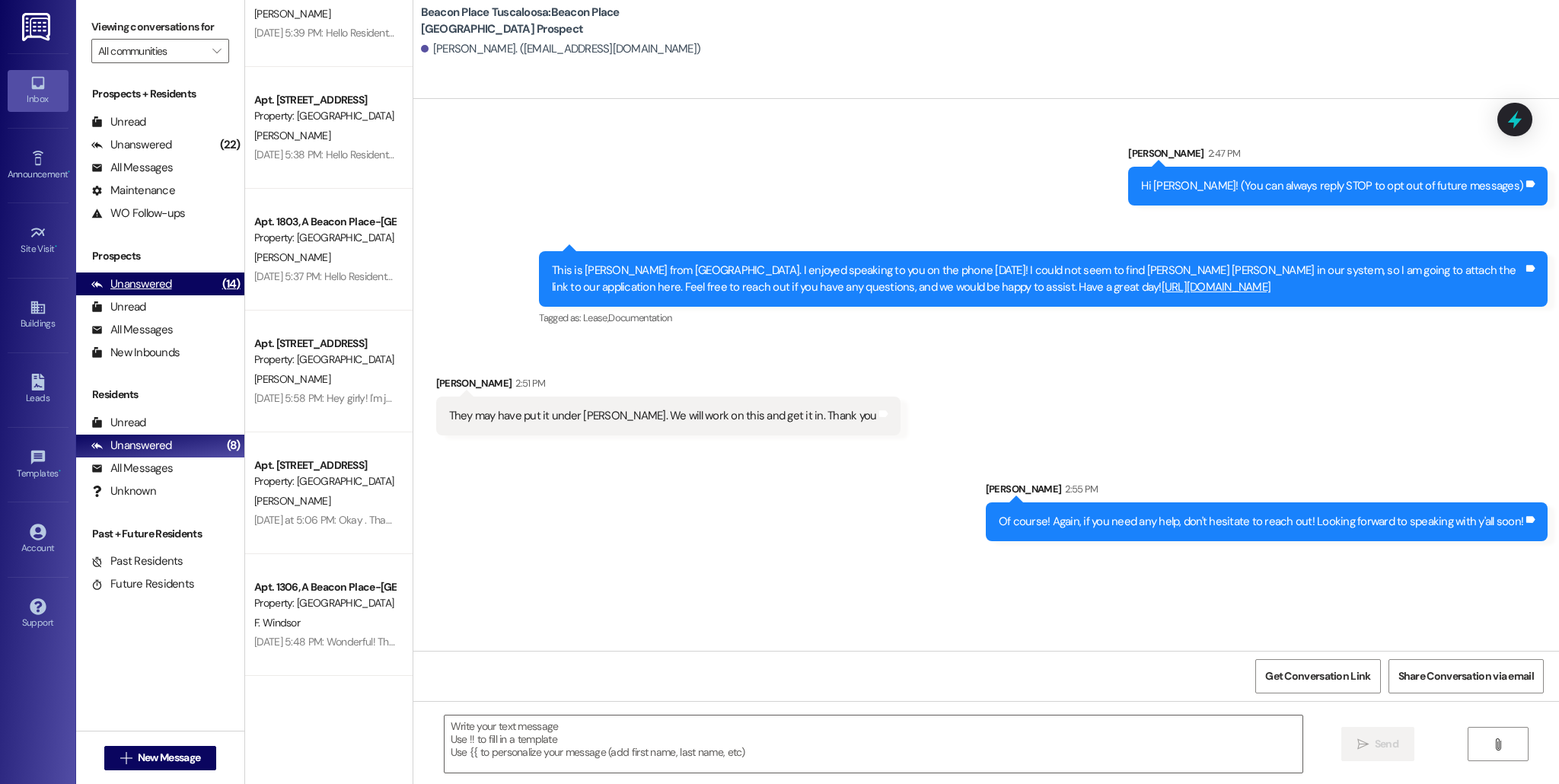
click at [188, 290] on div "Unanswered (14)" at bounding box center [160, 284] width 169 height 23
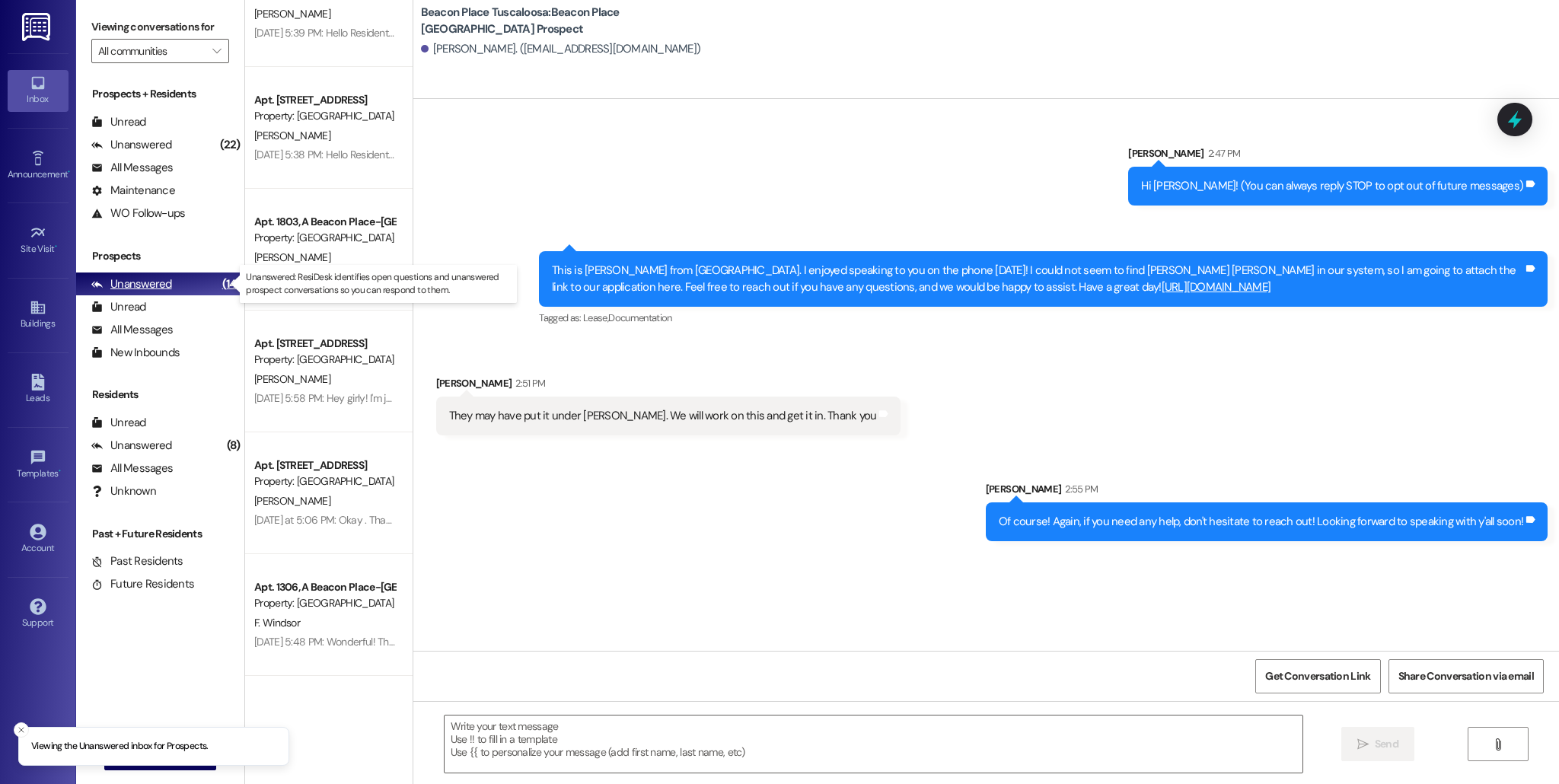
scroll to position [55, 0]
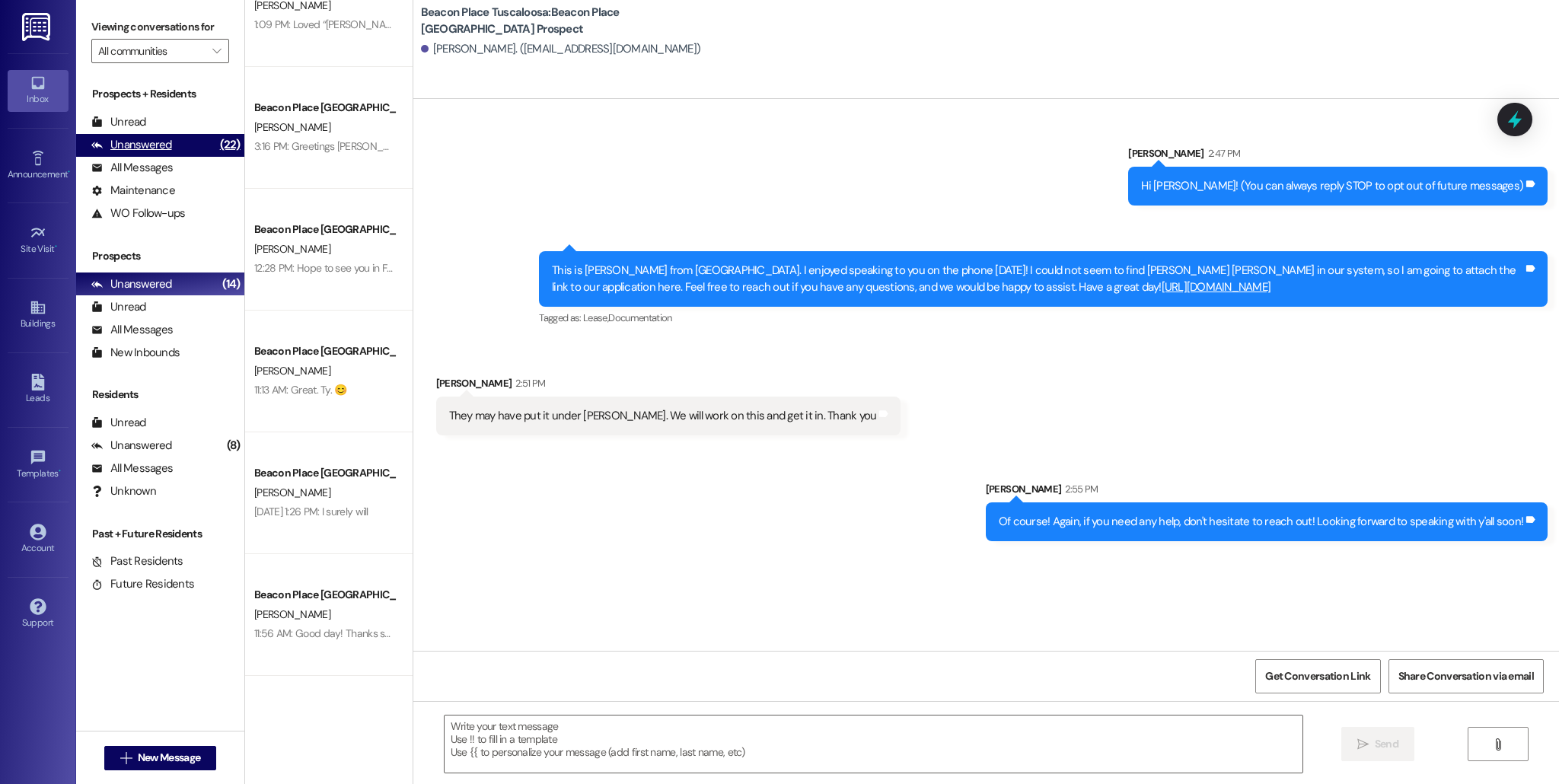
click at [103, 138] on div "Unanswered" at bounding box center [132, 145] width 81 height 16
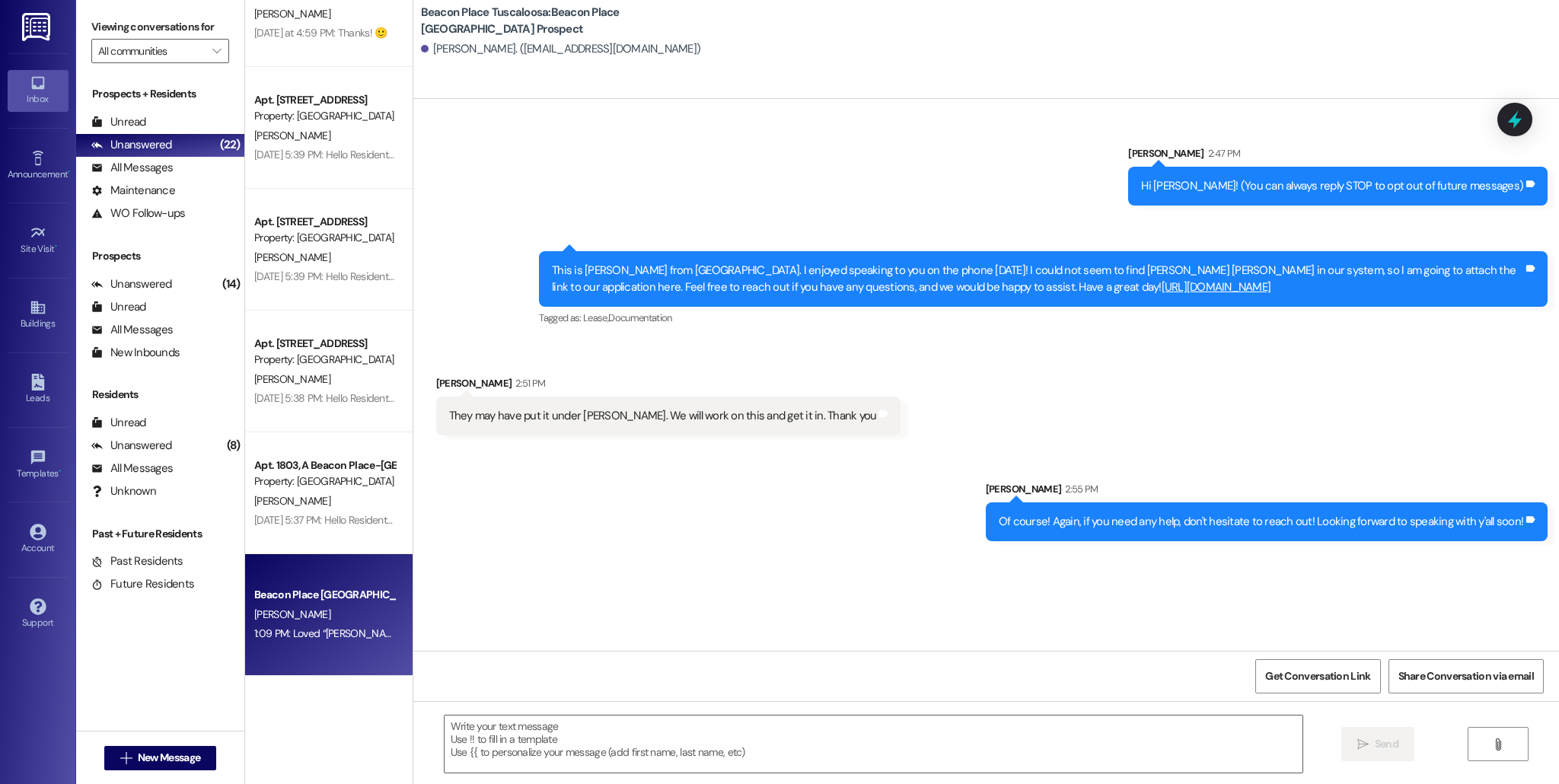
click at [302, 622] on div "[PERSON_NAME]" at bounding box center [324, 614] width 144 height 19
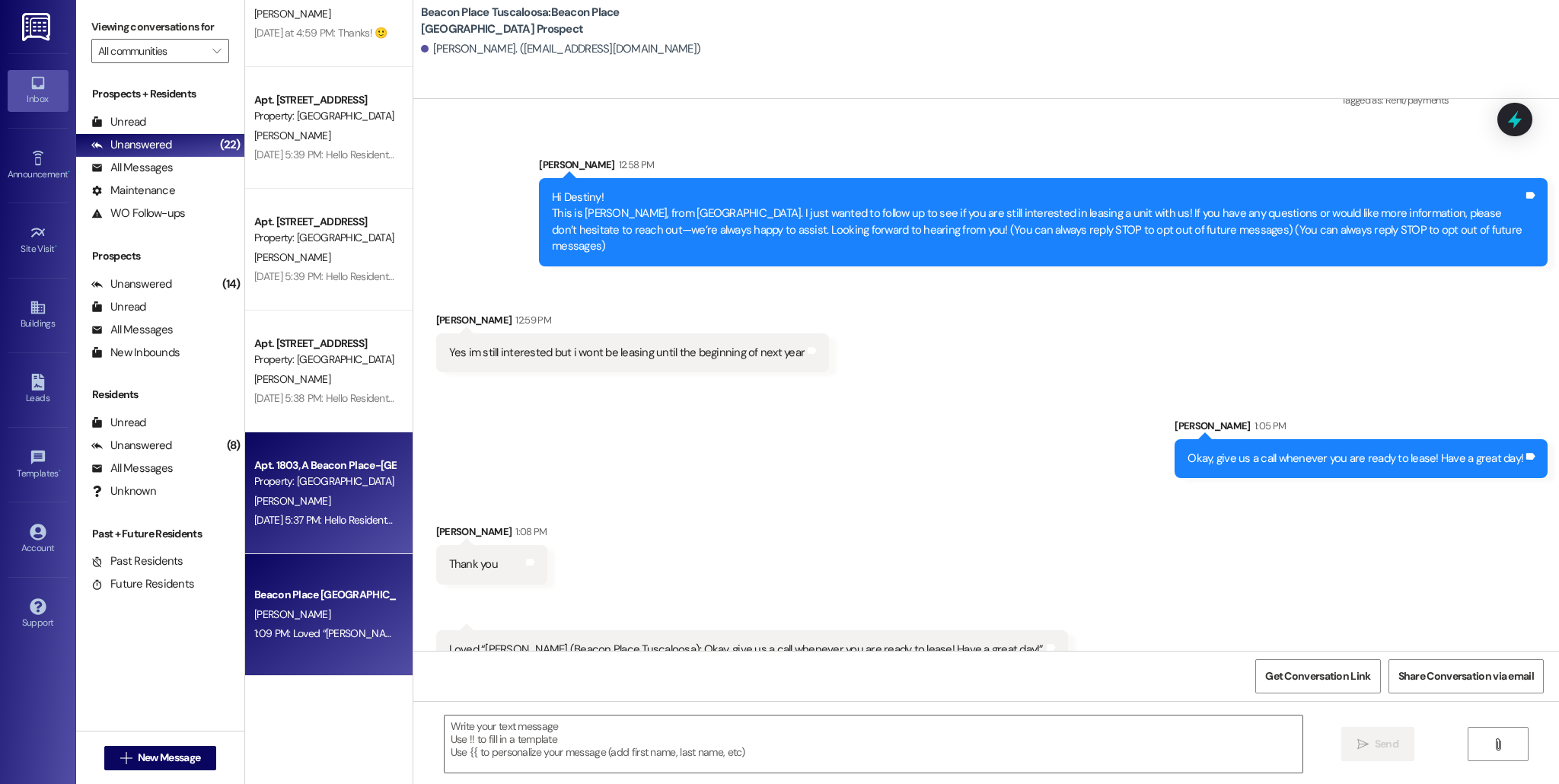
scroll to position [3190, 0]
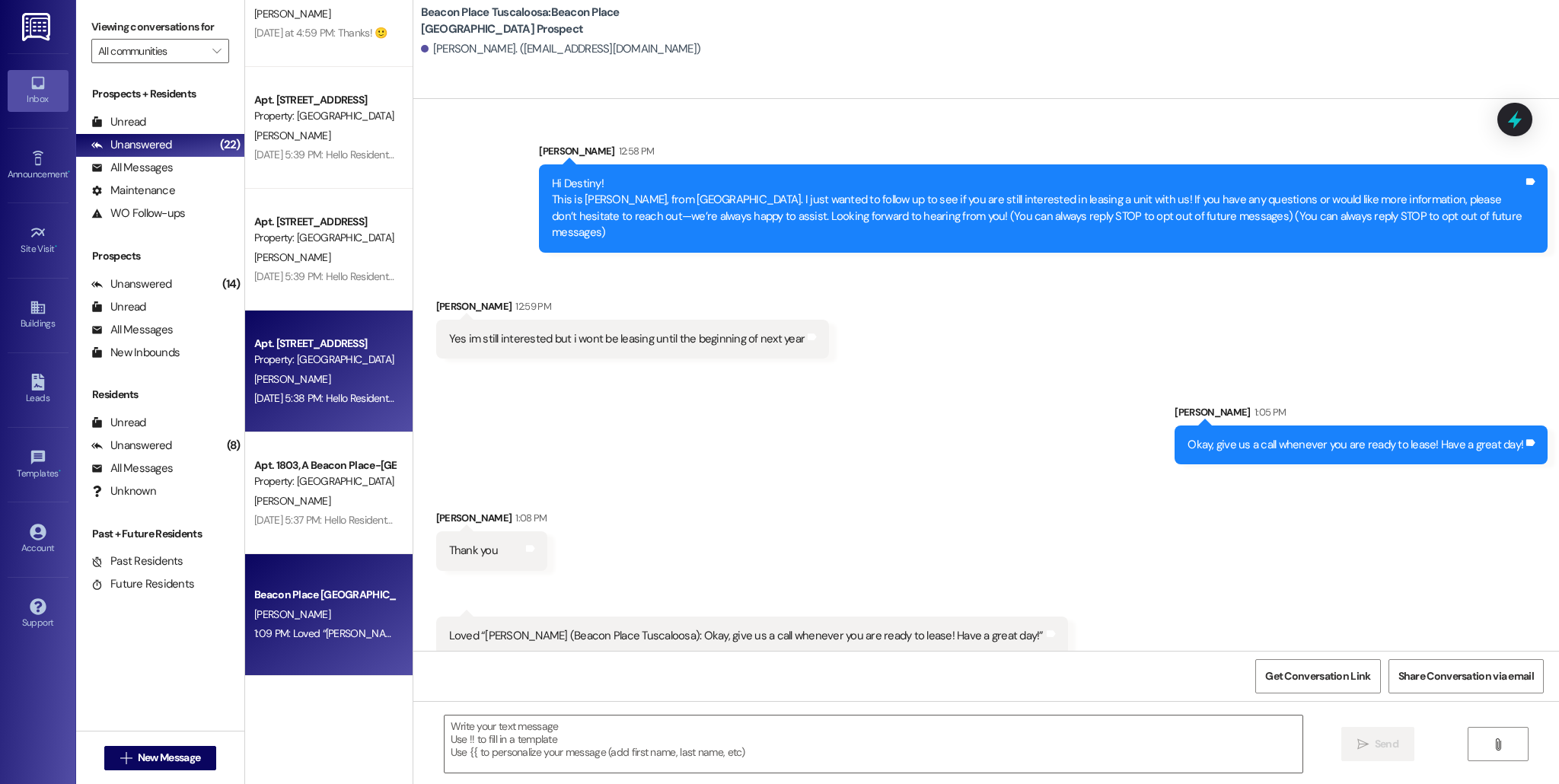
click at [263, 372] on span "[PERSON_NAME]" at bounding box center [292, 379] width 76 height 14
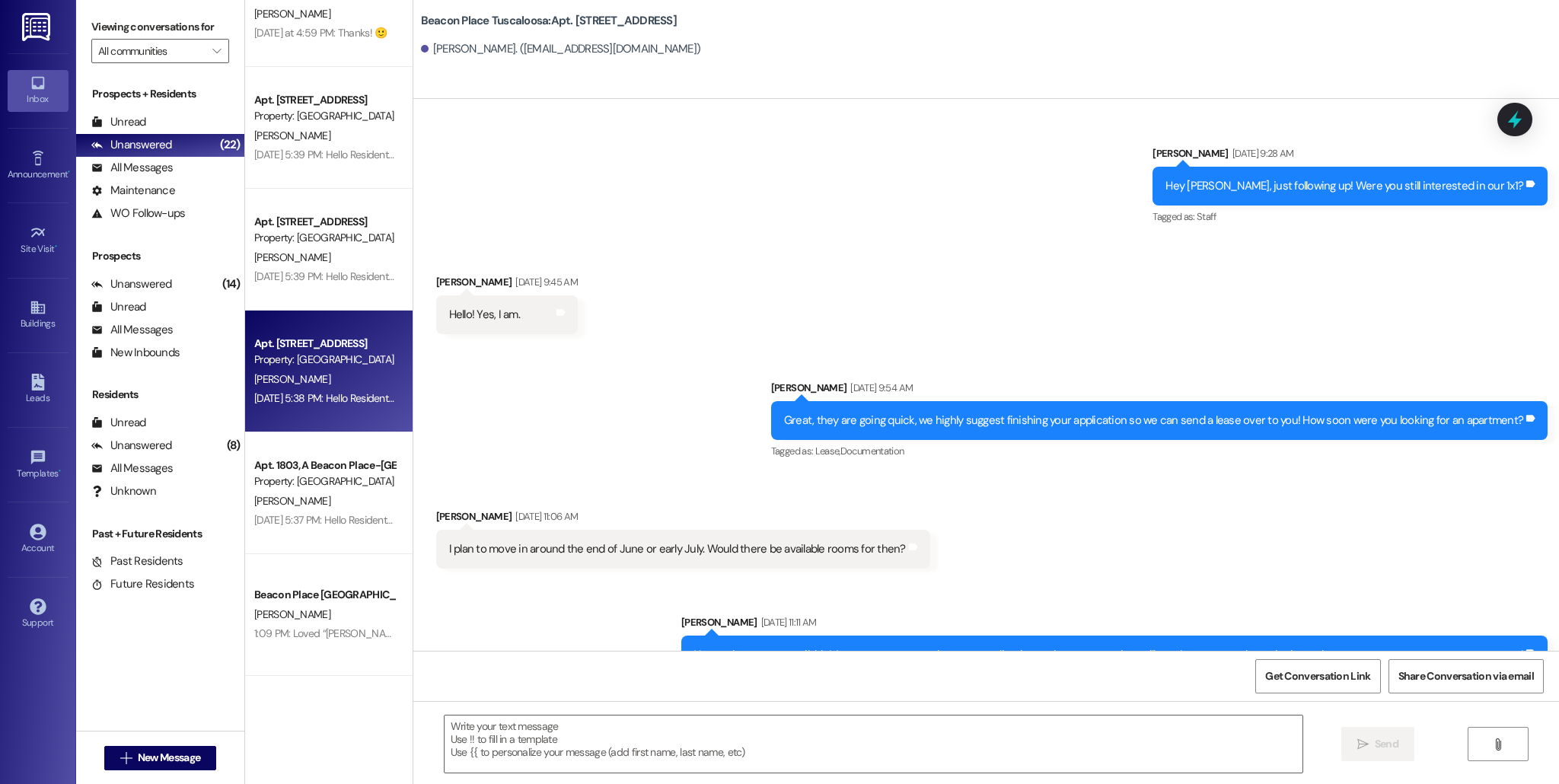
scroll to position [44056, 0]
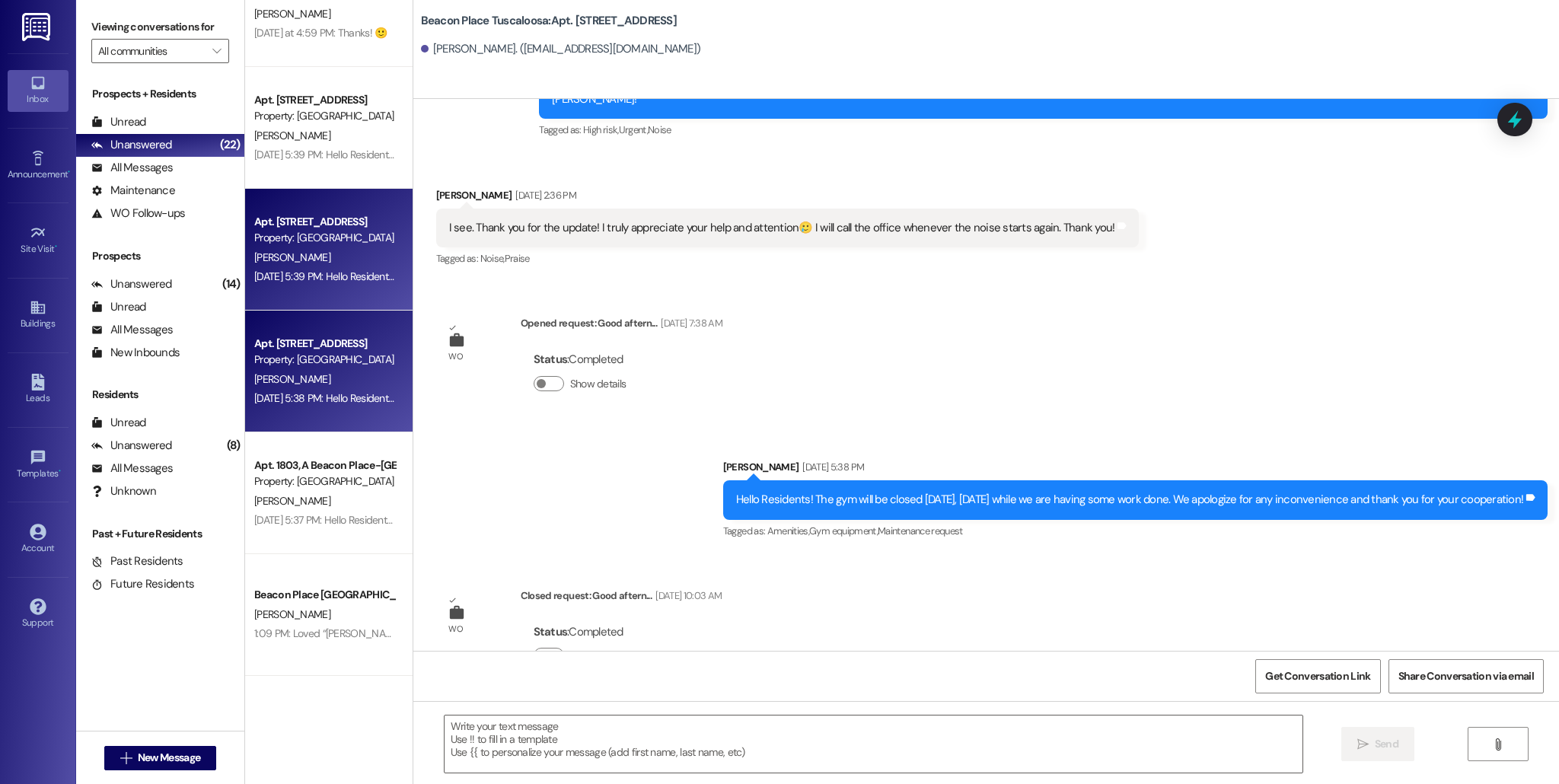
click at [252, 267] on div "[DATE] 5:39 PM: Hello Residents! The gym will be closed [DATE], [DATE] while we…" at bounding box center [324, 276] width 144 height 19
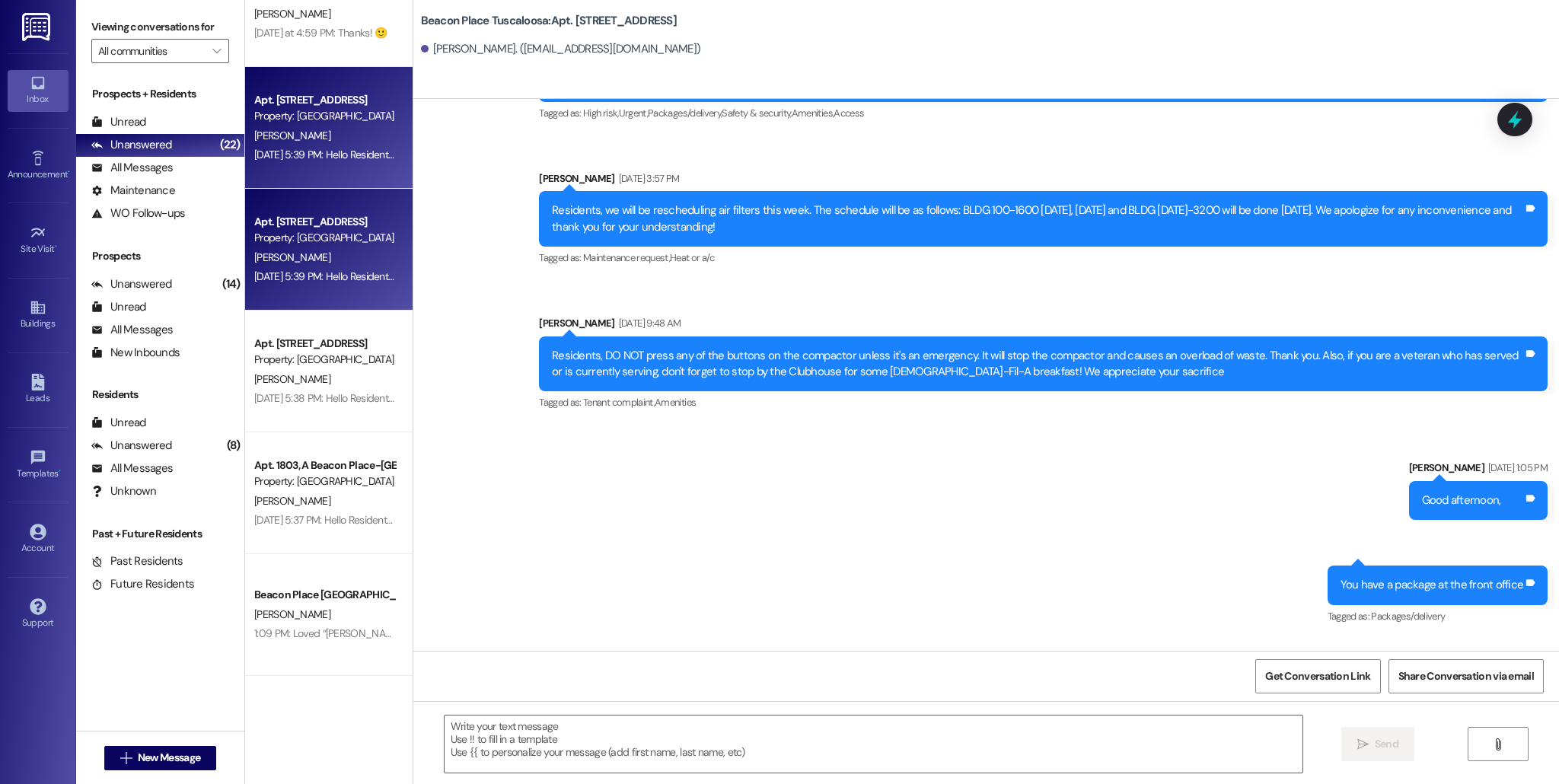
scroll to position [57016, 0]
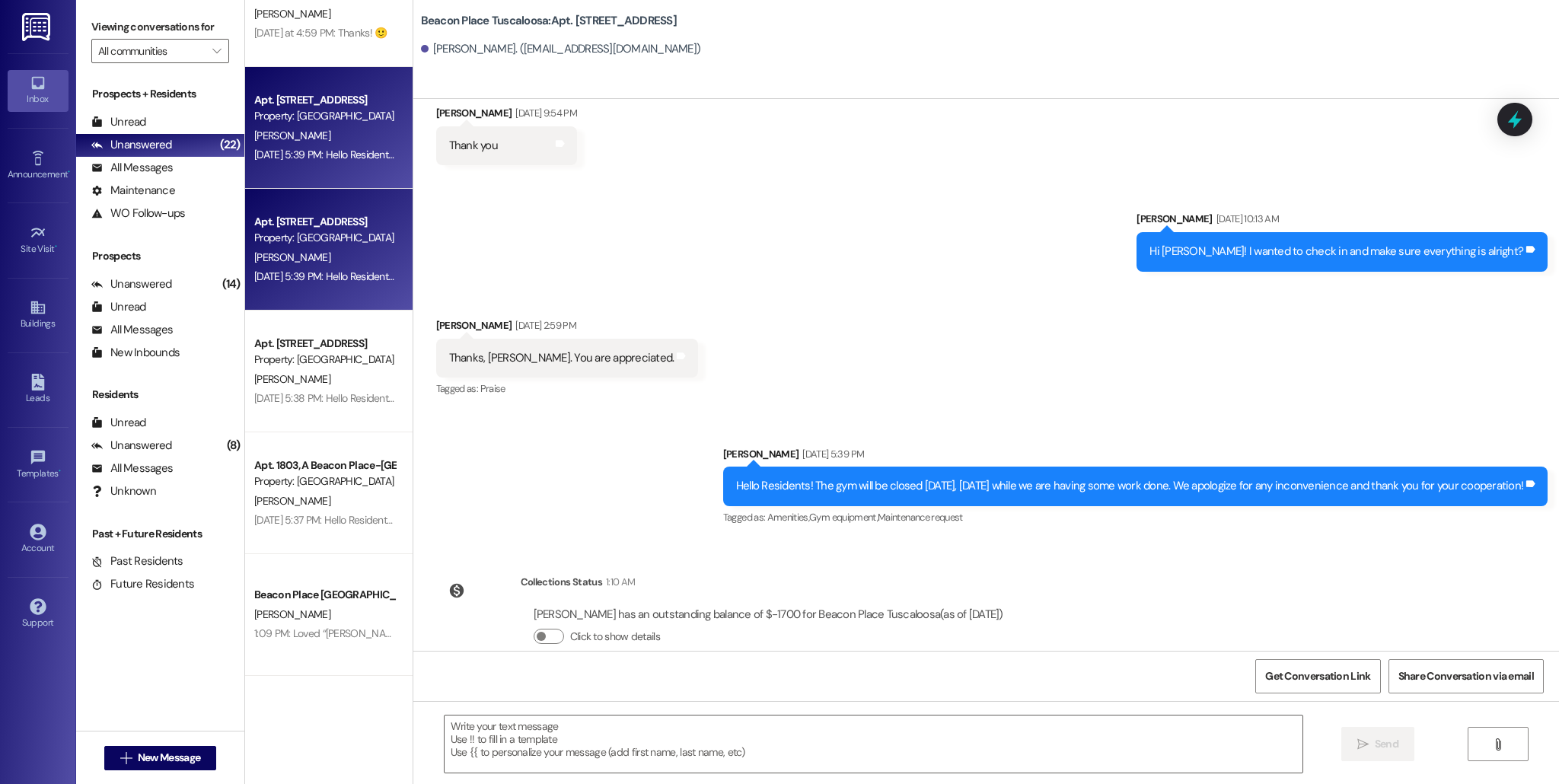
click at [275, 137] on span "[PERSON_NAME]" at bounding box center [292, 135] width 76 height 14
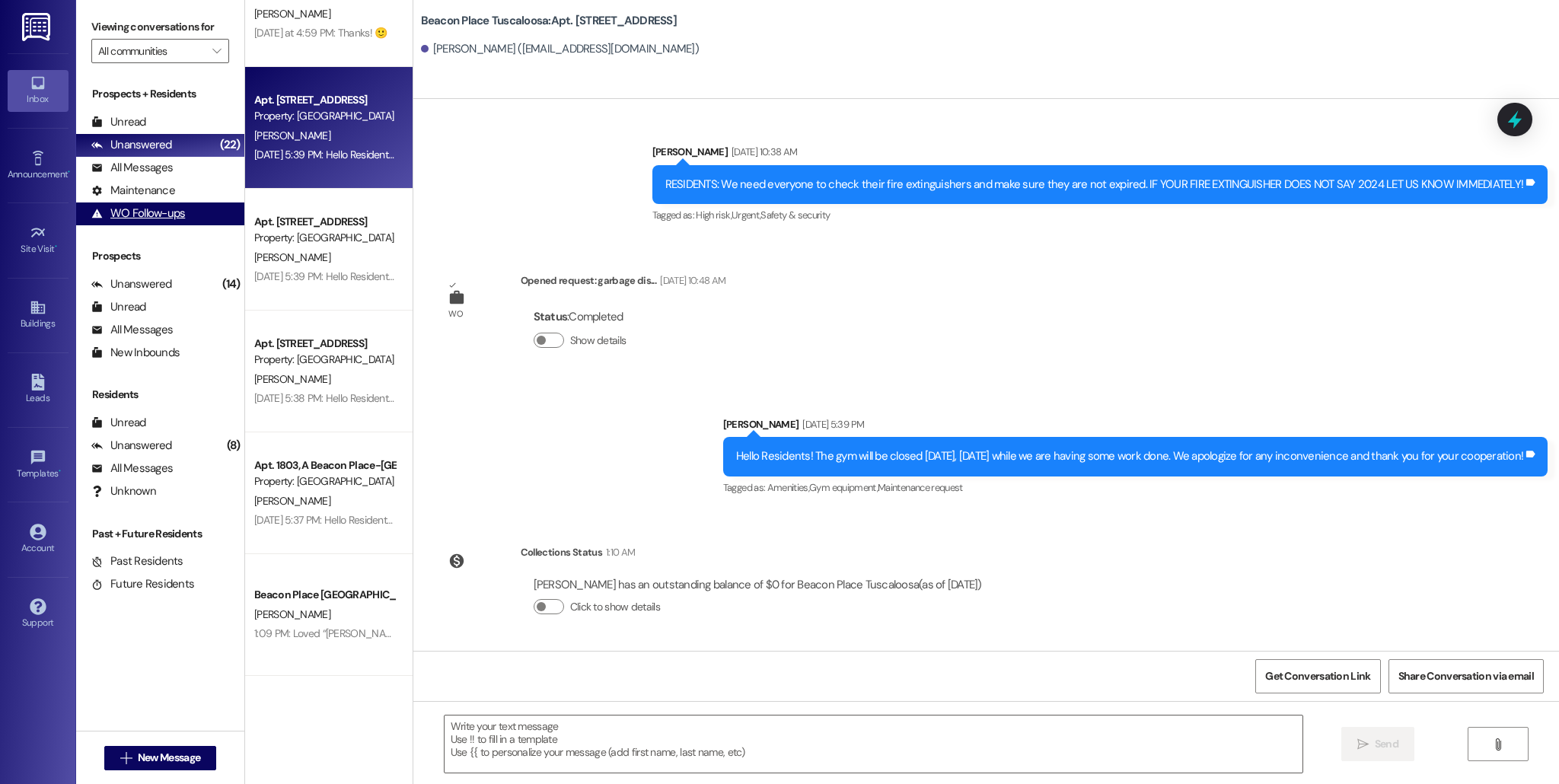
scroll to position [15111, 0]
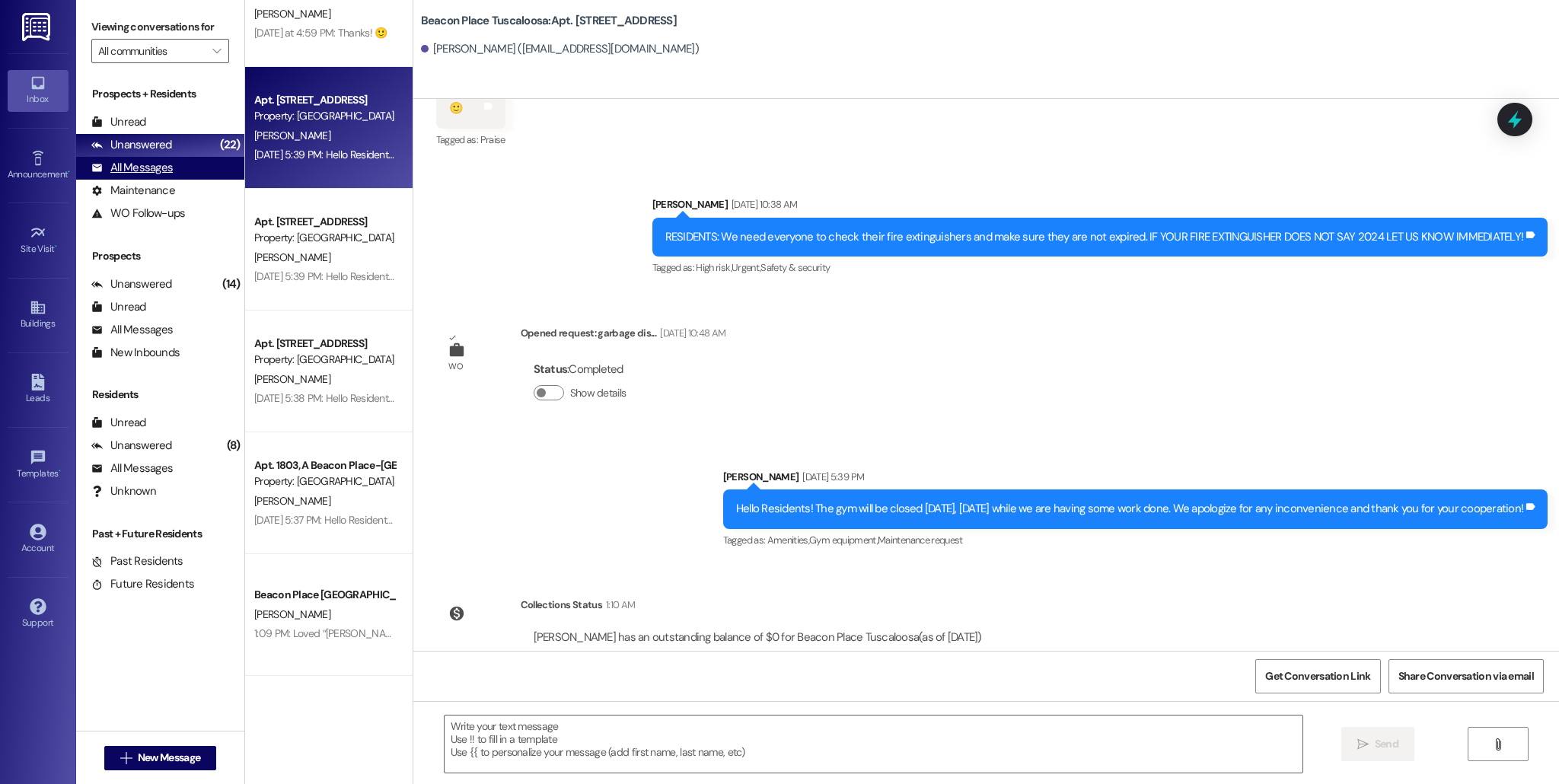
click at [148, 173] on div "All Messages" at bounding box center [132, 167] width 81 height 16
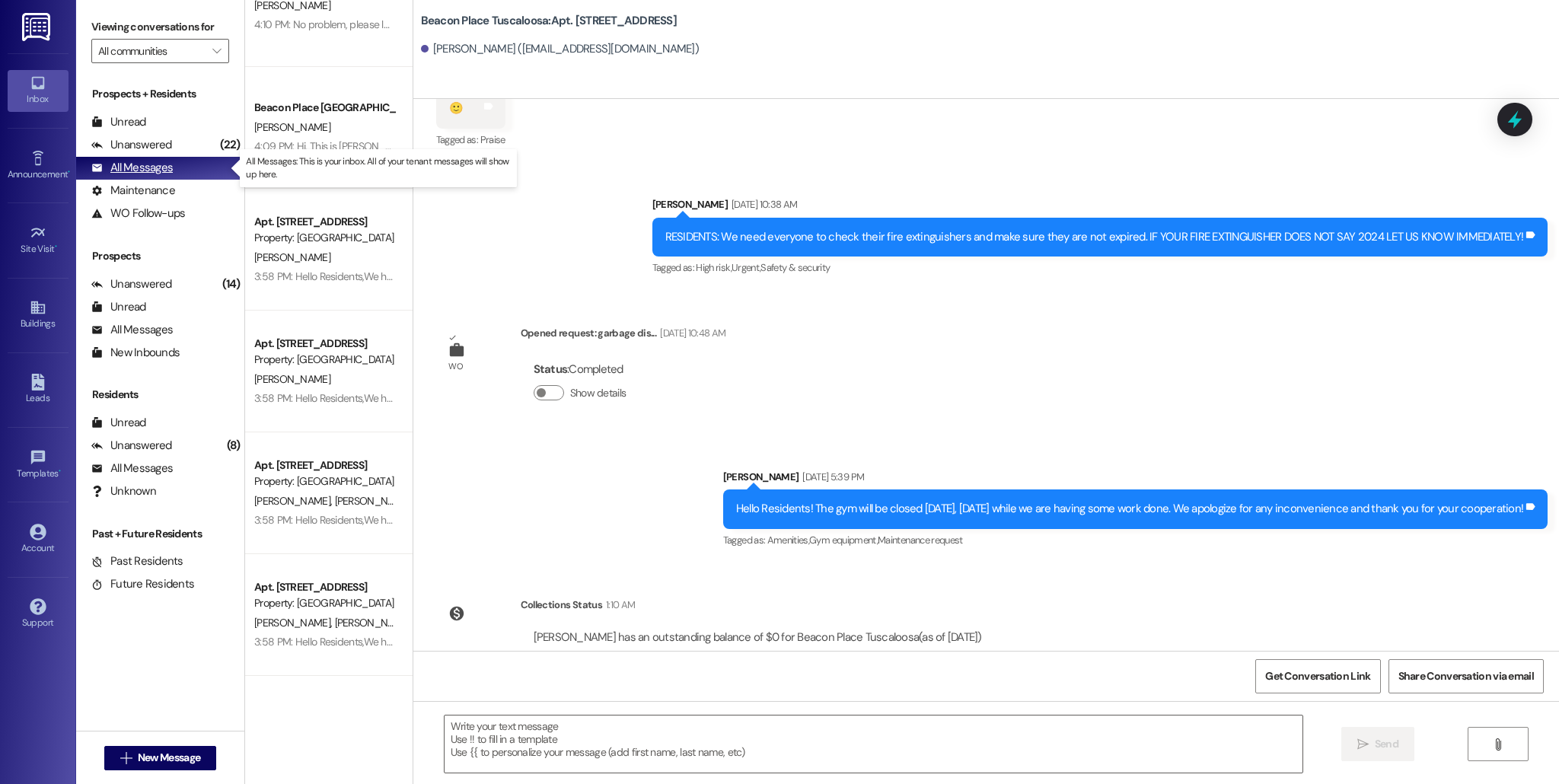
click at [174, 175] on div "All Messages (undefined)" at bounding box center [160, 168] width 169 height 23
click at [159, 326] on div "All Messages" at bounding box center [132, 330] width 81 height 16
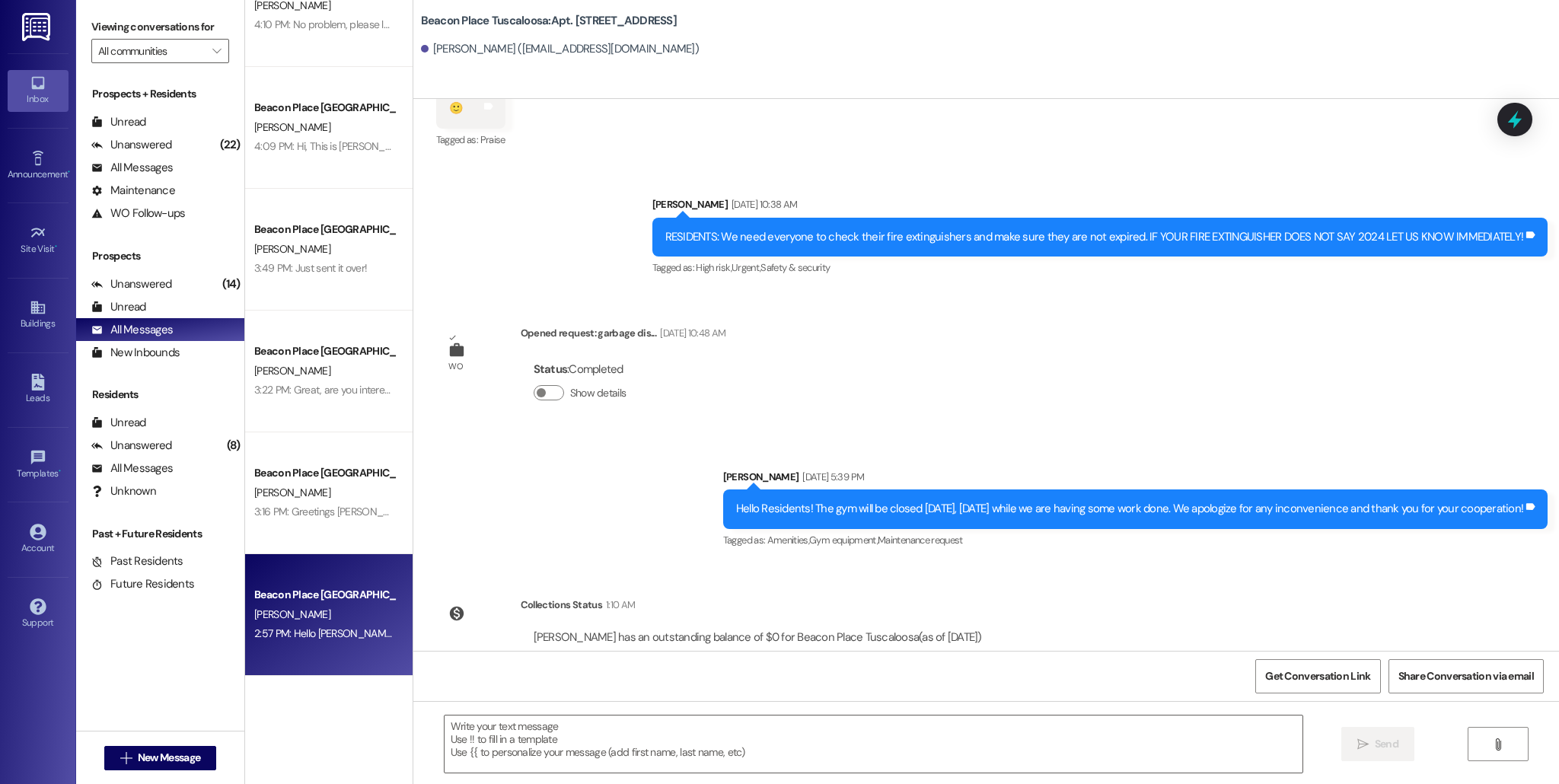
click at [355, 592] on div "Beacon Place [GEOGRAPHIC_DATA] Prospect" at bounding box center [324, 594] width 141 height 16
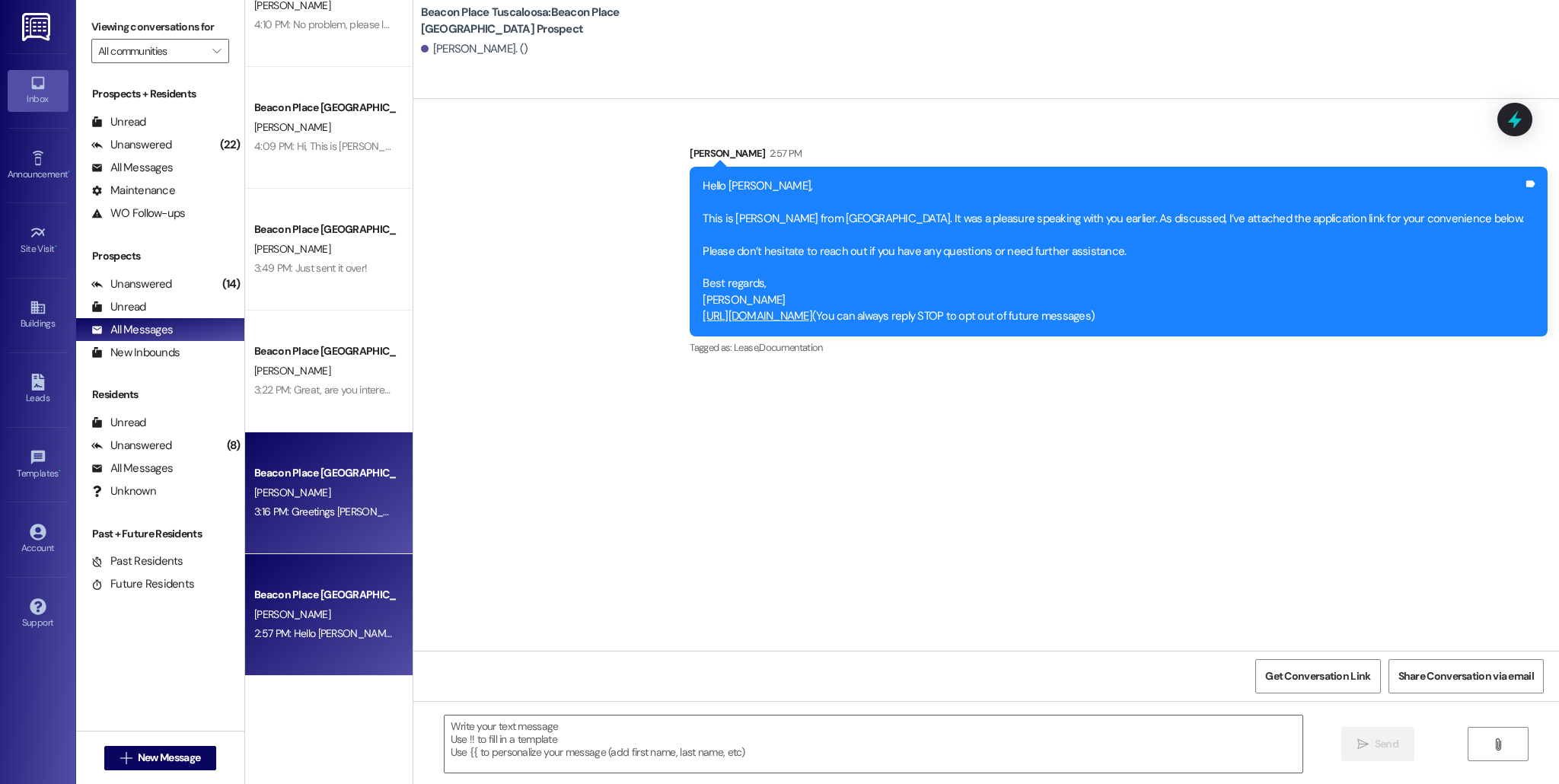
click at [371, 510] on div "3:16 PM: Greetings [PERSON_NAME]. I just contacted s [PERSON_NAME] regarding th…" at bounding box center [465, 511] width 421 height 14
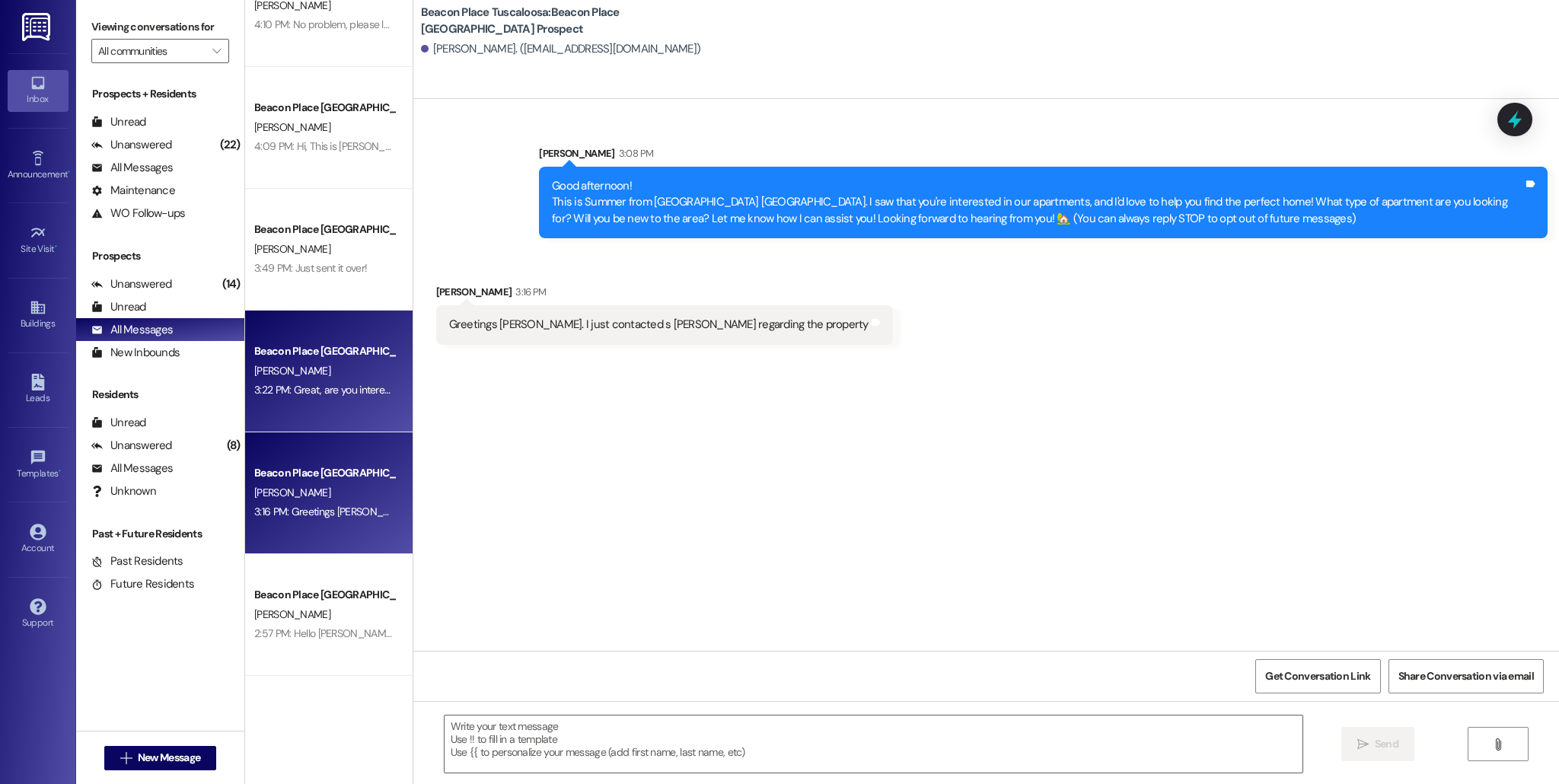
click at [323, 393] on div "3:22 PM: Great, are you interested in scheduling a time to come and take a look…" at bounding box center [446, 390] width 384 height 14
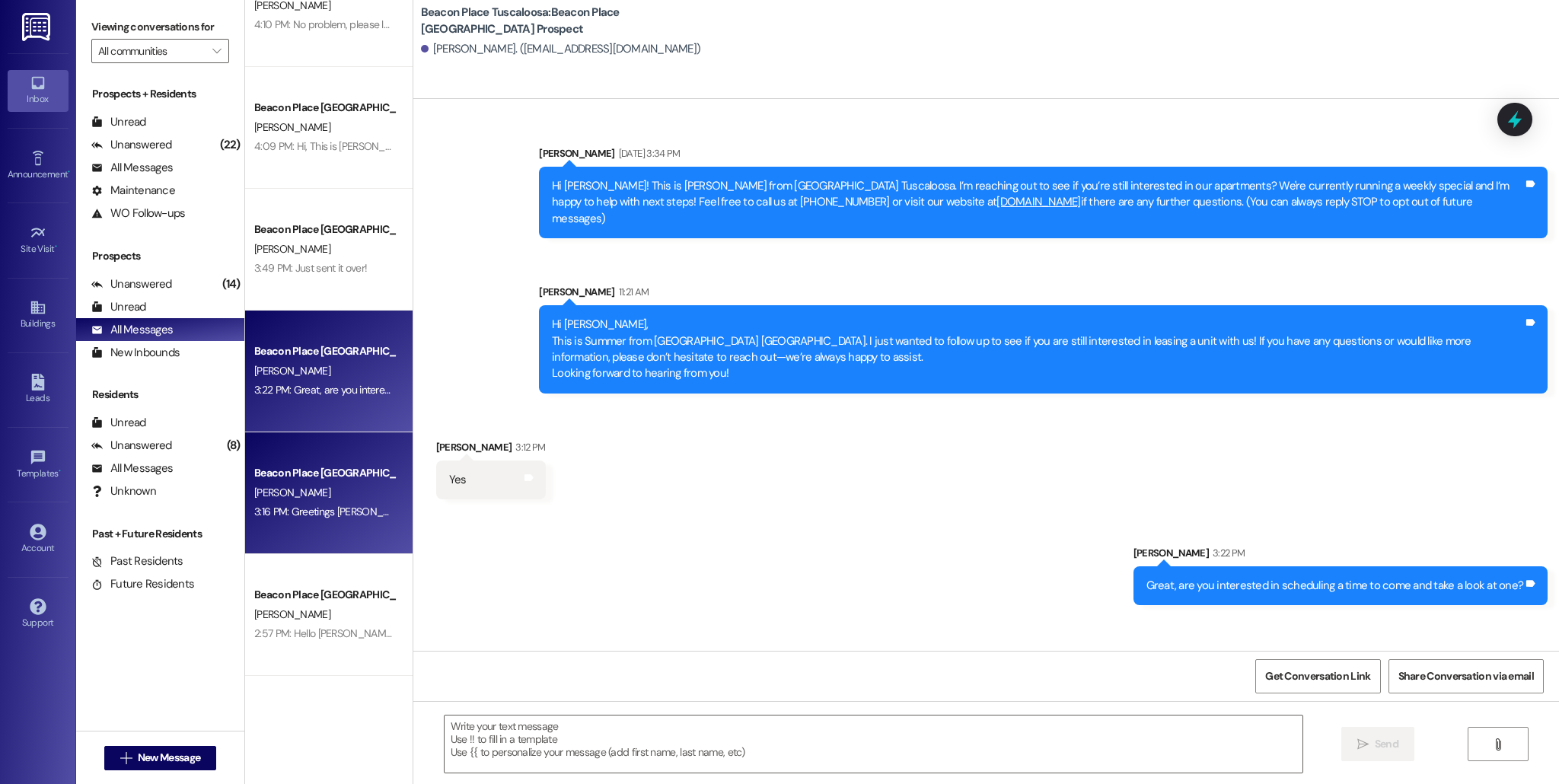
click at [368, 523] on div "Beacon Place Tuscaloosa Prospect [PERSON_NAME] 3:16 PM: Greetings [PERSON_NAME]…" at bounding box center [329, 493] width 168 height 122
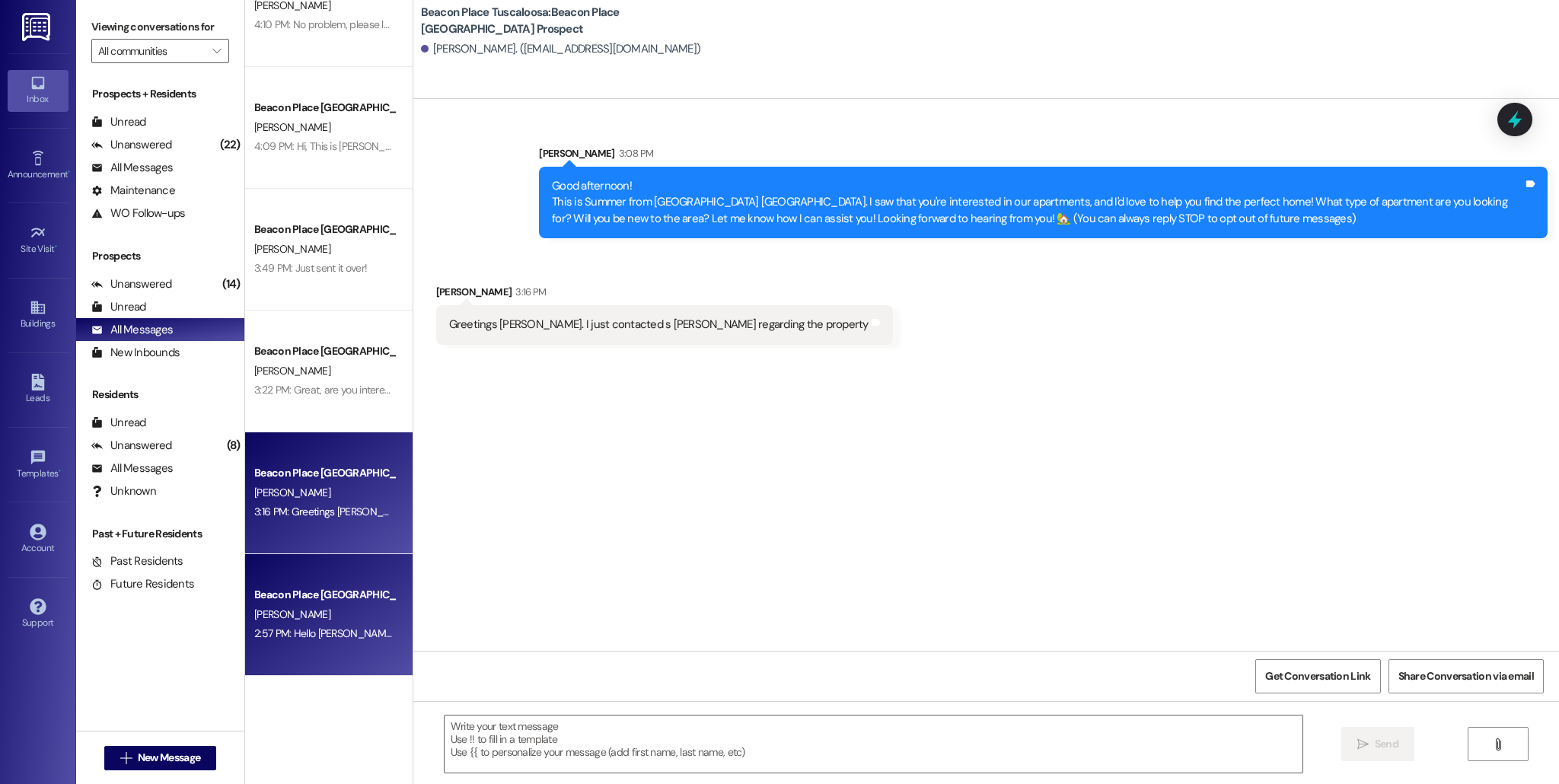
click at [335, 592] on div "Beacon Place [GEOGRAPHIC_DATA] Prospect" at bounding box center [324, 594] width 141 height 16
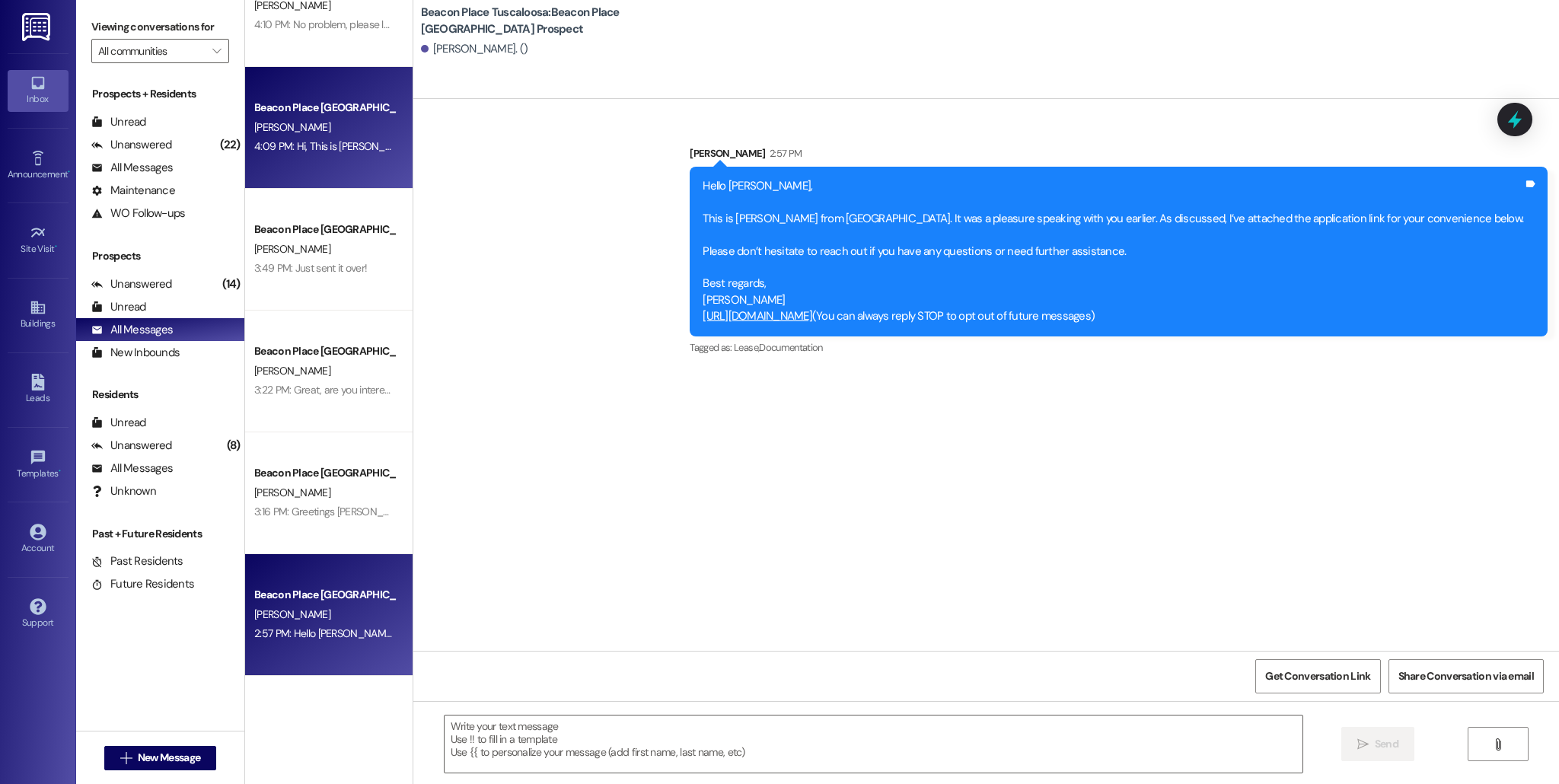
click at [339, 163] on div "Beacon Place Tuscaloosa Prospect [PERSON_NAME] 4:09 PM: Hi, This is [PERSON_NAM…" at bounding box center [329, 127] width 168 height 122
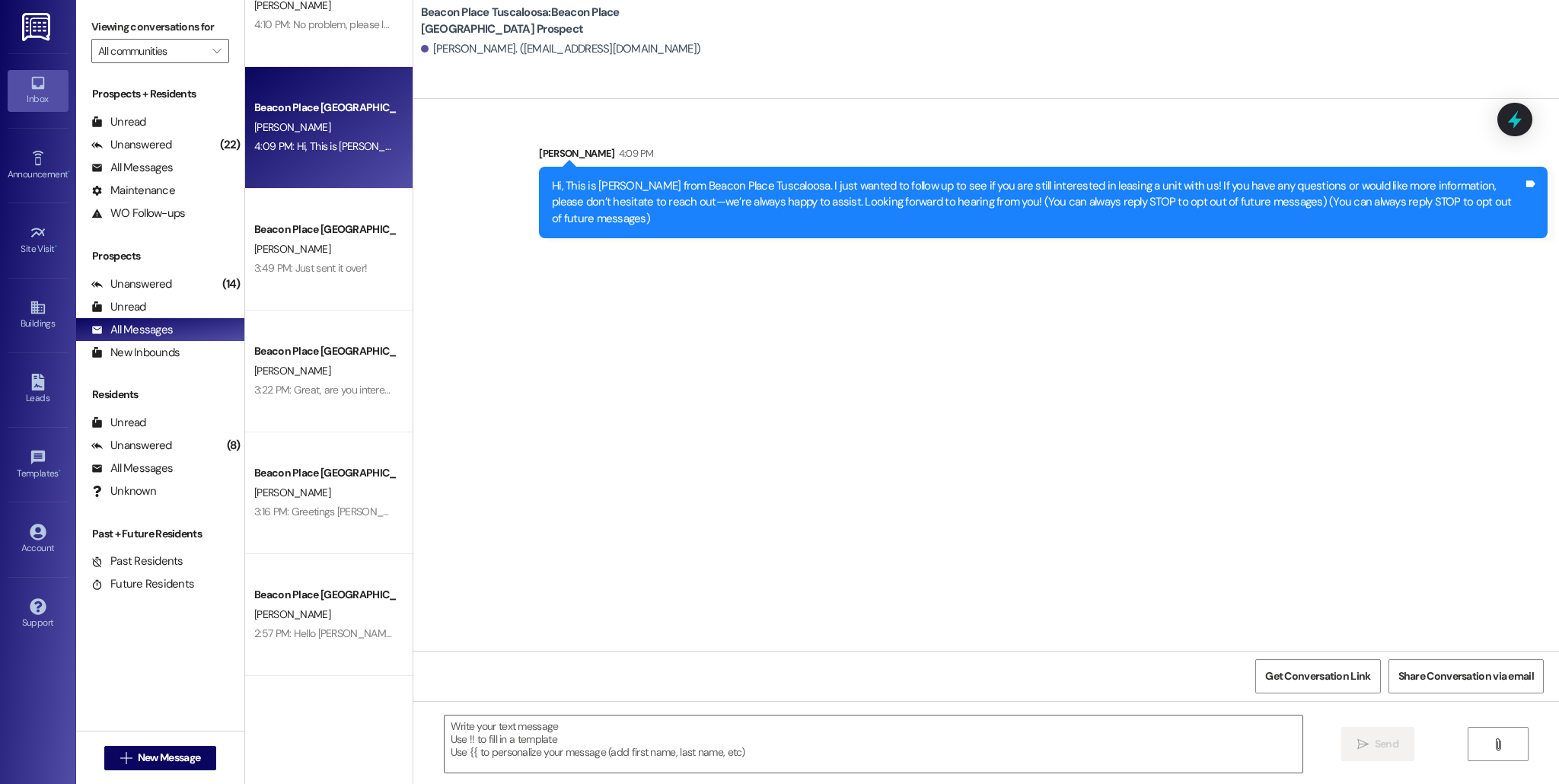
scroll to position [0, 0]
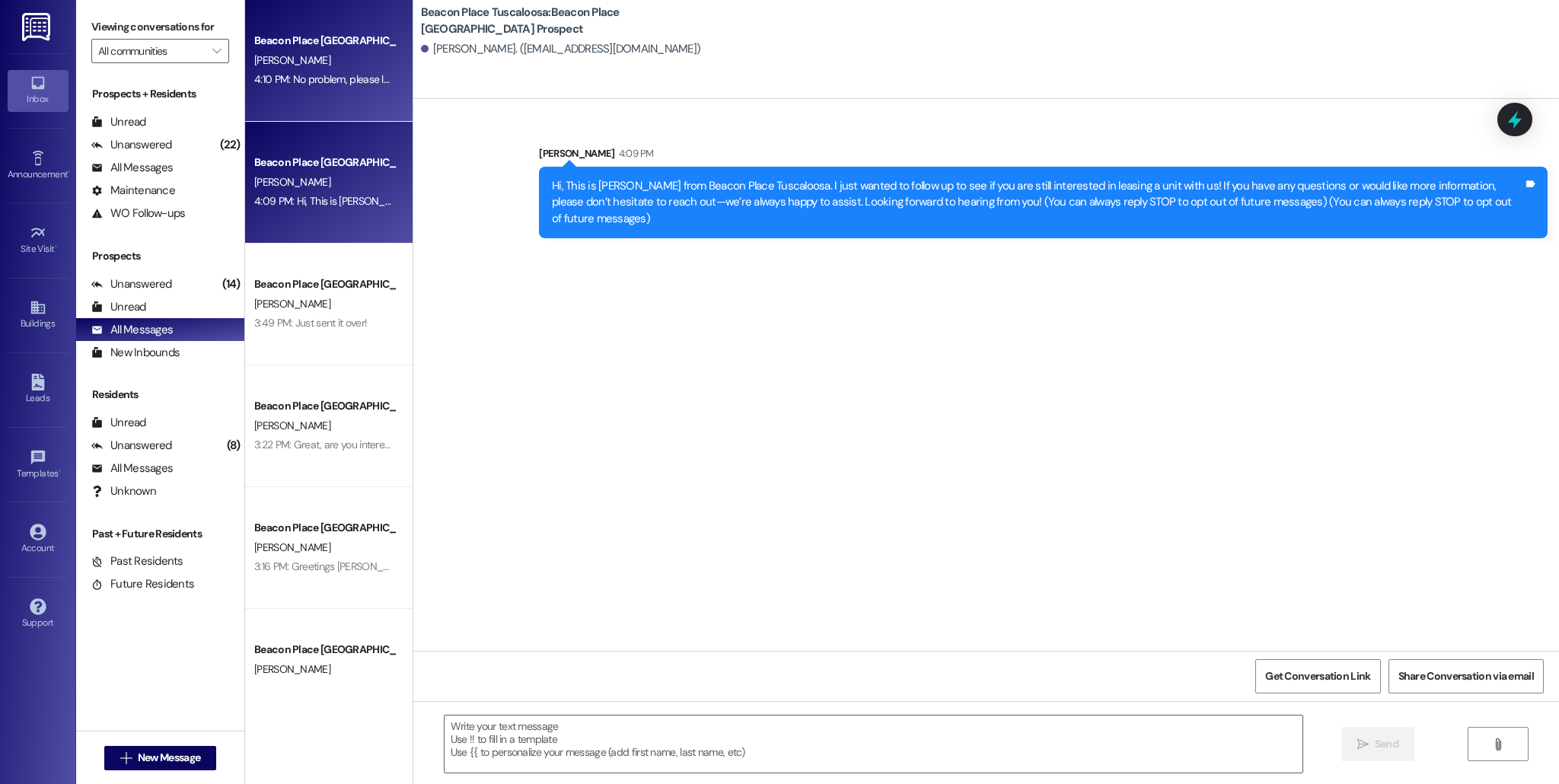
click at [285, 63] on div "[PERSON_NAME]" at bounding box center [324, 60] width 144 height 19
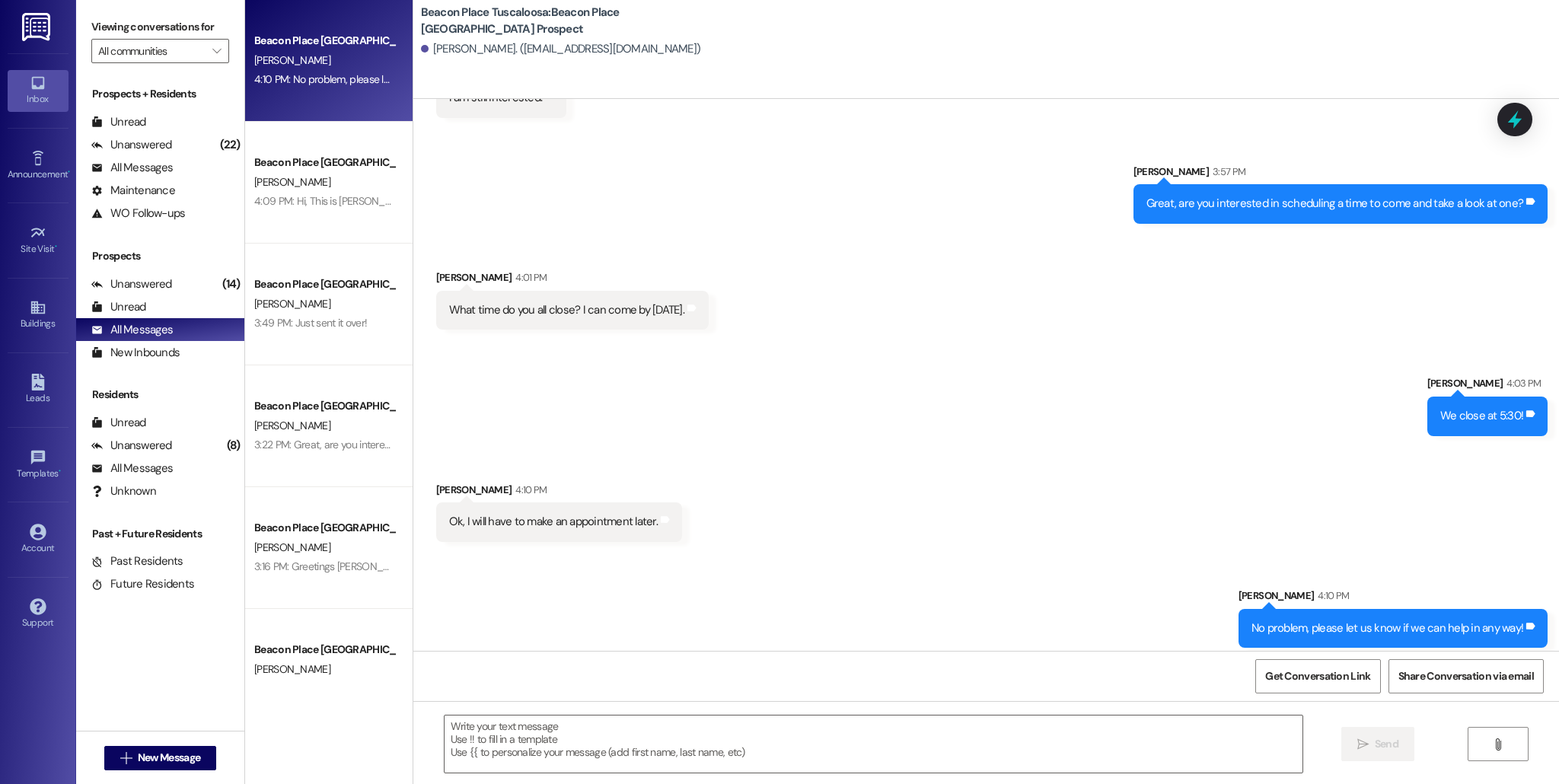
scroll to position [236, 0]
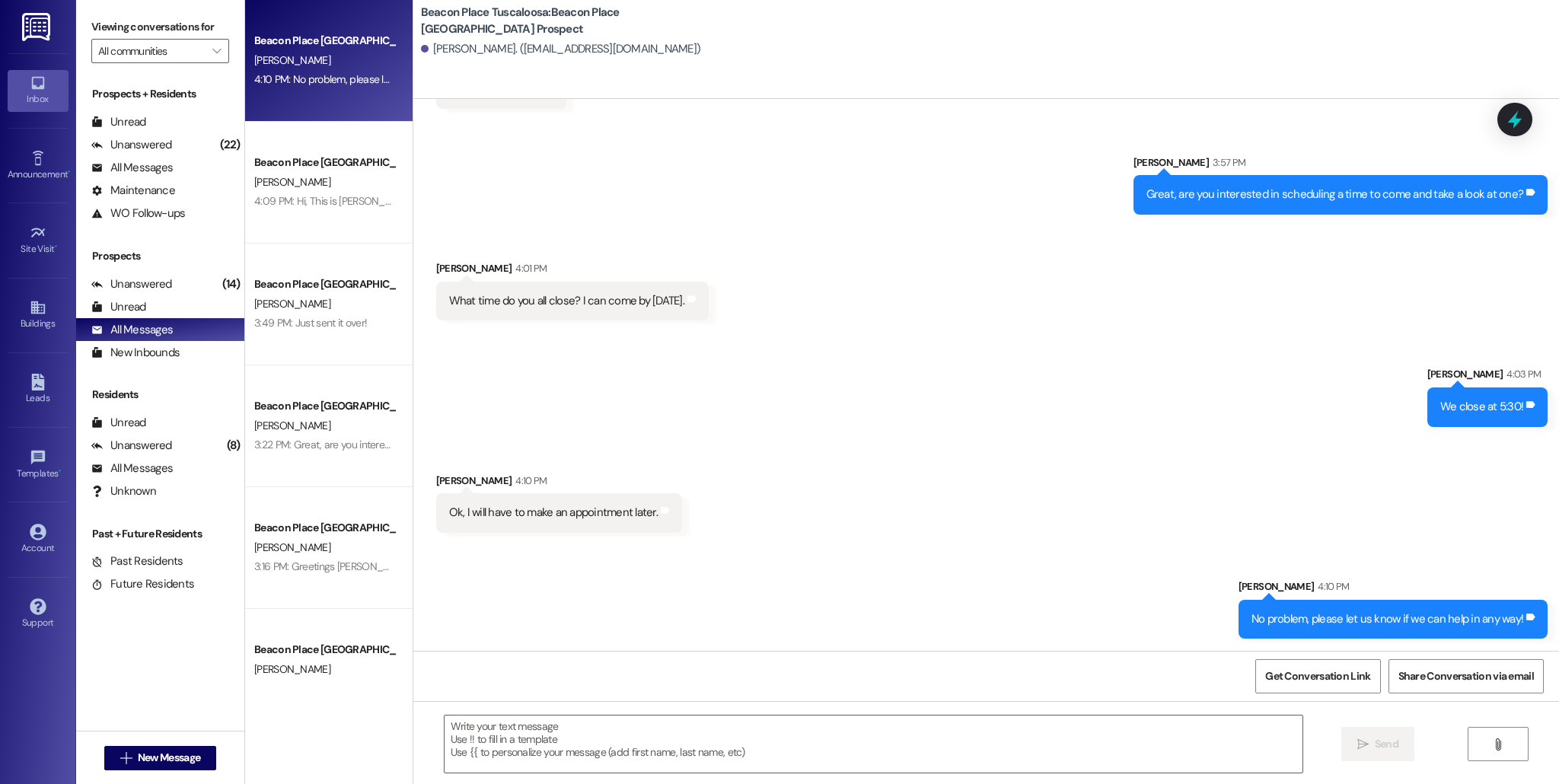
click at [906, 569] on div "Sent via SMS [PERSON_NAME] 4:10 PM No problem, please let us know if we can hel…" at bounding box center [987, 597] width 1146 height 106
click at [219, 288] on div "(14)" at bounding box center [231, 284] width 25 height 24
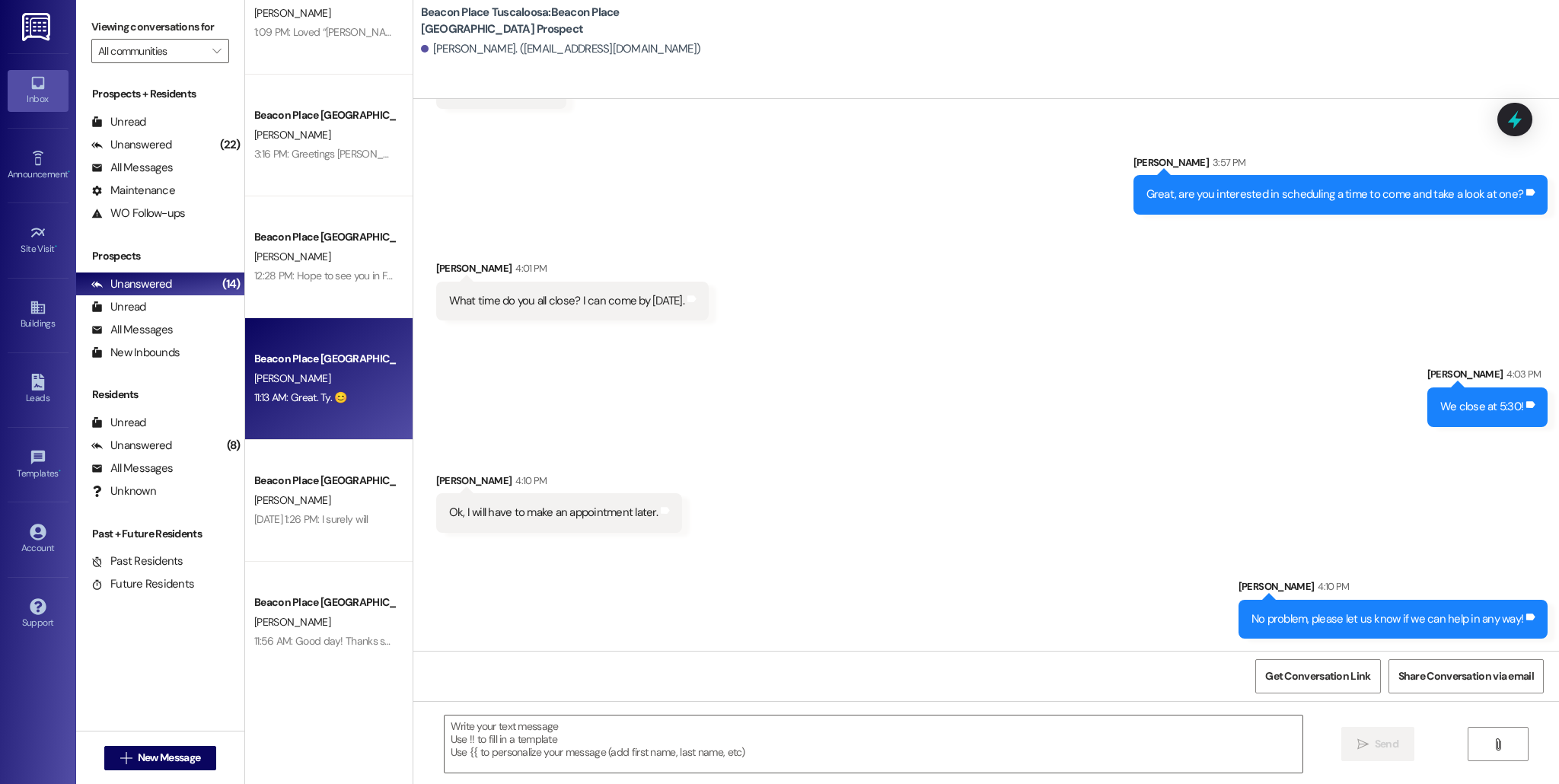
scroll to position [53, 0]
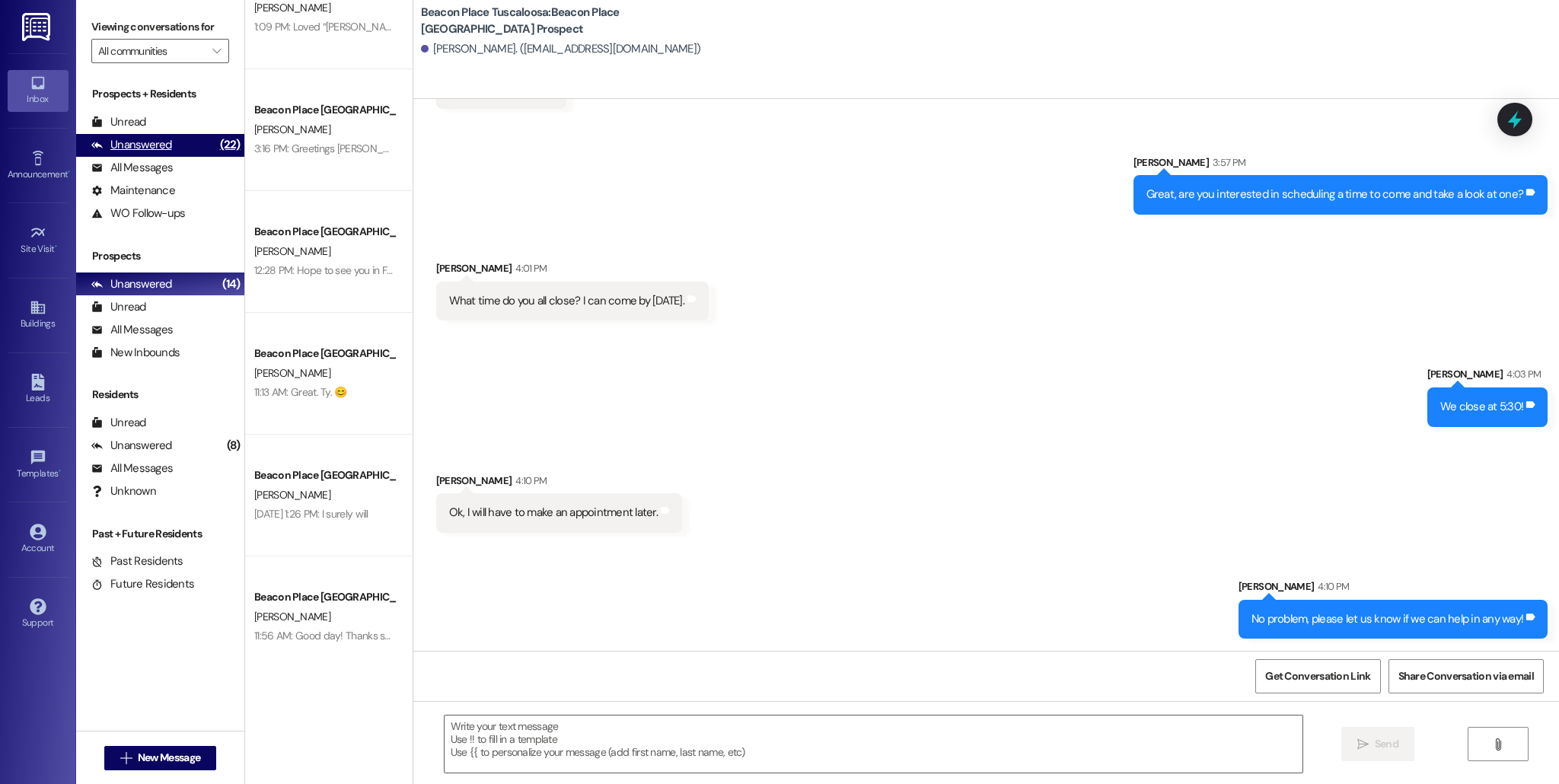
click at [170, 153] on div "Unanswered (22)" at bounding box center [160, 145] width 169 height 23
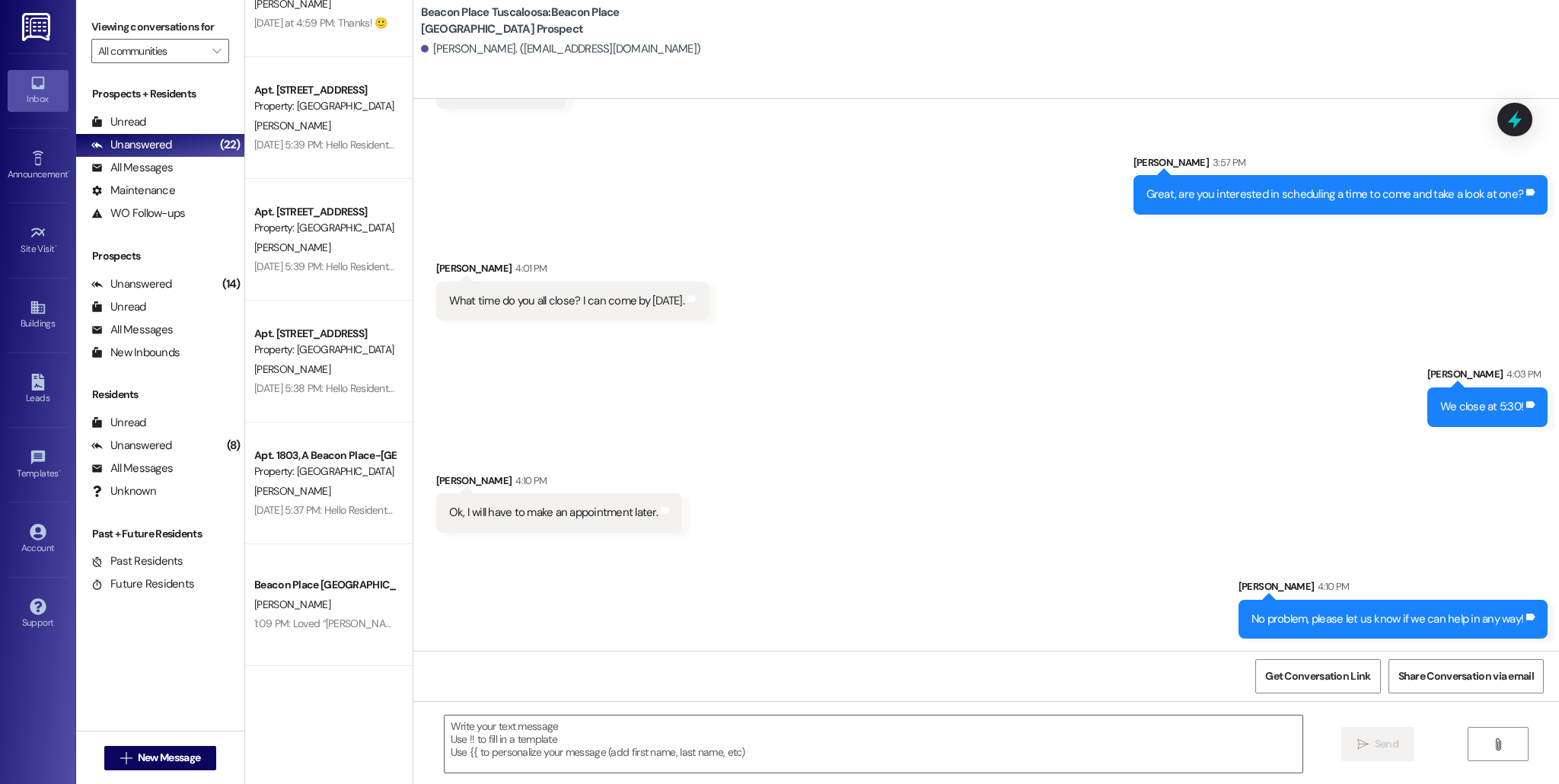
scroll to position [0, 0]
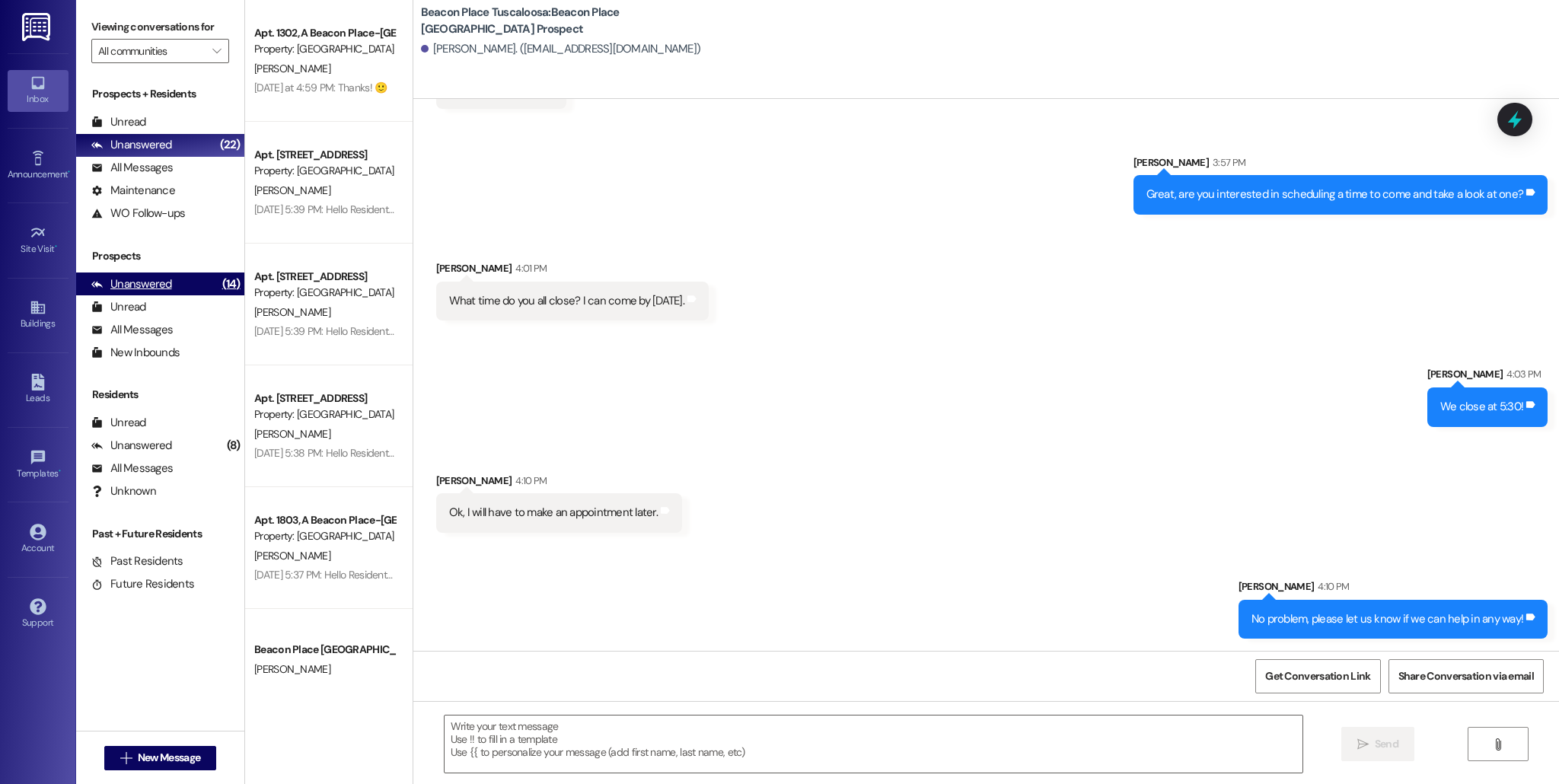
click at [160, 284] on div "Unanswered" at bounding box center [132, 284] width 81 height 16
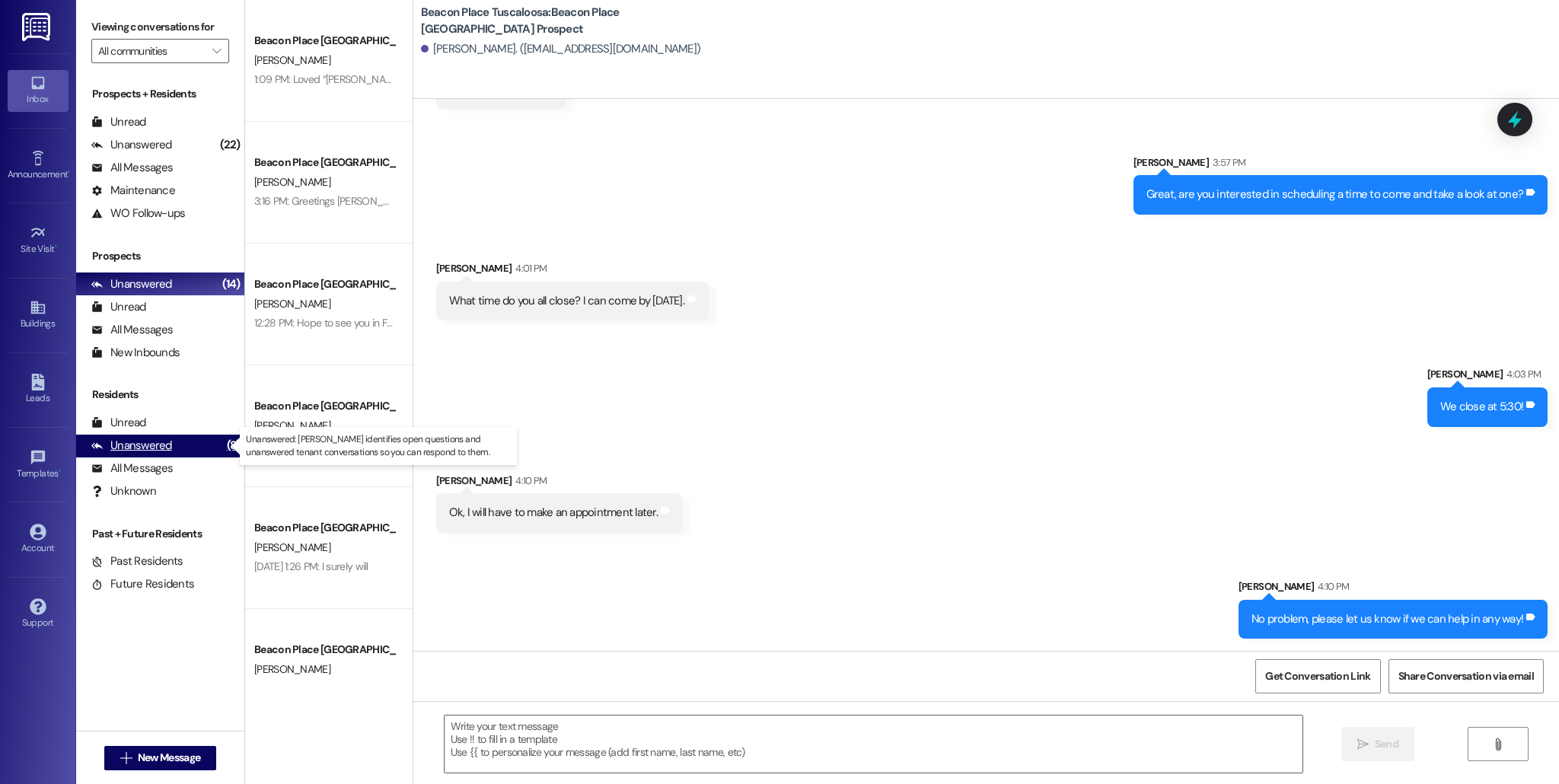
click at [201, 441] on div "Unanswered (8)" at bounding box center [160, 446] width 169 height 23
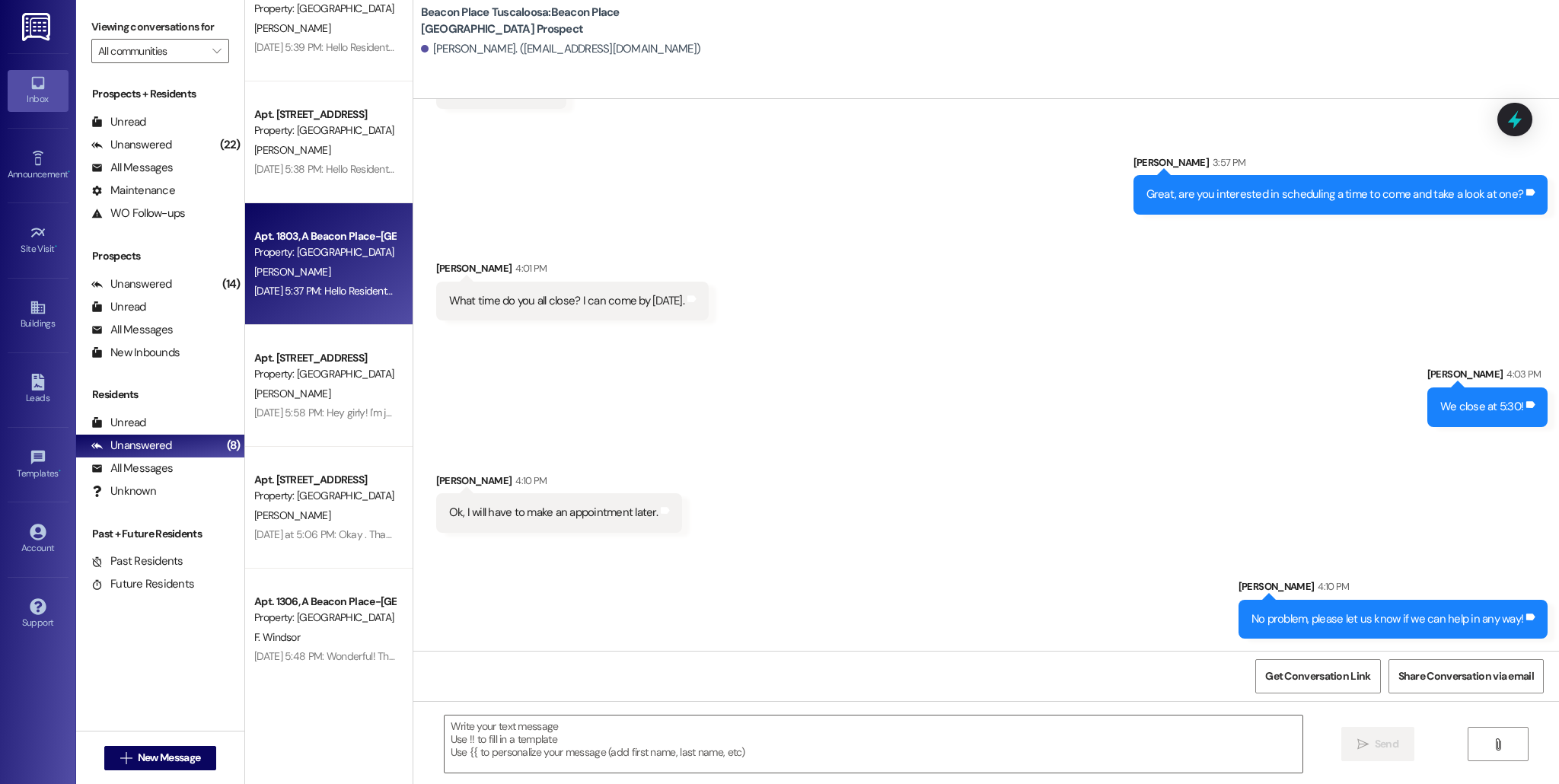
scroll to position [298, 0]
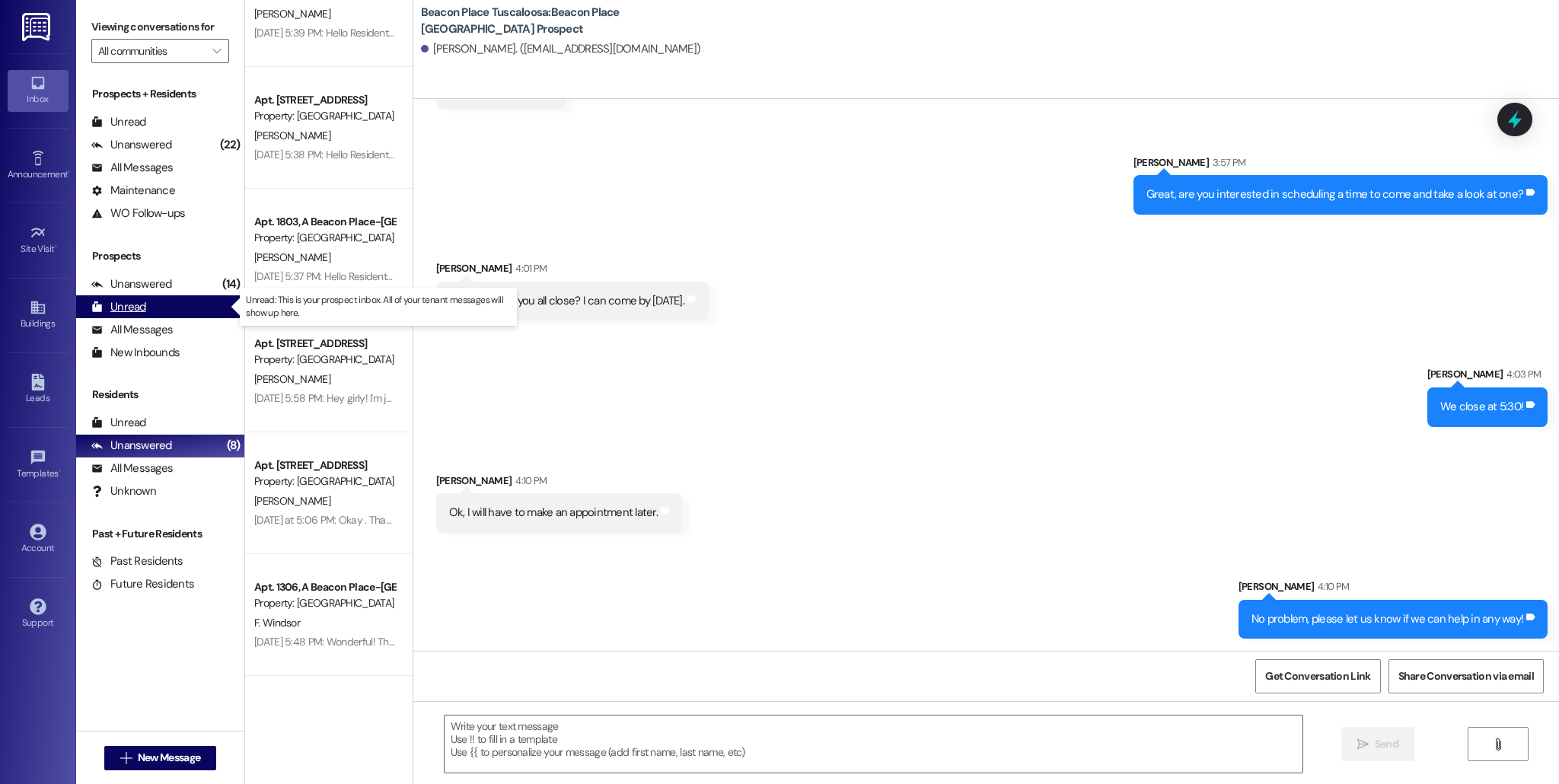
click at [155, 307] on div "Unread (0)" at bounding box center [160, 307] width 169 height 23
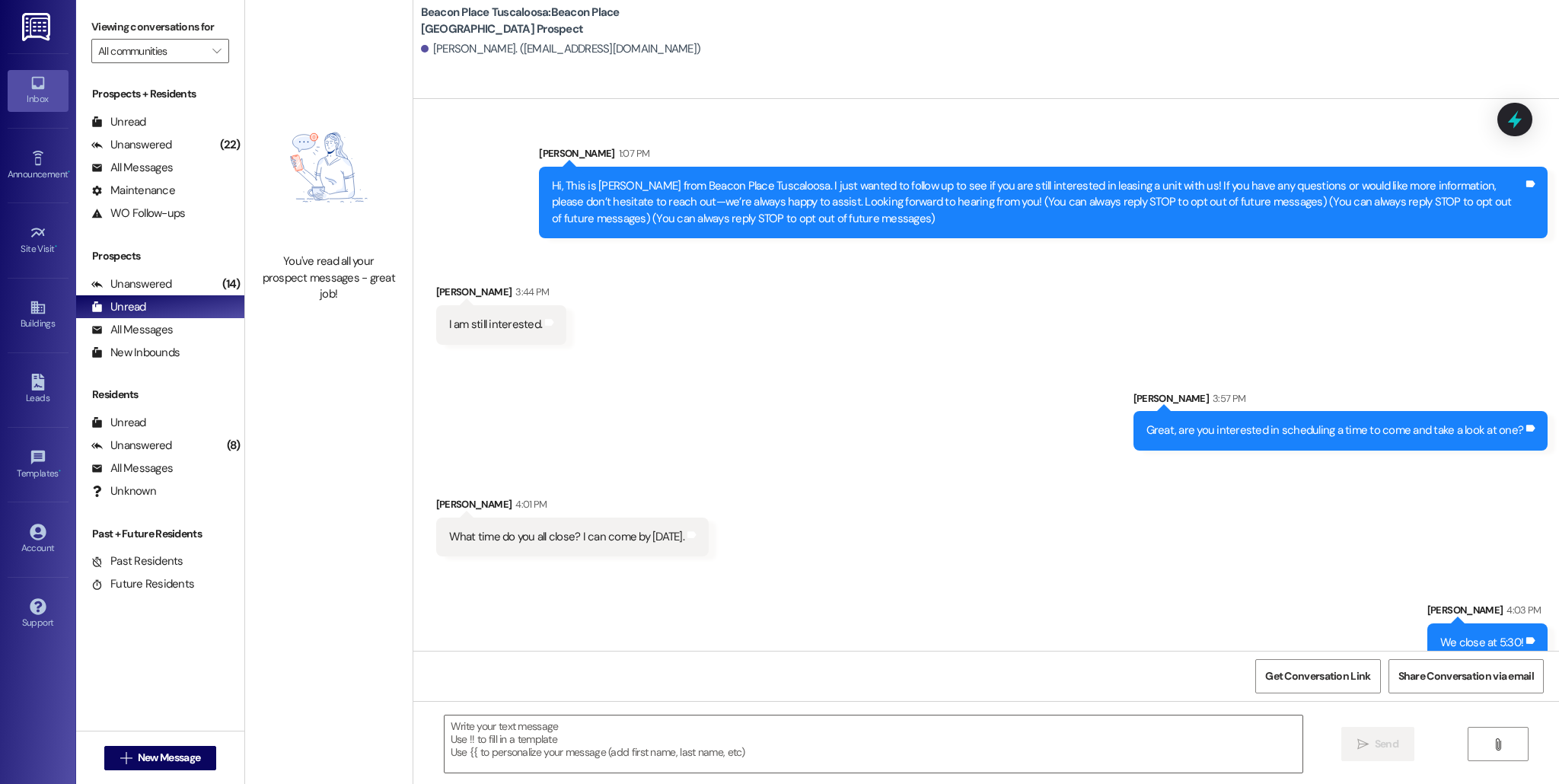
scroll to position [129, 0]
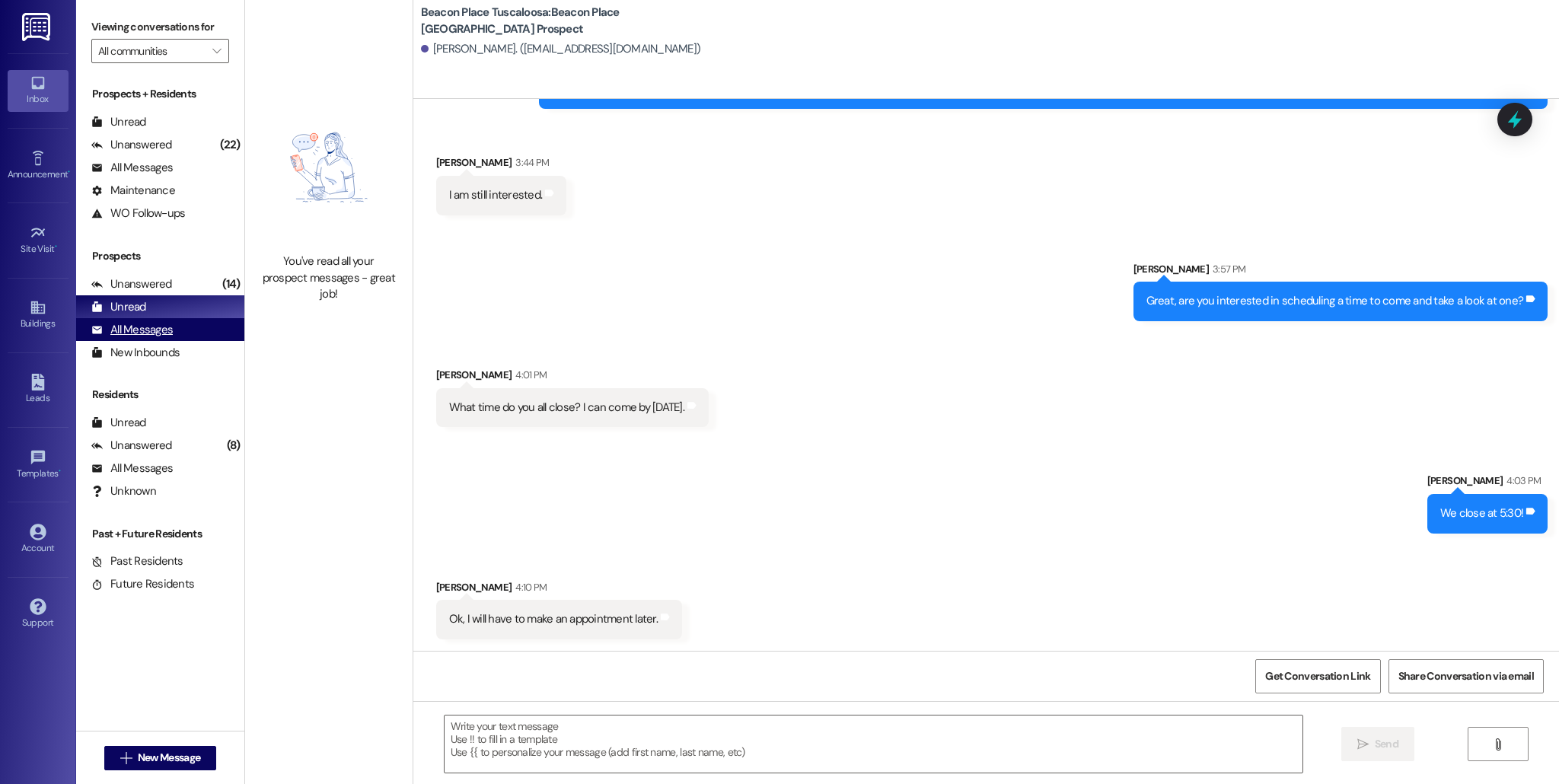
click at [158, 324] on div "All Messages" at bounding box center [132, 330] width 81 height 16
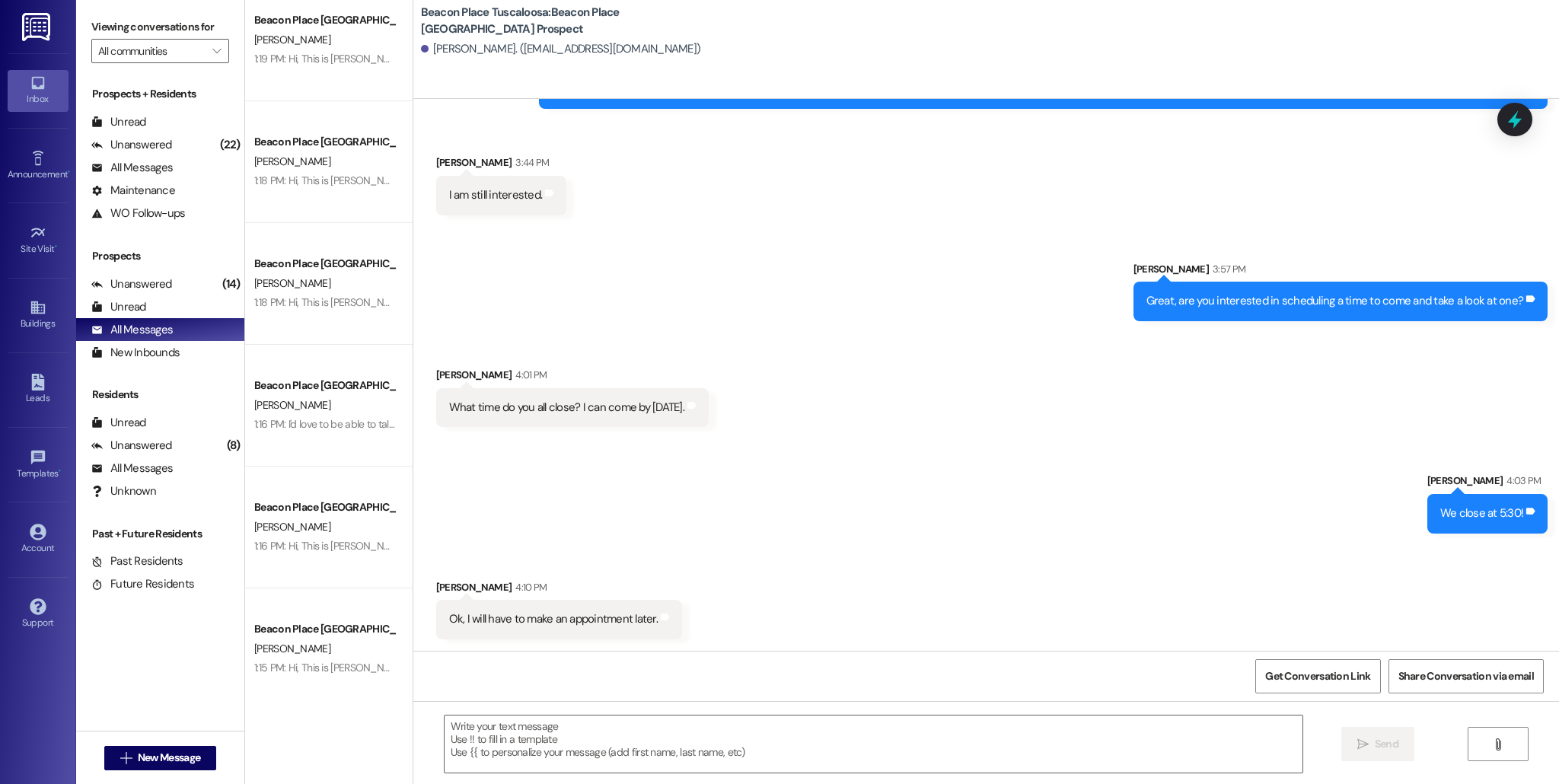
scroll to position [1369, 0]
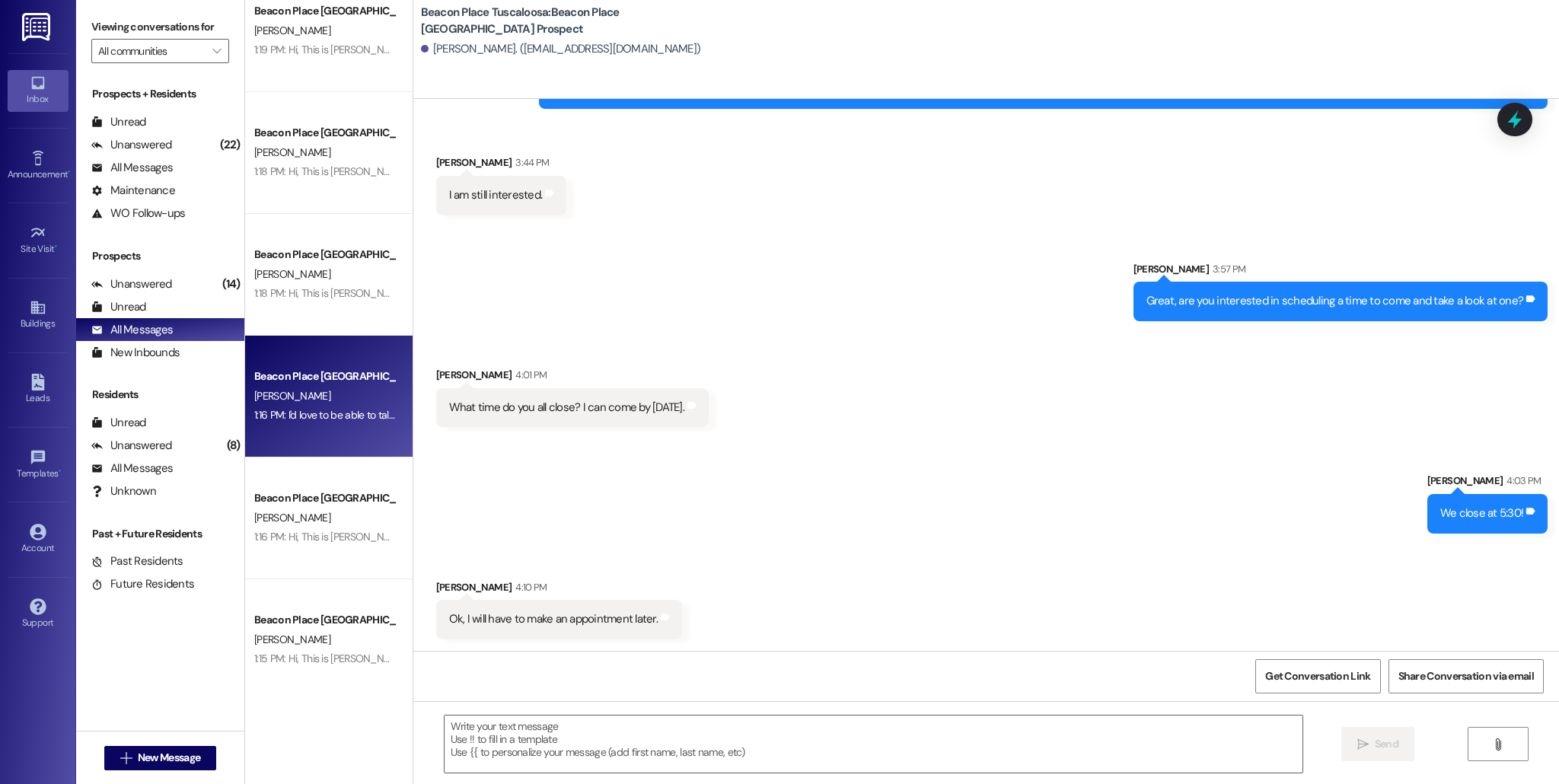
click at [324, 400] on div "[PERSON_NAME]" at bounding box center [324, 395] width 144 height 19
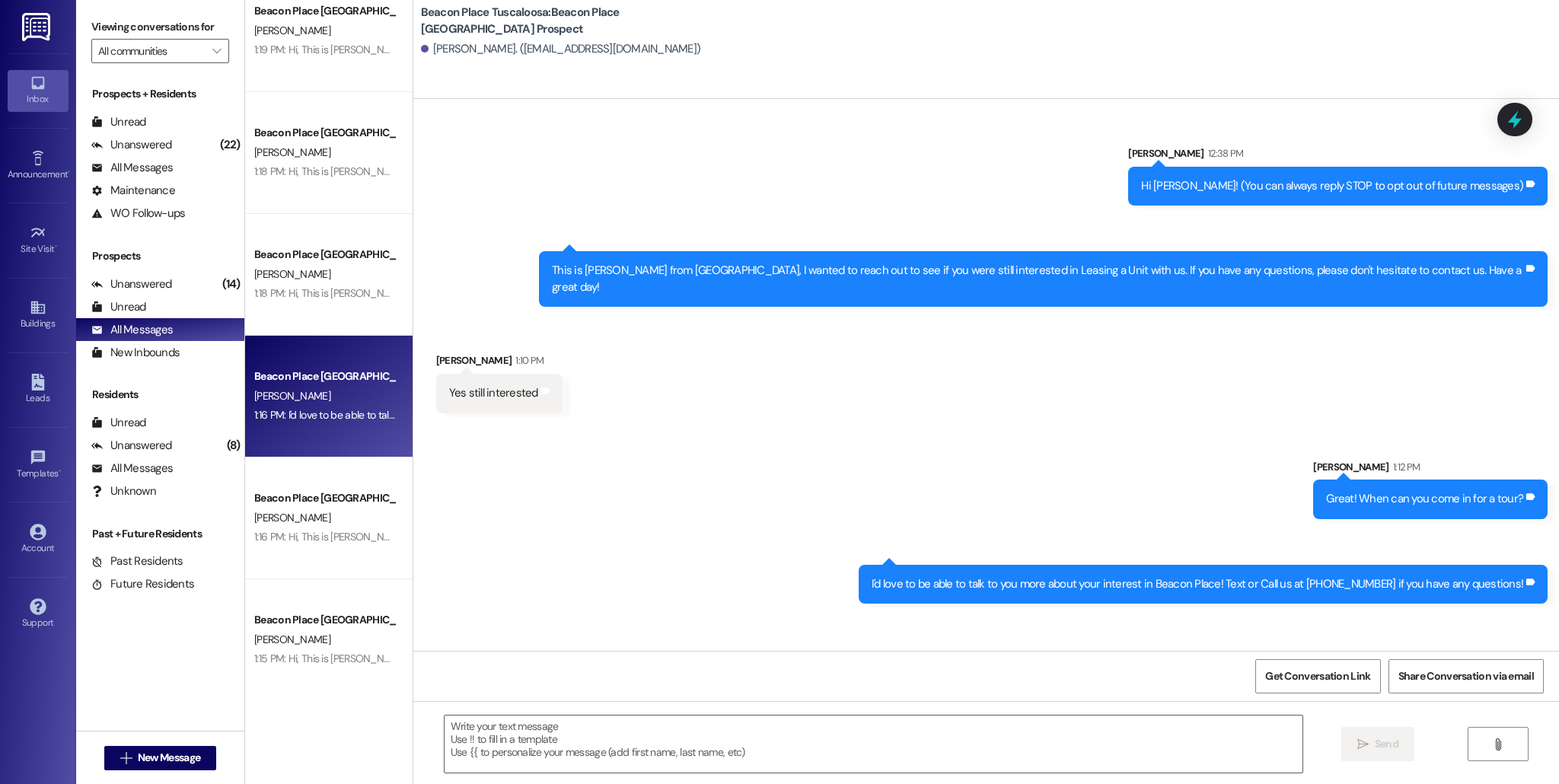
click at [694, 379] on div "Received via SMS [PERSON_NAME] 1:10 PM Yes still interested Tags and notes" at bounding box center [987, 371] width 1146 height 106
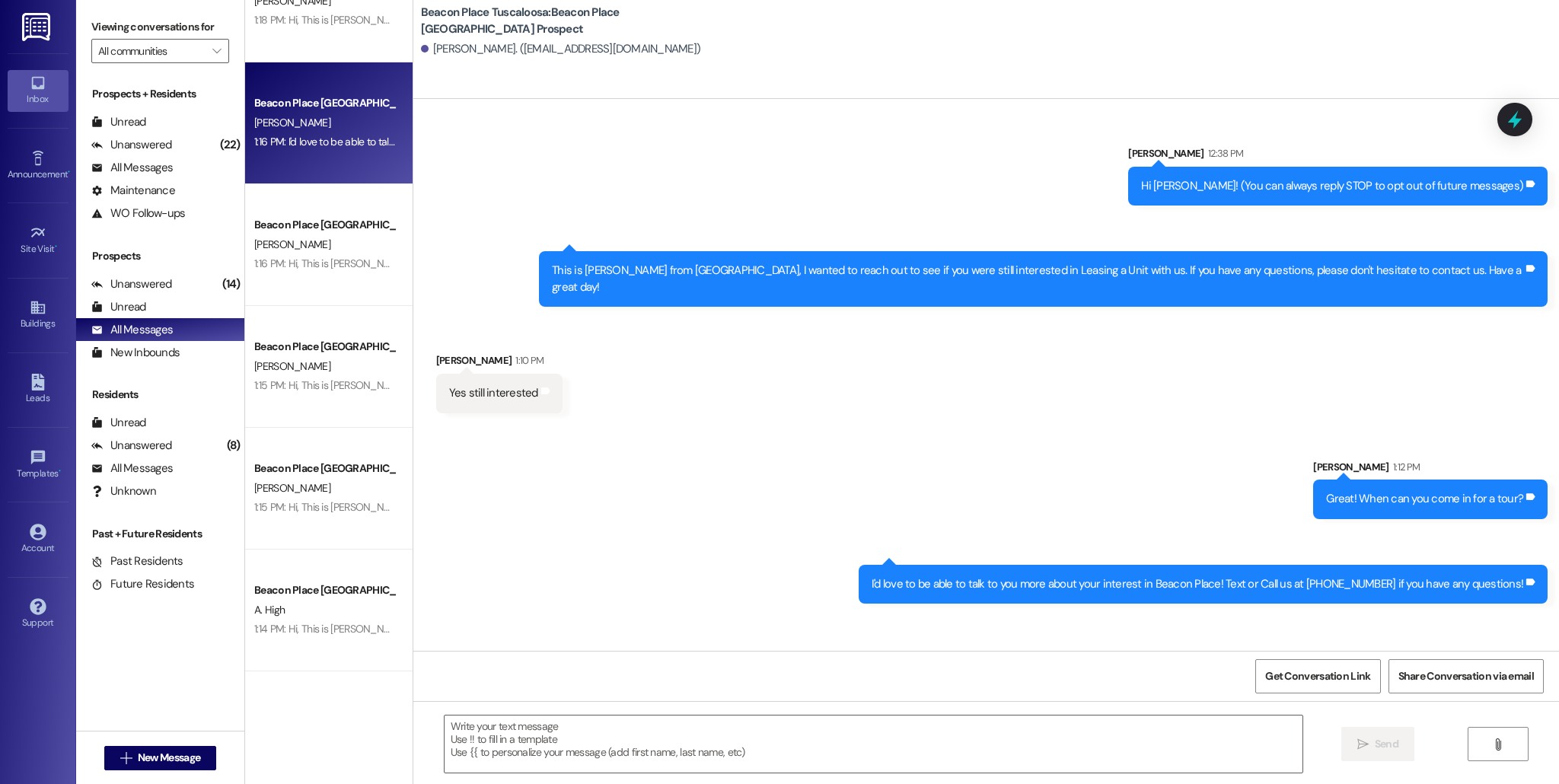
scroll to position [1640, 0]
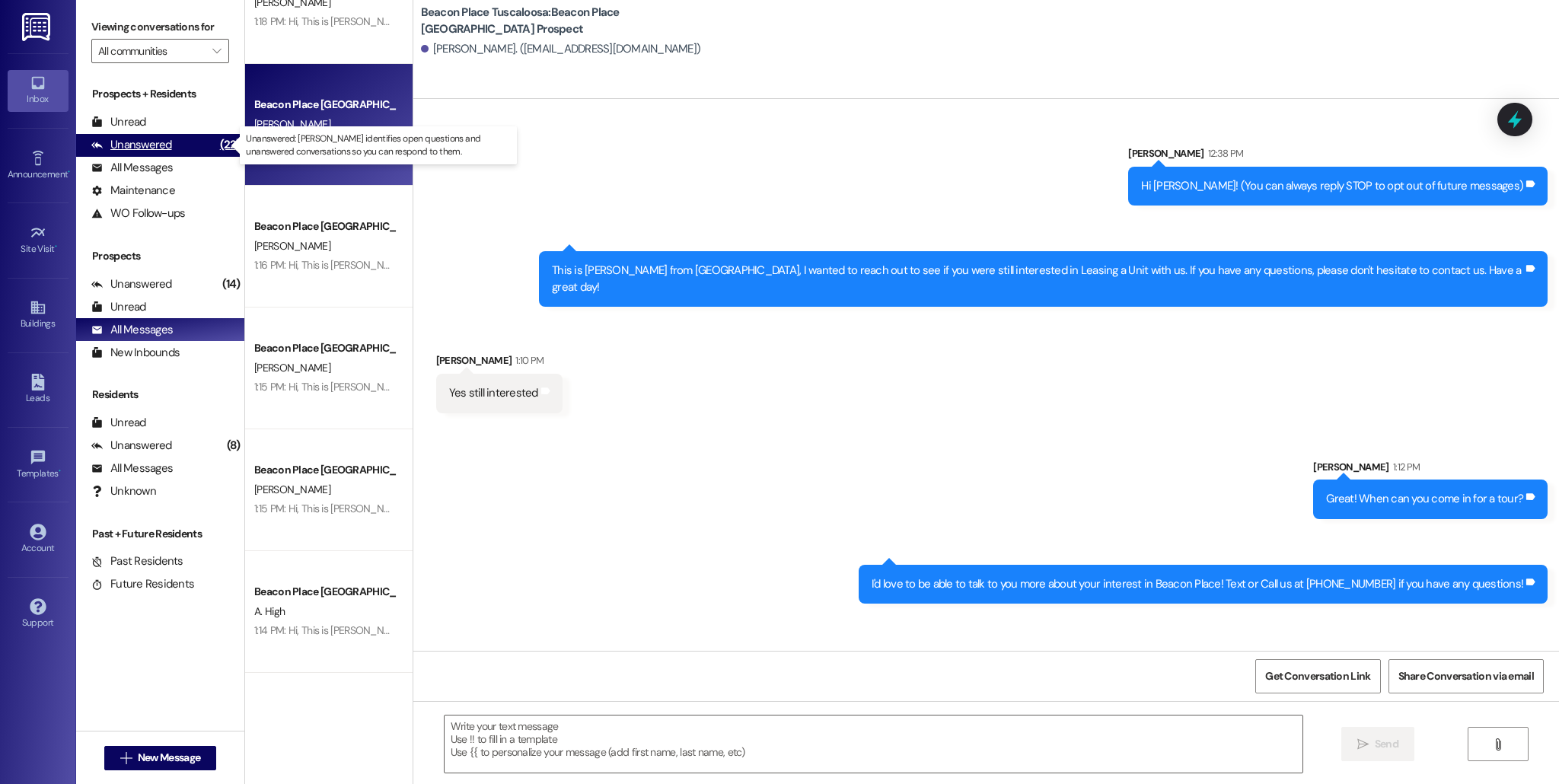
click at [187, 154] on div "Unanswered (22)" at bounding box center [160, 145] width 169 height 23
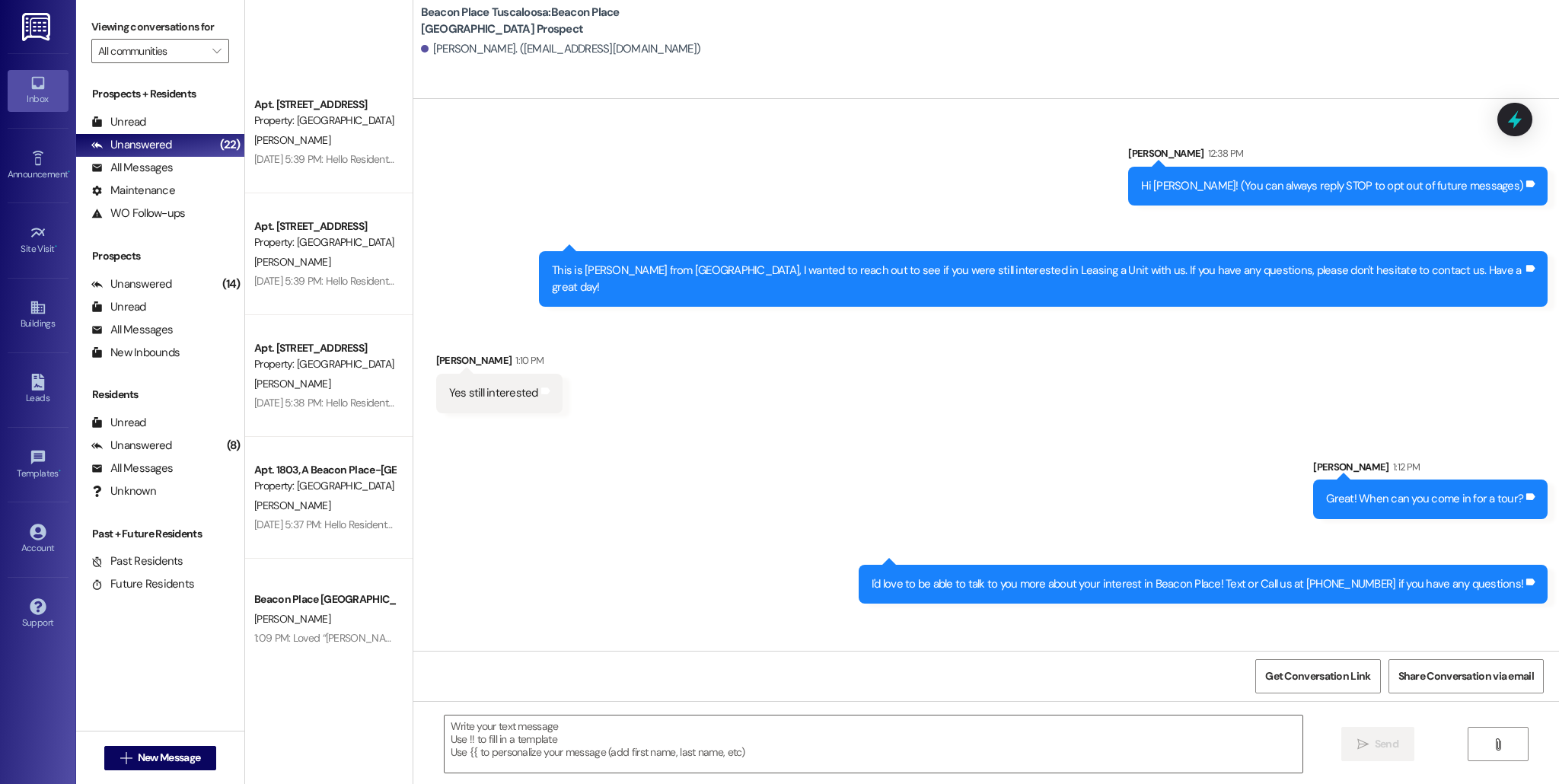
scroll to position [0, 0]
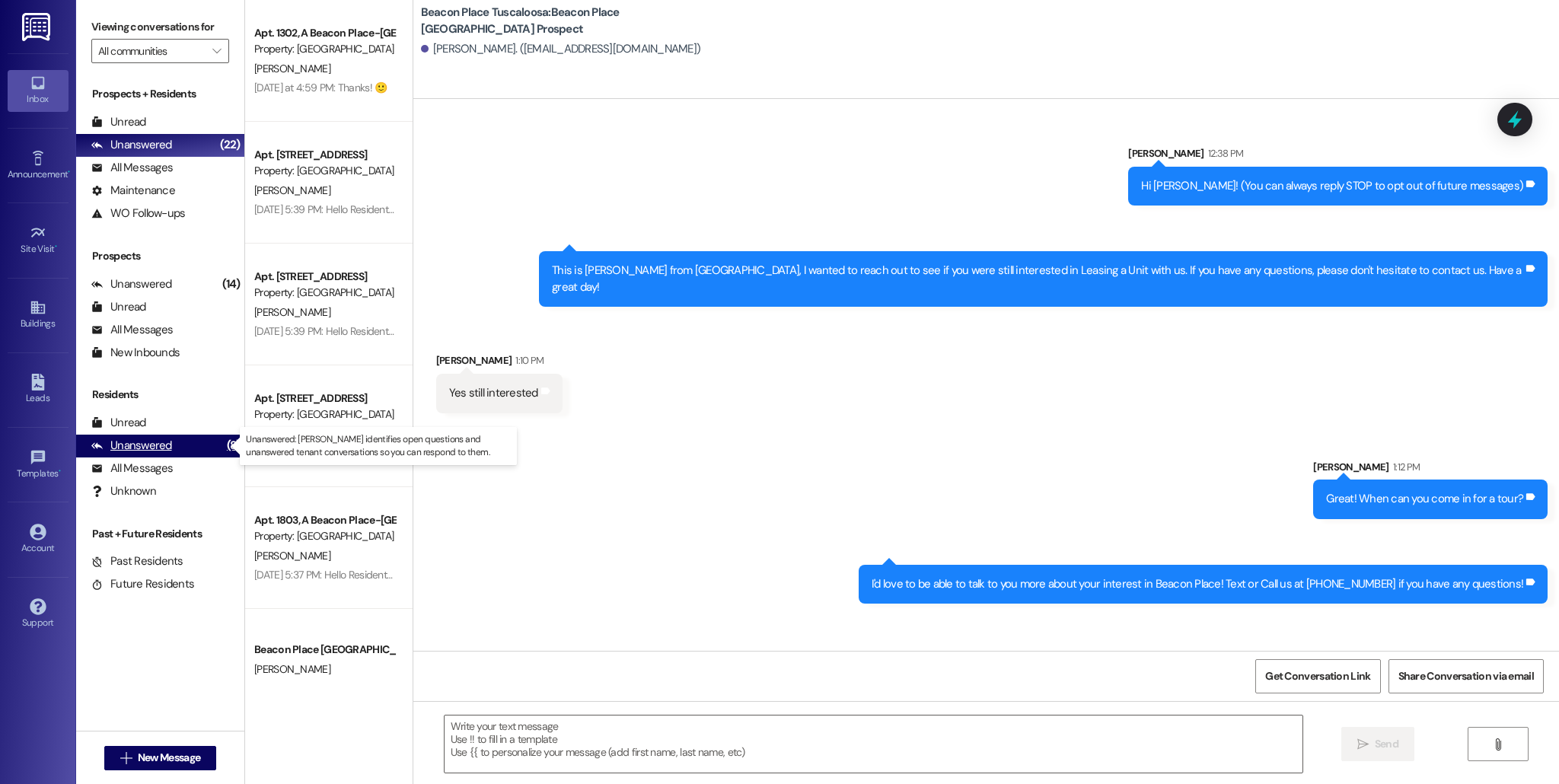
click at [186, 447] on div "Unanswered (8)" at bounding box center [160, 446] width 169 height 23
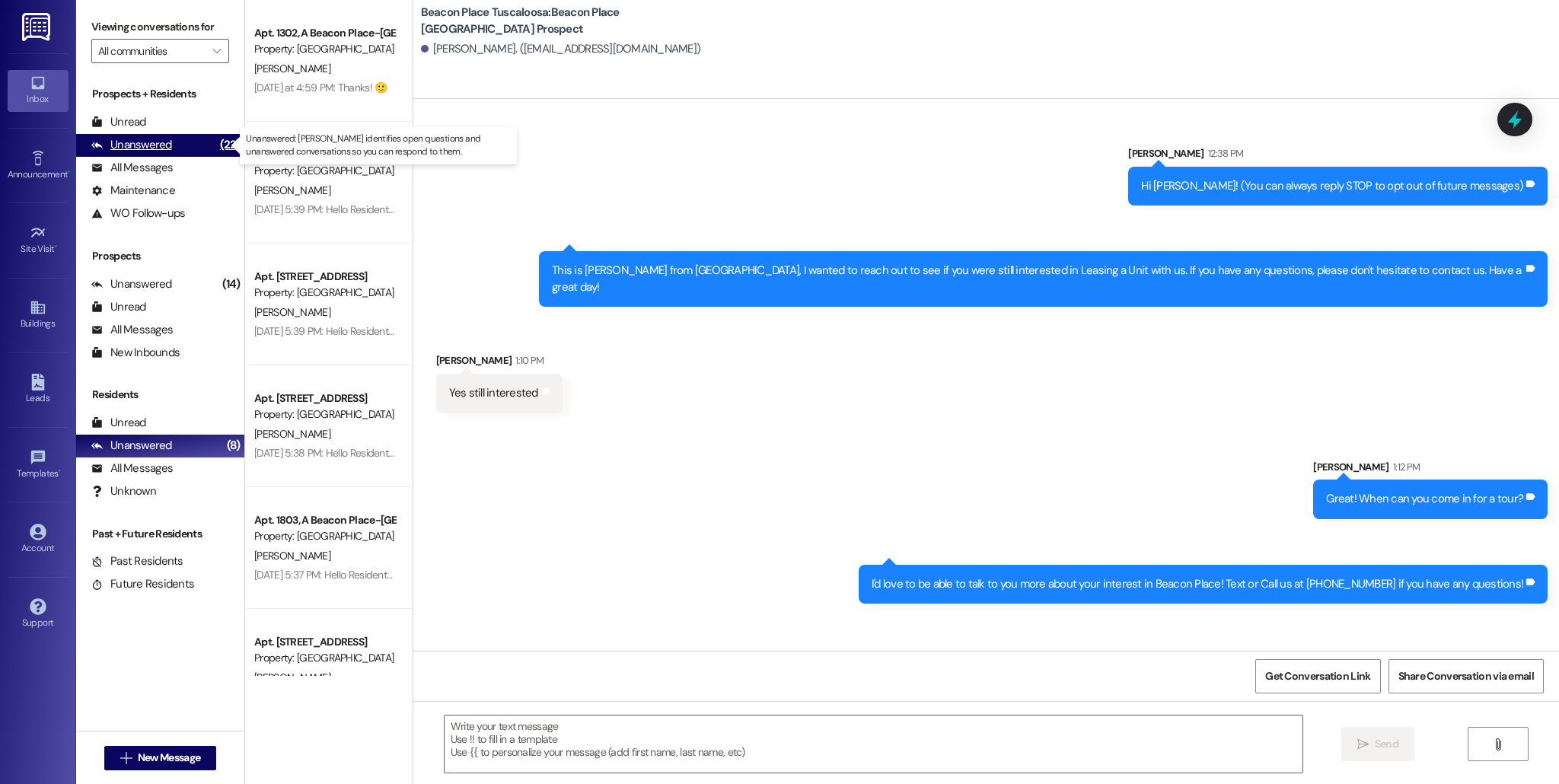
click at [187, 150] on div "Unanswered (22)" at bounding box center [160, 145] width 169 height 23
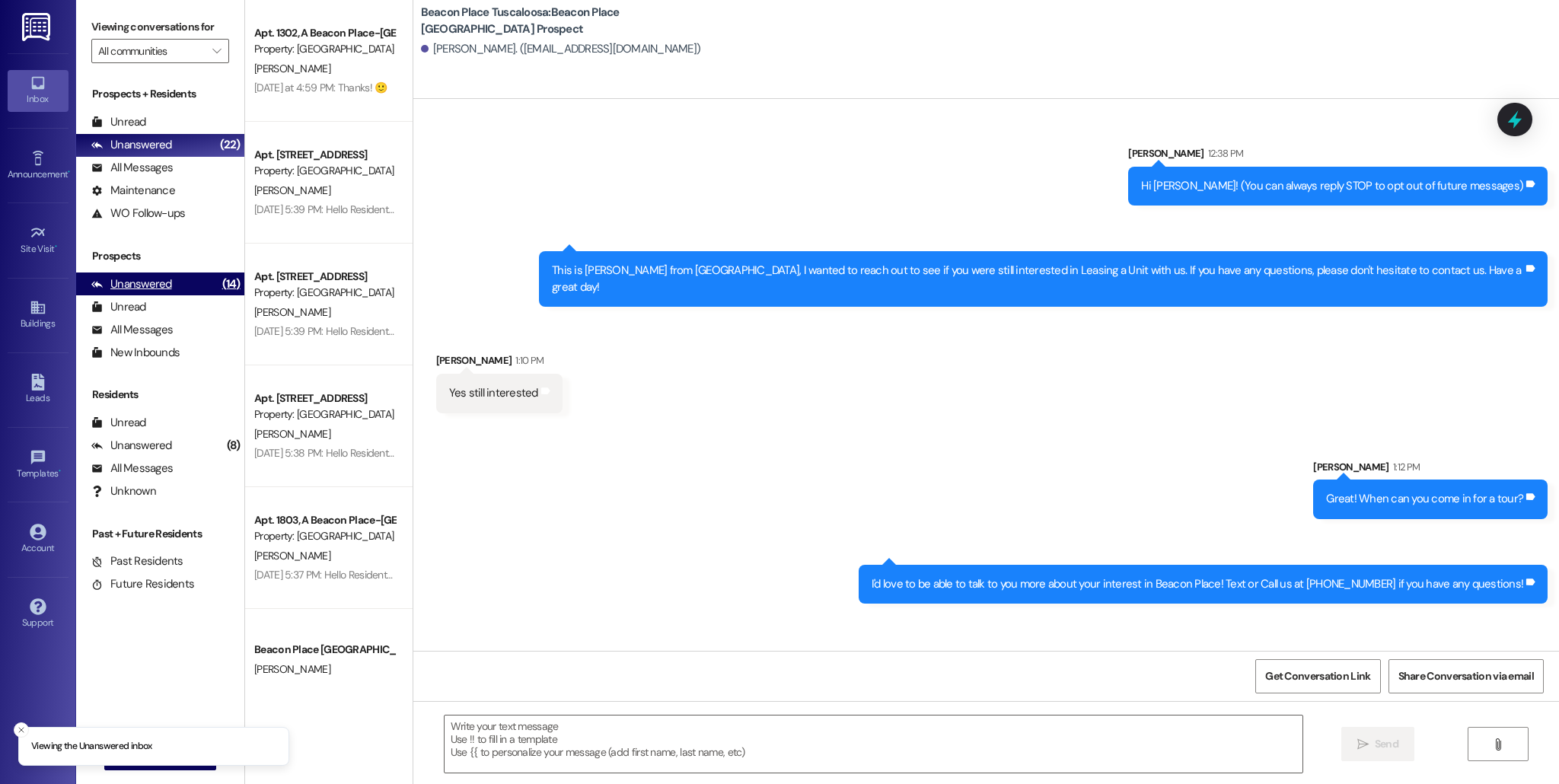
click at [191, 280] on div "Unanswered (14)" at bounding box center [160, 284] width 169 height 23
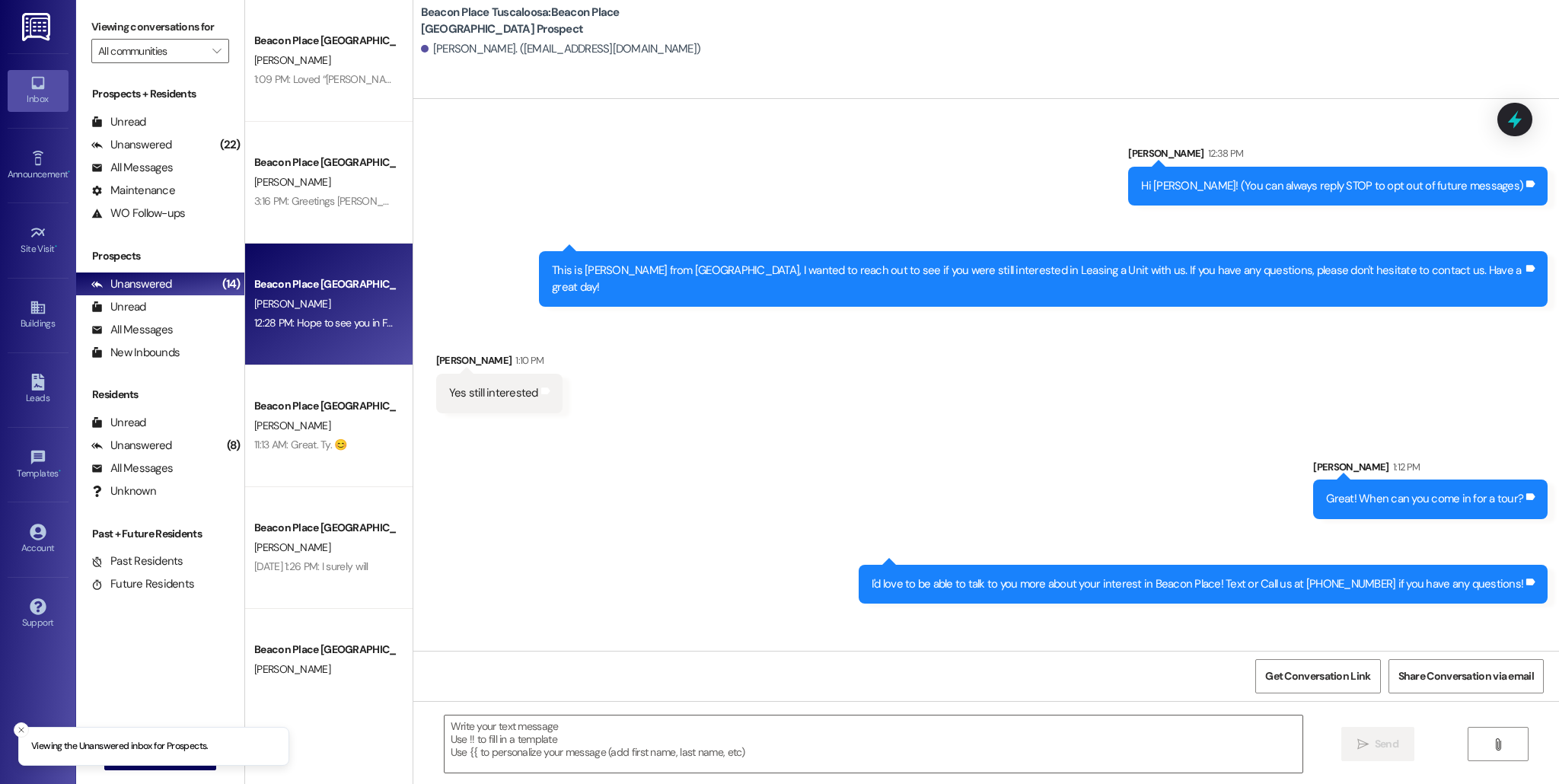
scroll to position [55, 0]
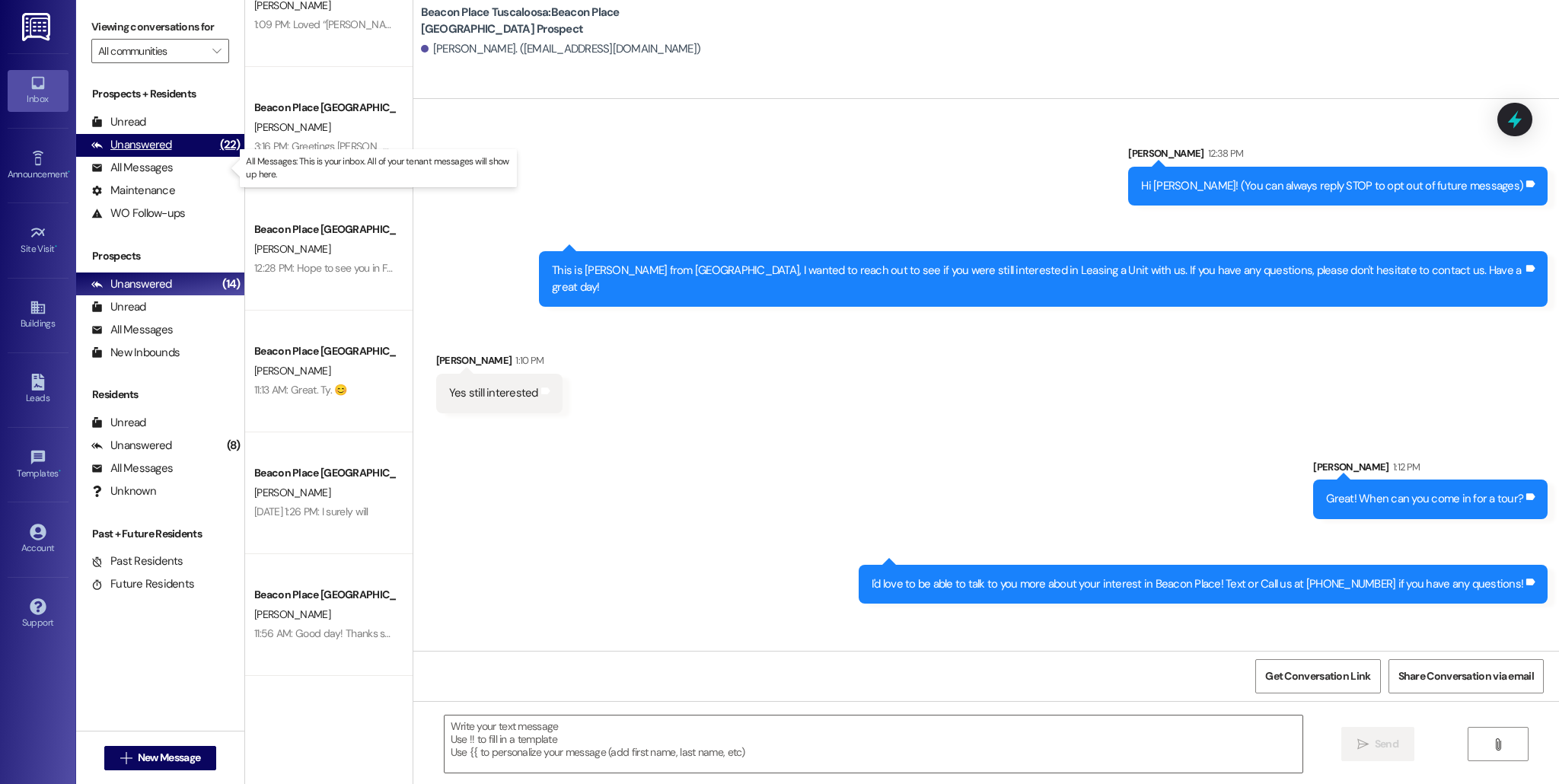
click at [197, 154] on div "Unanswered (22)" at bounding box center [160, 145] width 169 height 23
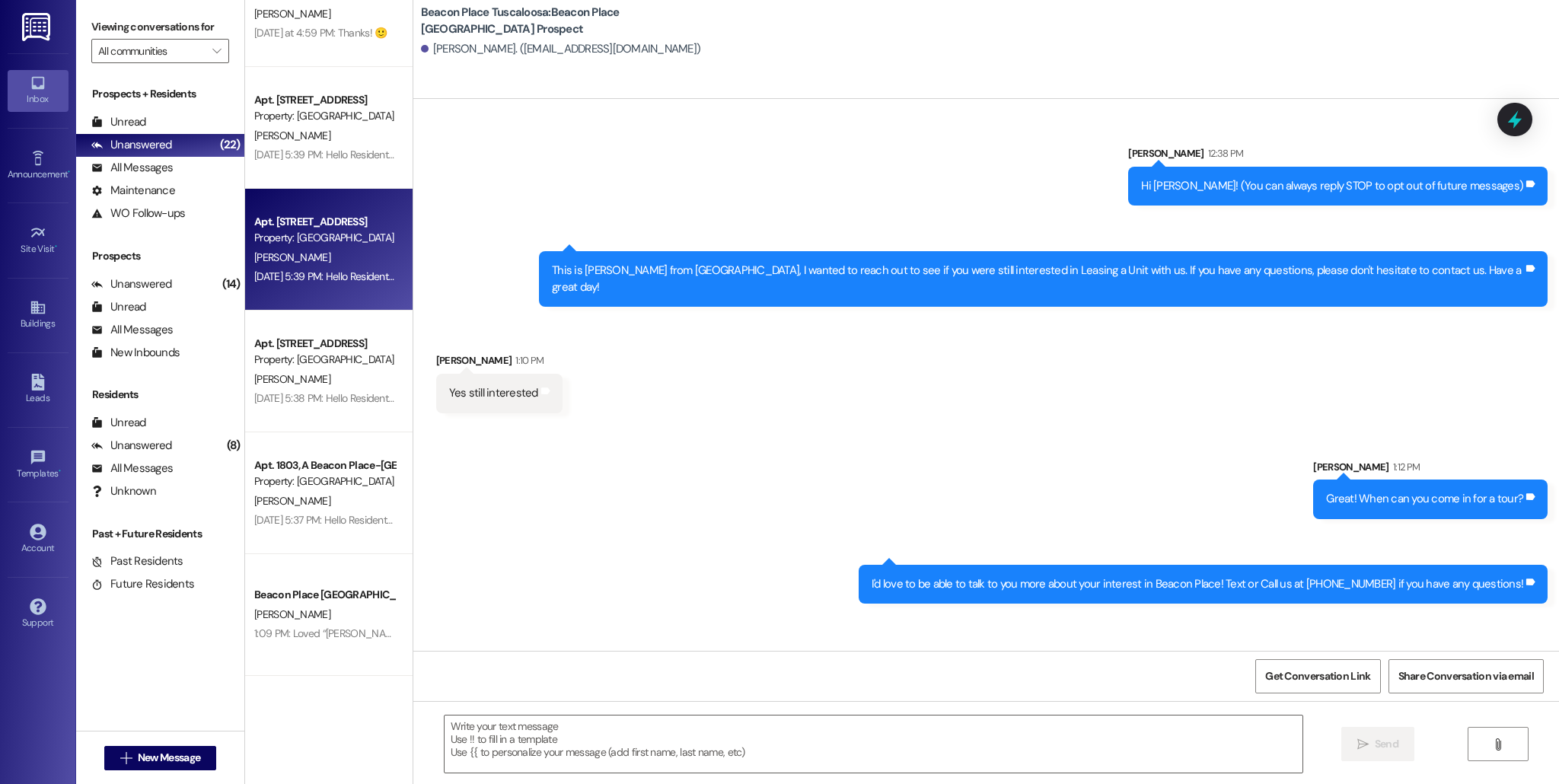
scroll to position [0, 0]
